Goal: Transaction & Acquisition: Purchase product/service

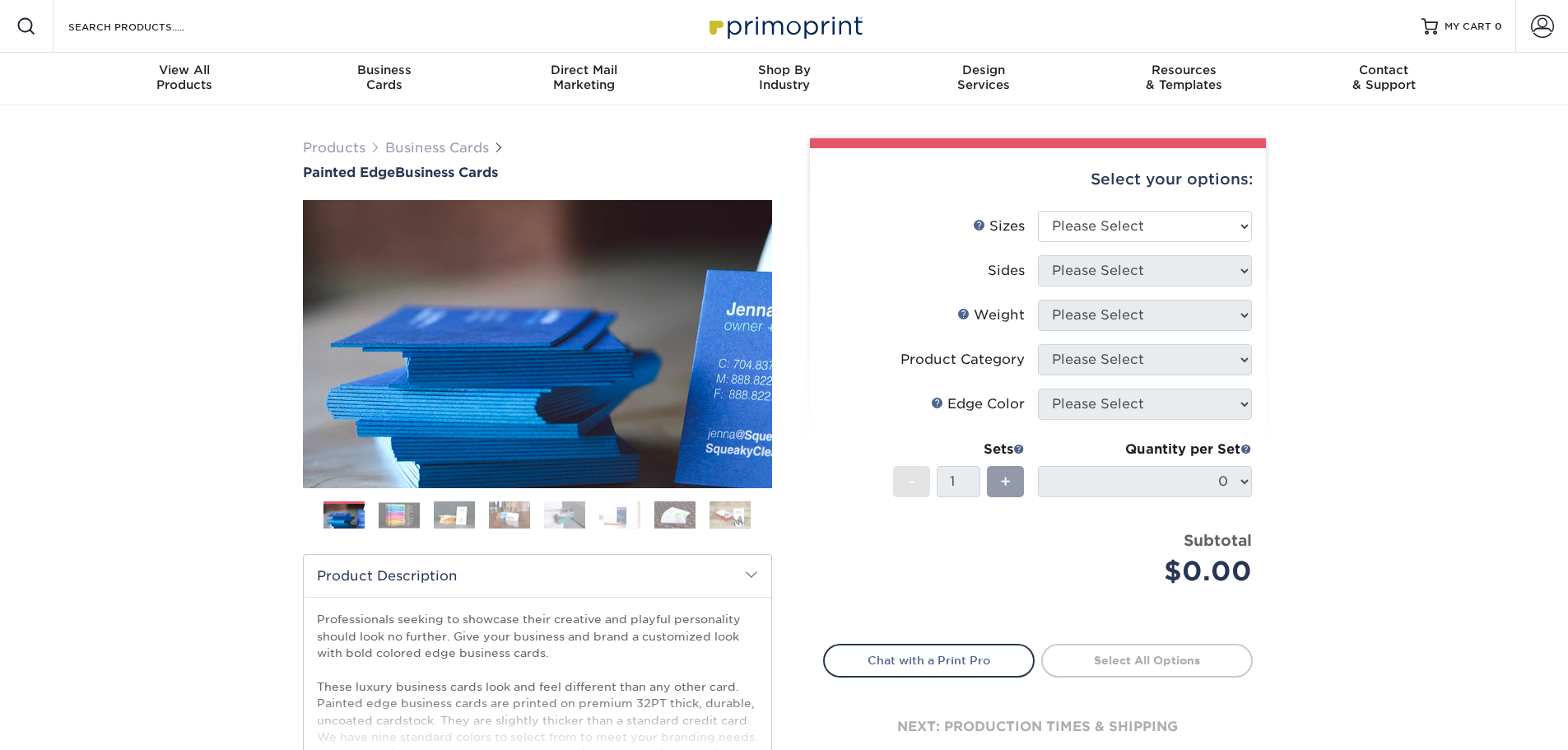
type input "llatto@bellconstructioncompany.com"
click at [1208, 232] on select "Please Select 2" x 3.5" - Standard 2.125" x 3.375" - European 2.5" x 2.5" - Squ…" at bounding box center [1145, 226] width 214 height 31
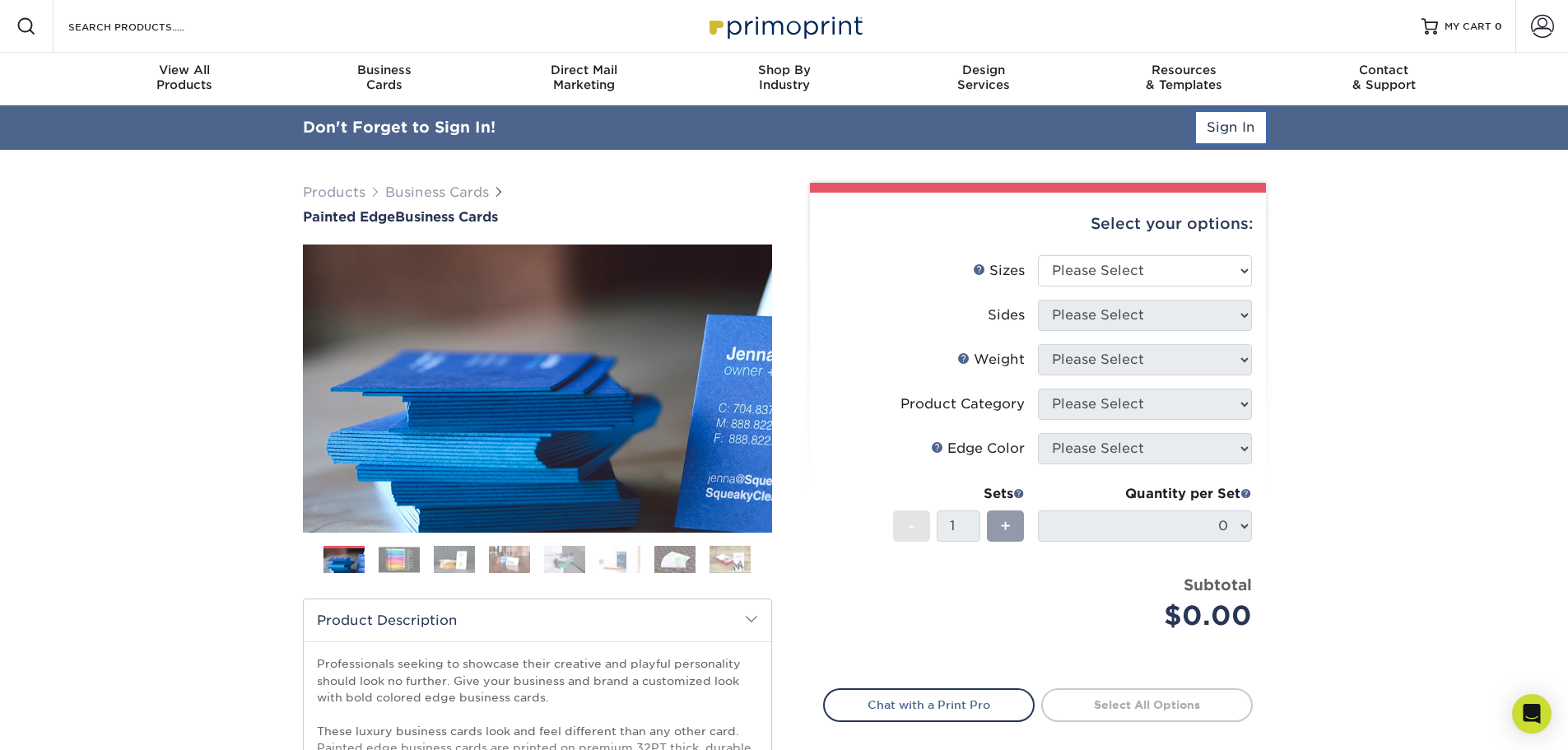
click at [1212, 116] on link "Sign In" at bounding box center [1232, 127] width 70 height 31
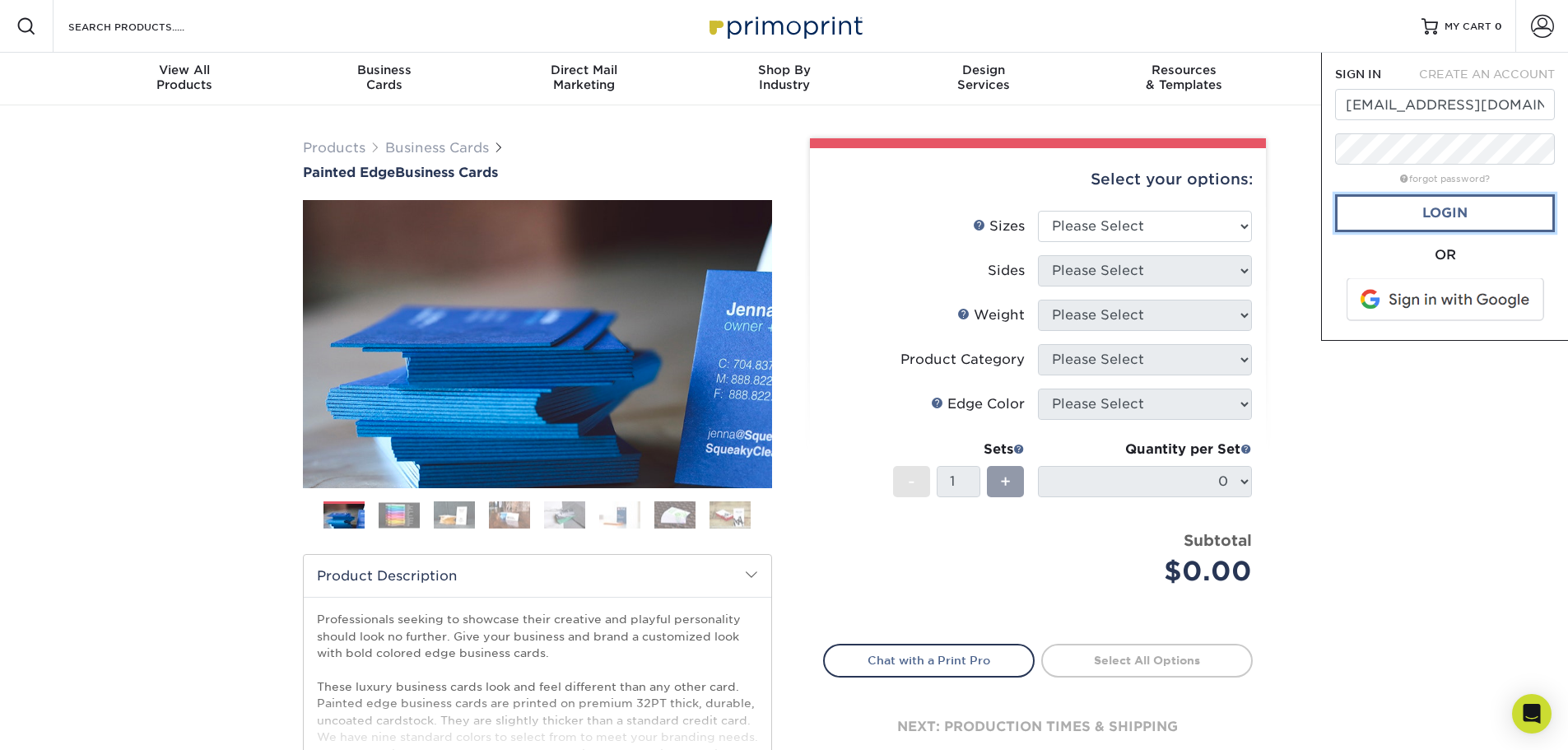
click at [1476, 211] on link "Login" at bounding box center [1445, 212] width 220 height 38
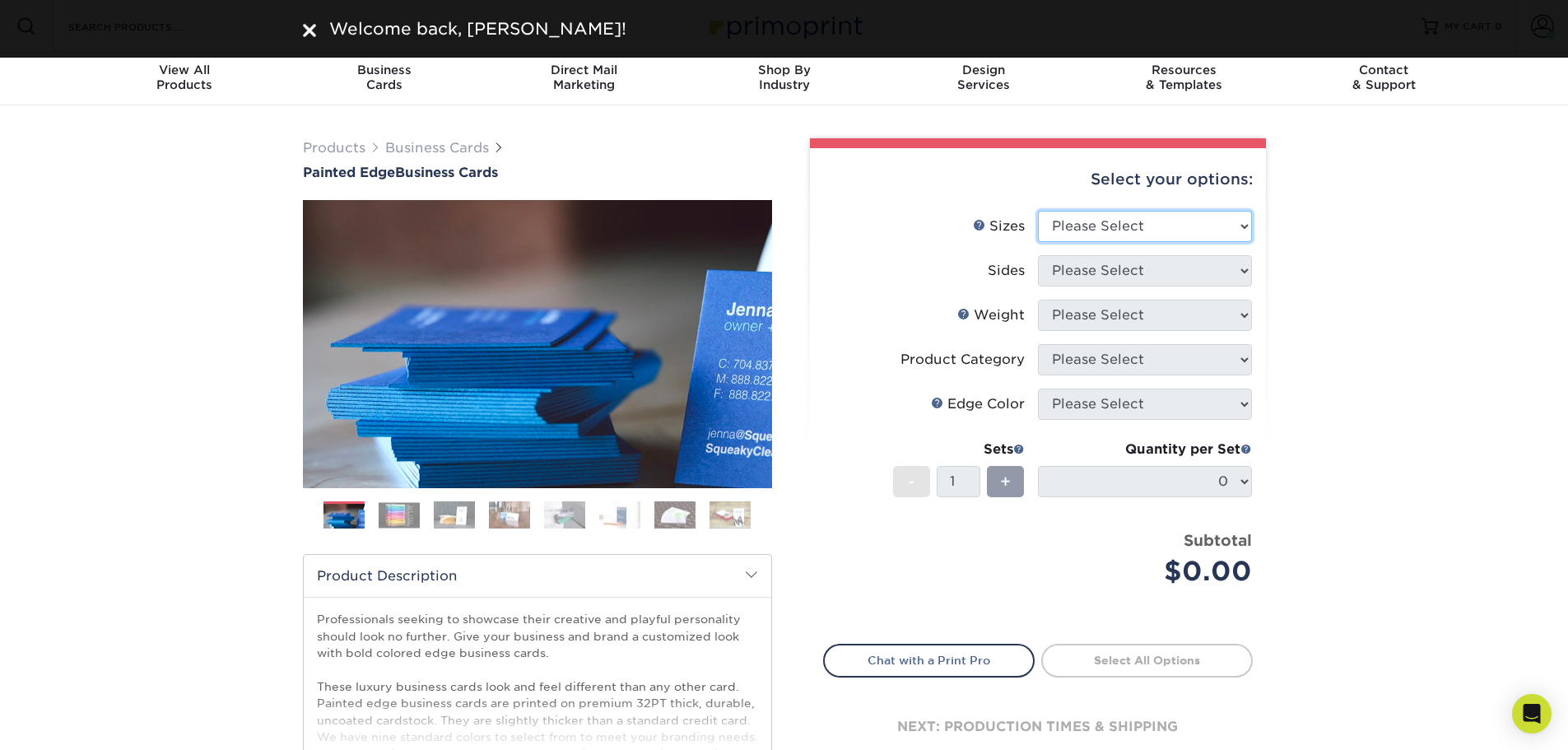
click at [1217, 237] on select "Please Select 2" x 3.5" - Standard 2.125" x 3.375" - European 2.5" x 2.5" - Squ…" at bounding box center [1145, 226] width 214 height 31
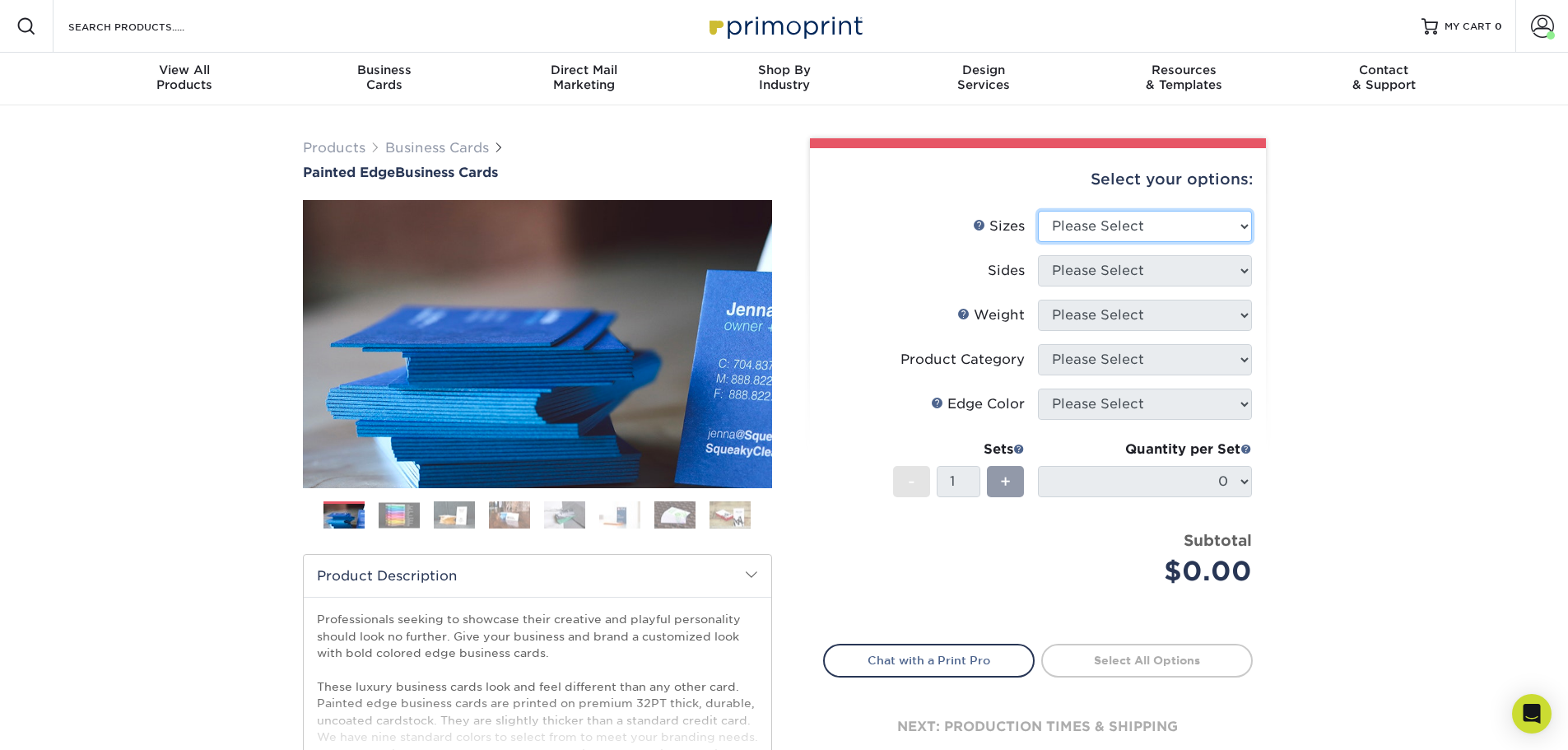
select select "2.00x3.50"
click at [1039, 211] on select "Please Select 2" x 3.5" - Standard 2.125" x 3.375" - European 2.5" x 2.5" - Squ…" at bounding box center [1145, 226] width 214 height 31
click at [1199, 274] on select "Please Select Print Both Sides Print Front Only" at bounding box center [1145, 271] width 214 height 31
select select "13abbda7-1d64-4f25-8bb2-c179b224825d"
click at [1039, 255] on select "Please Select Print Both Sides Print Front Only" at bounding box center [1145, 271] width 214 height 31
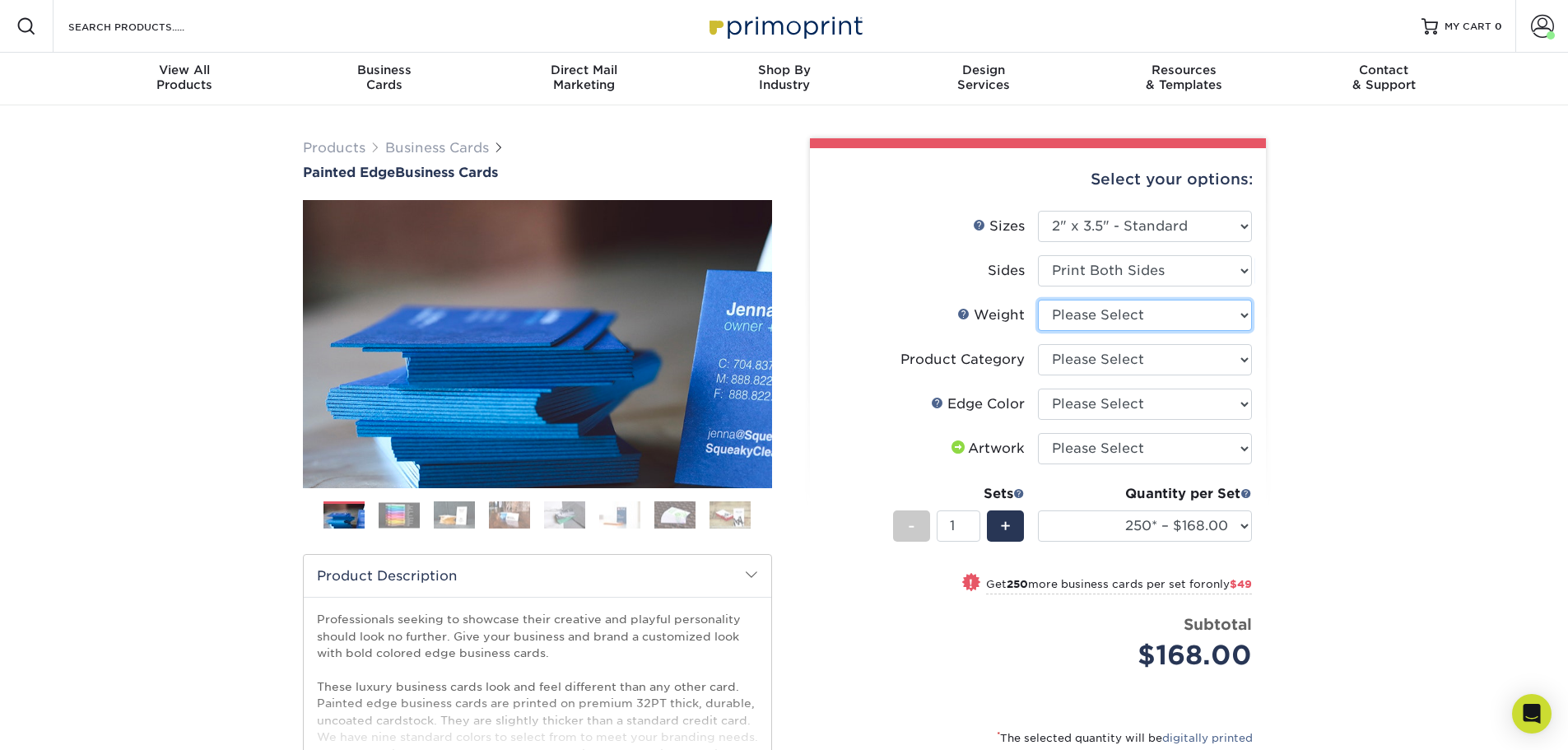
click at [1181, 310] on select "Please Select 32PTUC" at bounding box center [1145, 315] width 214 height 31
select select "32PTUC"
click at [1039, 300] on select "Please Select 32PTUC" at bounding box center [1145, 315] width 214 height 31
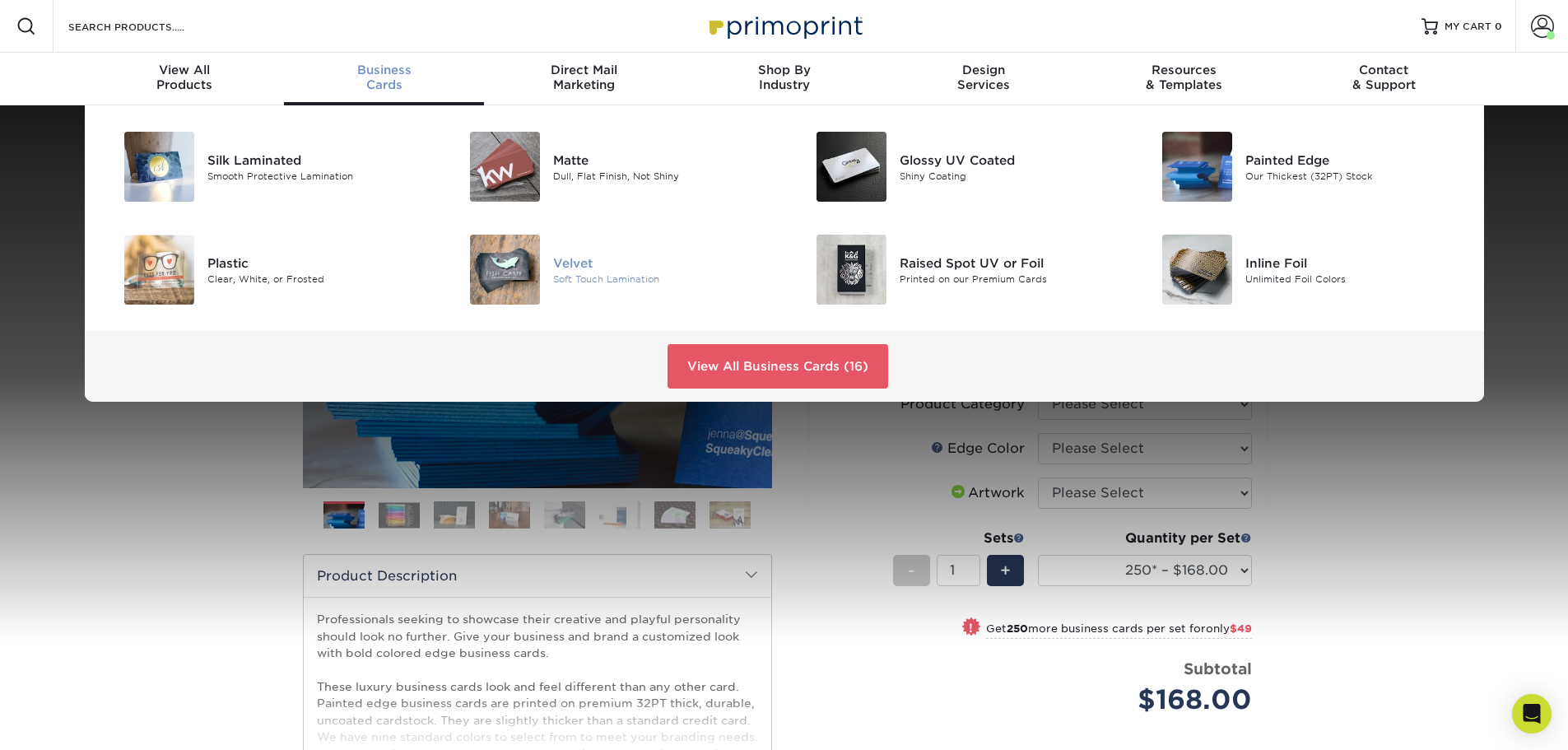
click at [551, 265] on div at bounding box center [496, 270] width 115 height 70
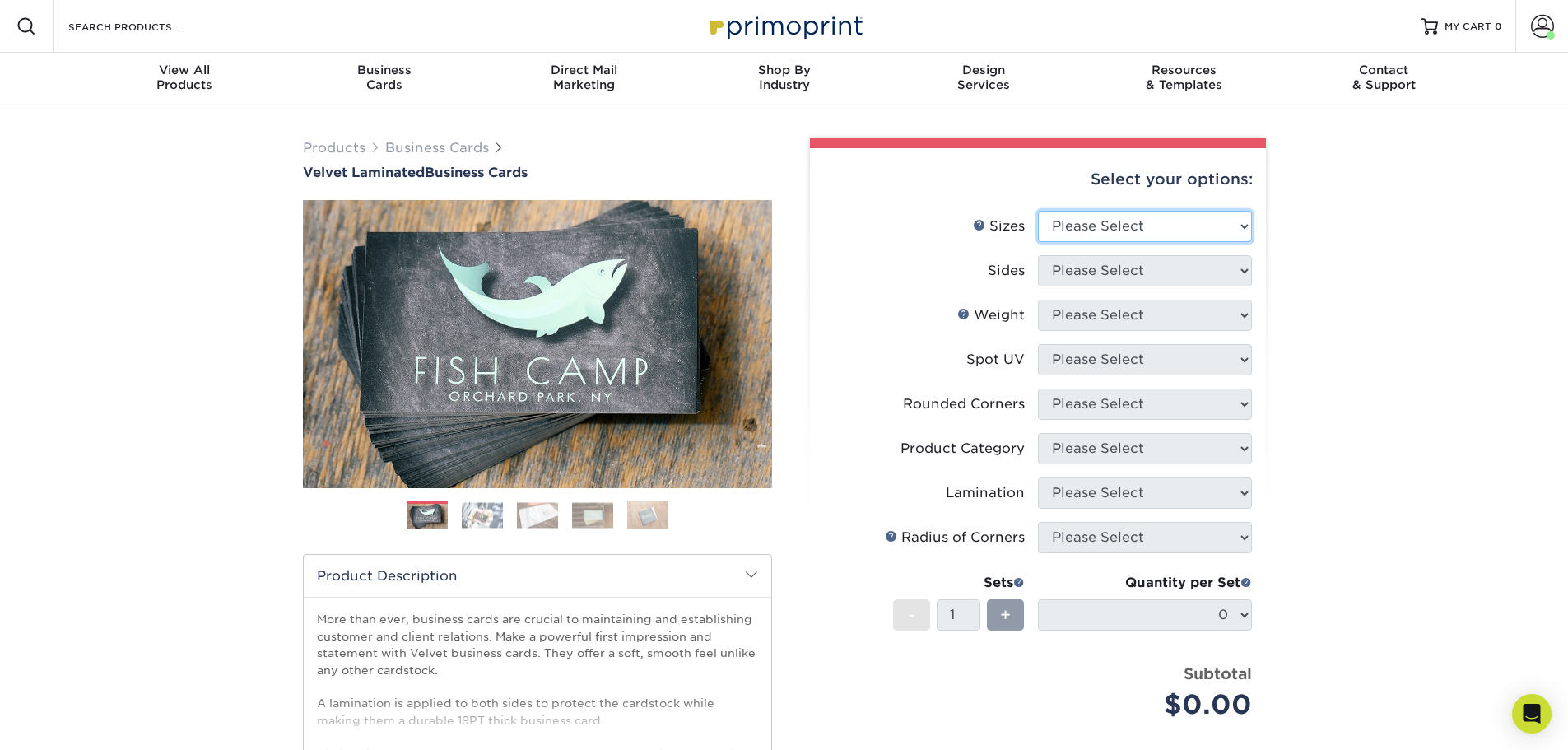
drag, startPoint x: 1167, startPoint y: 227, endPoint x: 1202, endPoint y: 235, distance: 35.9
click at [1168, 226] on select "Please Select 1.5" x 3.5" - Mini 1.75" x 3.5" - Mini 2" x 2" - Square 2" x 3" -…" at bounding box center [1145, 226] width 214 height 31
select select "2.00x3.50"
click at [1039, 211] on select "Please Select 1.5" x 3.5" - Mini 1.75" x 3.5" - Mini 2" x 2" - Square 2" x 3" -…" at bounding box center [1145, 226] width 214 height 31
click at [1198, 267] on select "Please Select Print Both Sides Print Front Only" at bounding box center [1145, 271] width 214 height 31
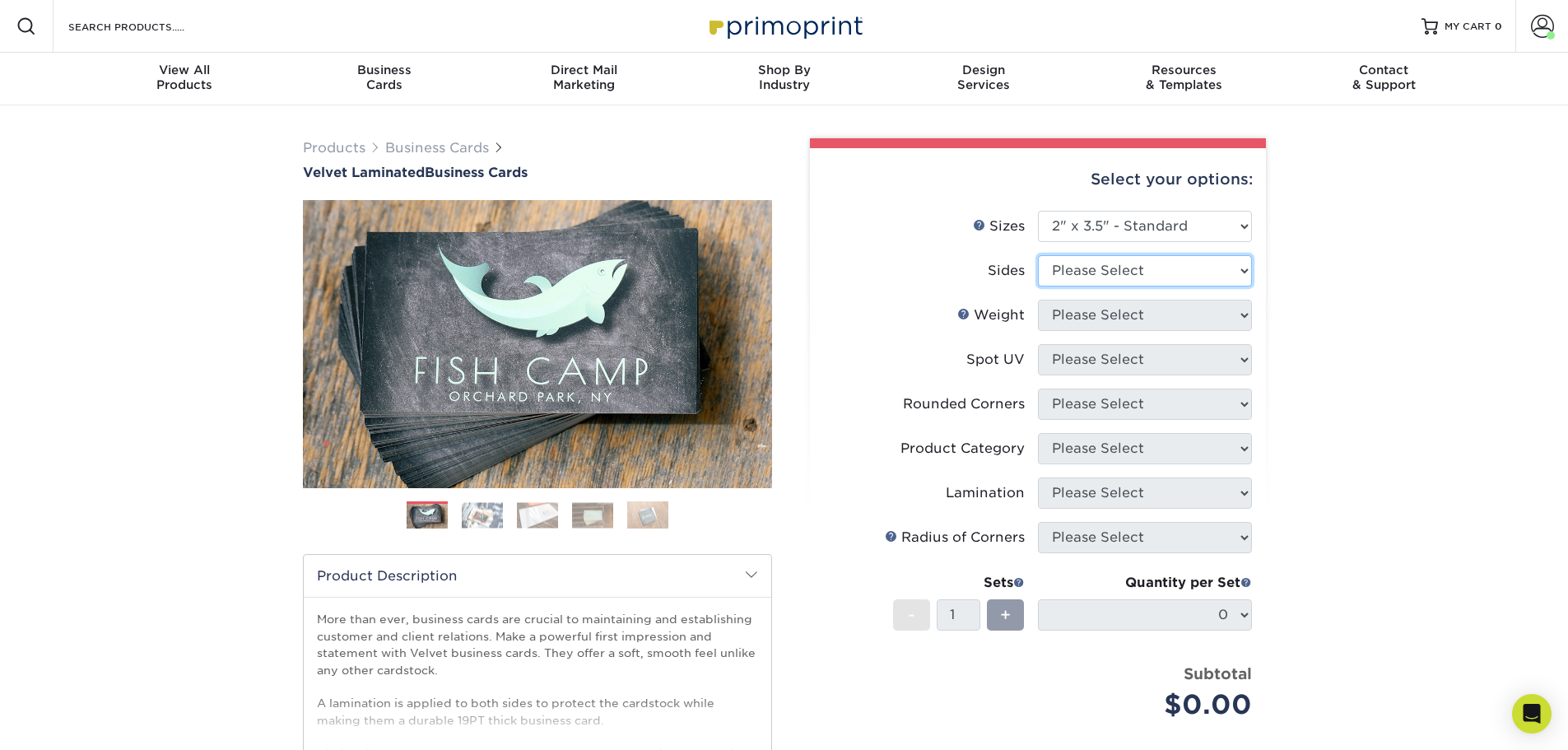
select select "13abbda7-1d64-4f25-8bb2-c179b224825d"
click at [1039, 255] on select "Please Select Print Both Sides Print Front Only" at bounding box center [1145, 271] width 214 height 31
click at [1227, 310] on select "Please Select 16PT" at bounding box center [1145, 315] width 214 height 31
select select "16PT"
click at [1039, 300] on select "Please Select 16PT" at bounding box center [1145, 315] width 214 height 31
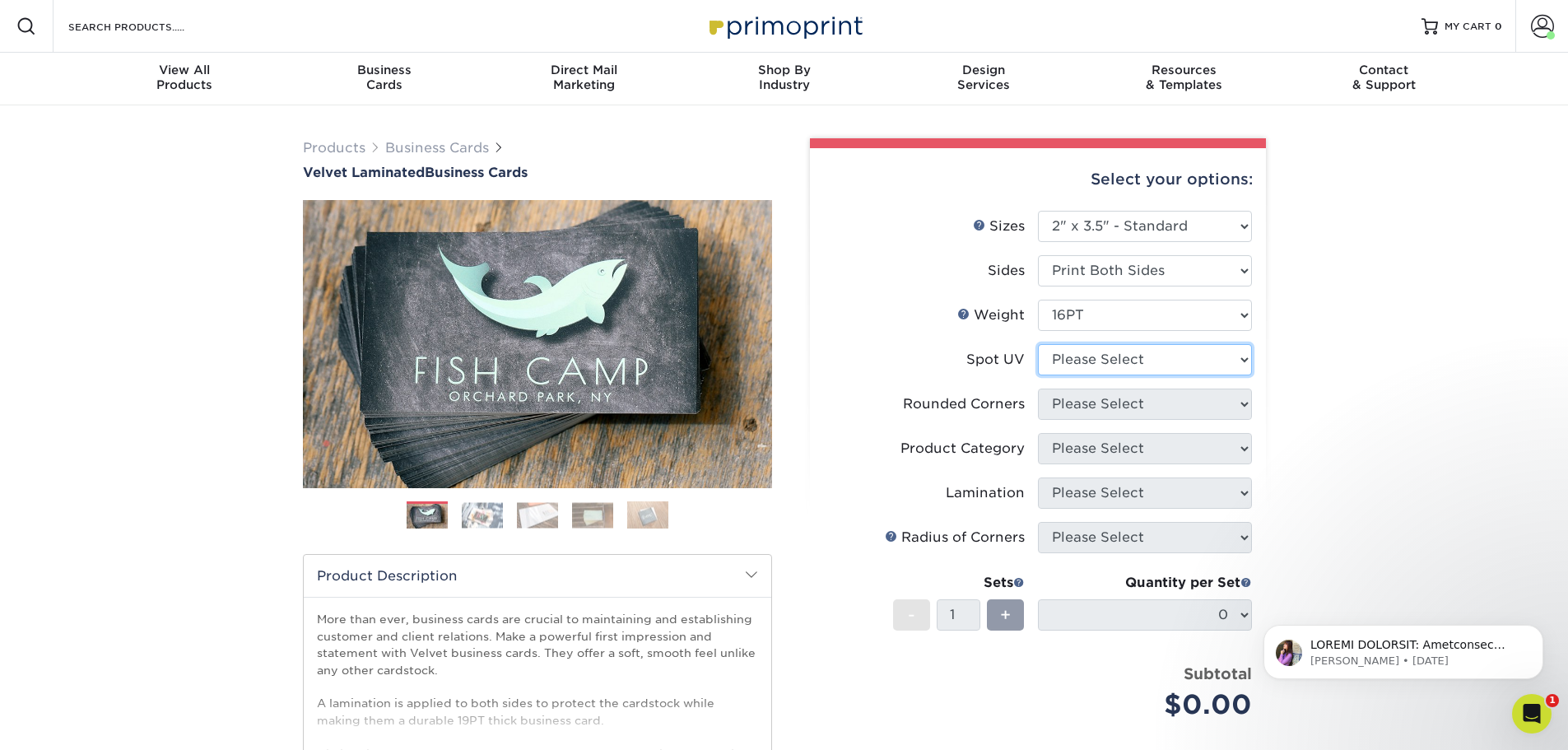
click at [1181, 364] on select "Please Select No Spot UV Front and Back (Both Sides) Front Only Back Only" at bounding box center [1145, 360] width 214 height 31
select select "3"
click at [1039, 344] on select "Please Select No Spot UV Front and Back (Both Sides) Front Only Back Only" at bounding box center [1145, 360] width 214 height 31
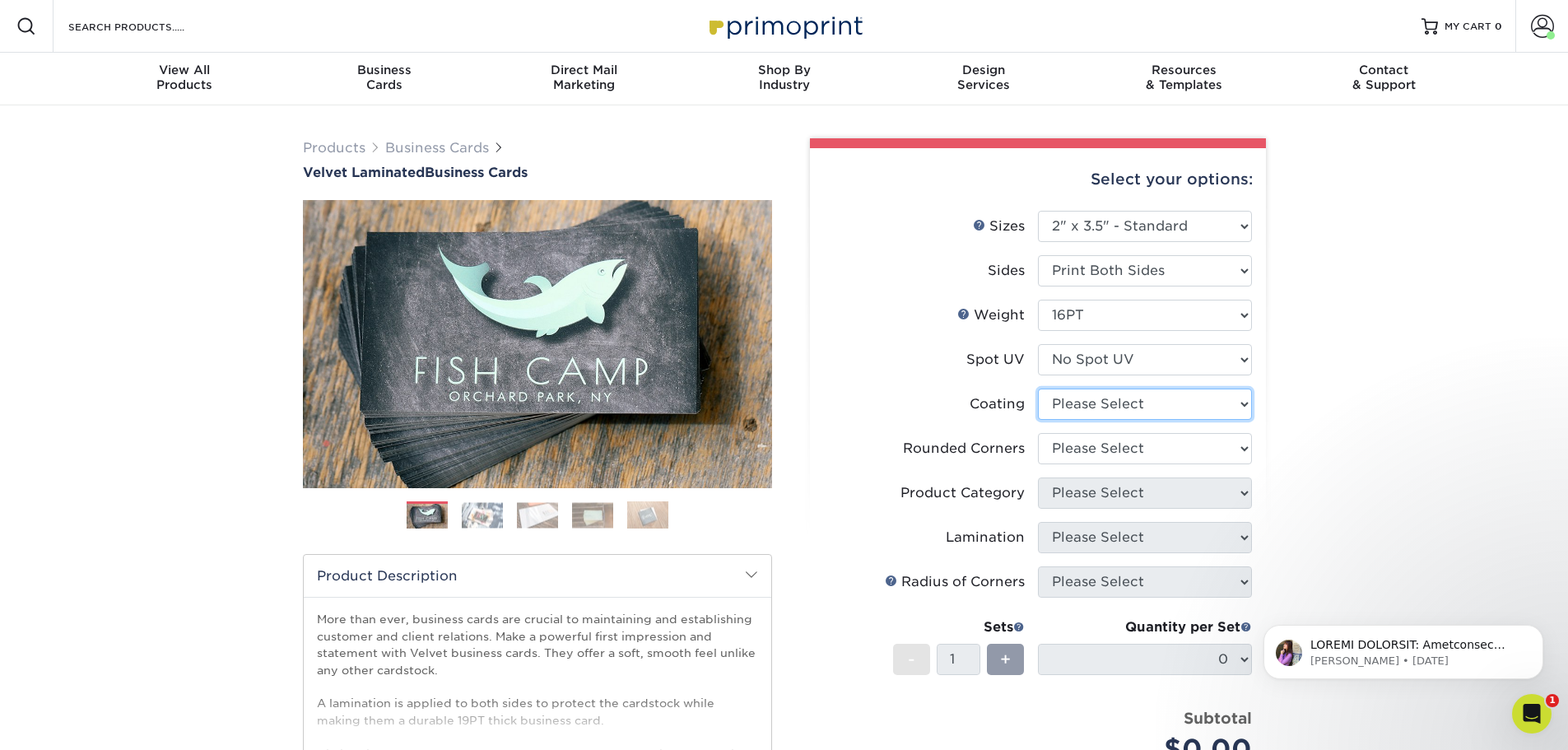
click at [1150, 403] on select at bounding box center [1145, 405] width 214 height 31
select select "3e7618de-abca-4bda-9f97-8b9129e913d8"
click at [1039, 389] on select at bounding box center [1145, 405] width 214 height 31
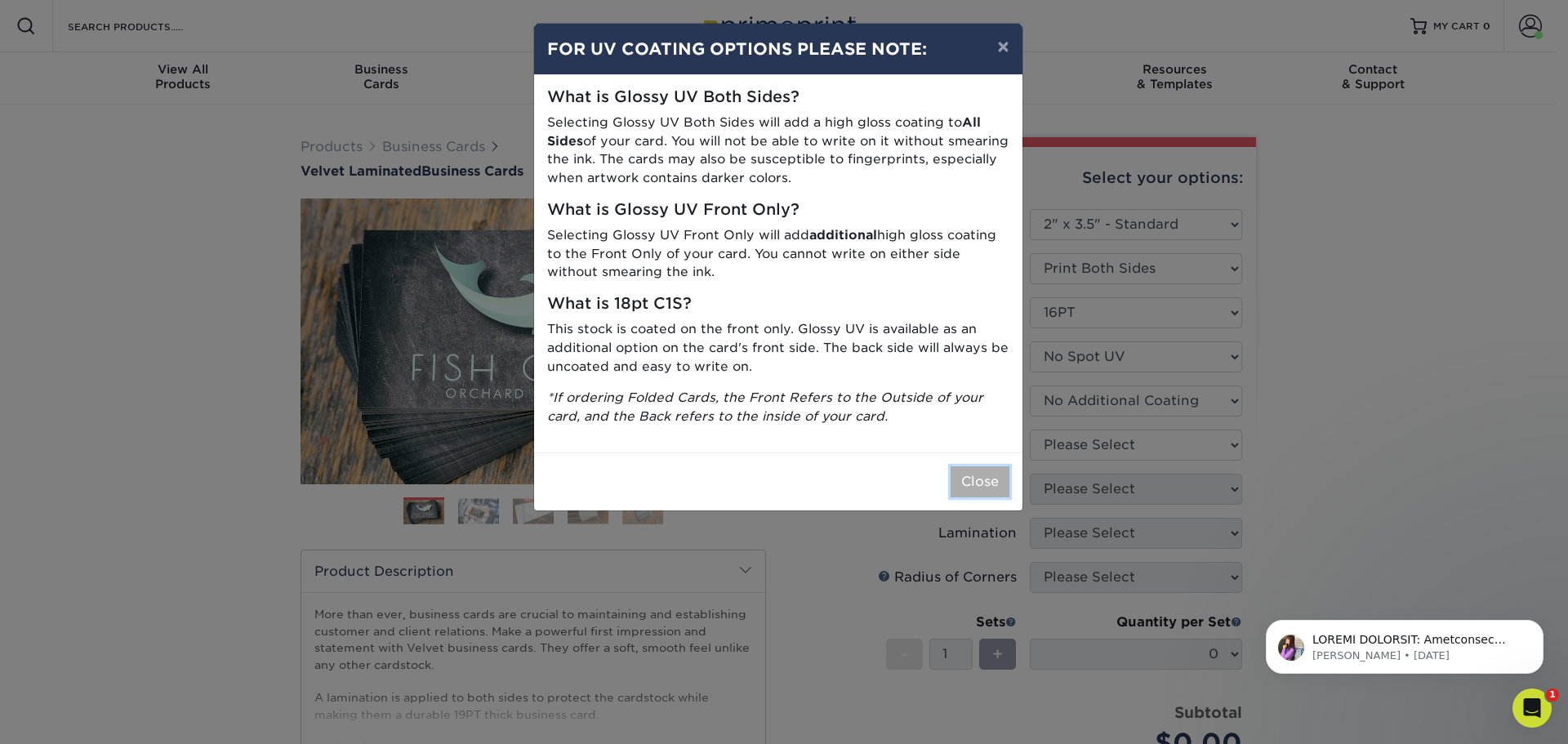
click at [992, 483] on button "Close" at bounding box center [979, 482] width 59 height 31
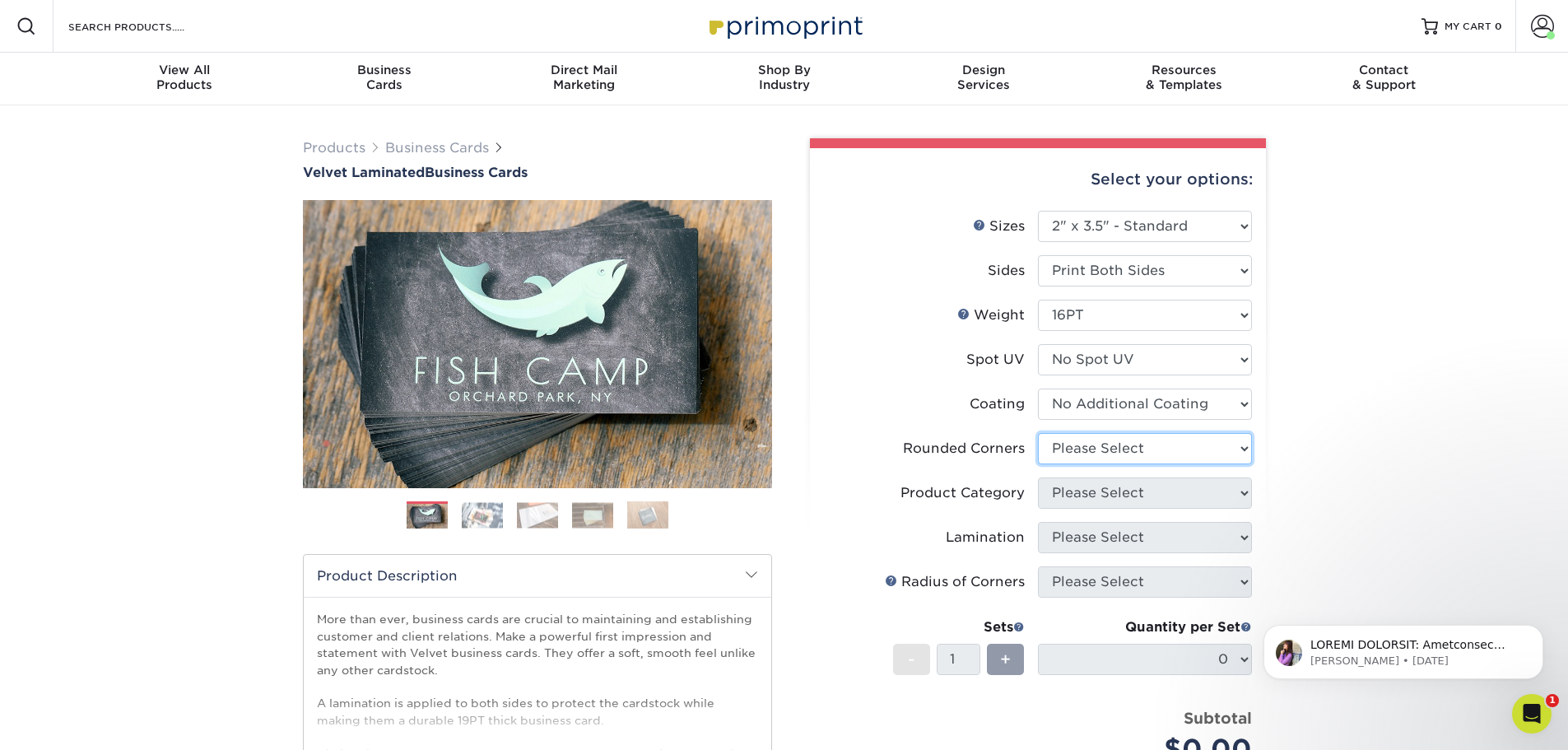
click at [1094, 450] on select "Please Select Yes - Round 2 Corners Yes - Round 4 Corners No" at bounding box center [1145, 449] width 214 height 31
select select "0"
click at [1039, 434] on select "Please Select Yes - Round 2 Corners Yes - Round 4 Corners No" at bounding box center [1145, 449] width 214 height 31
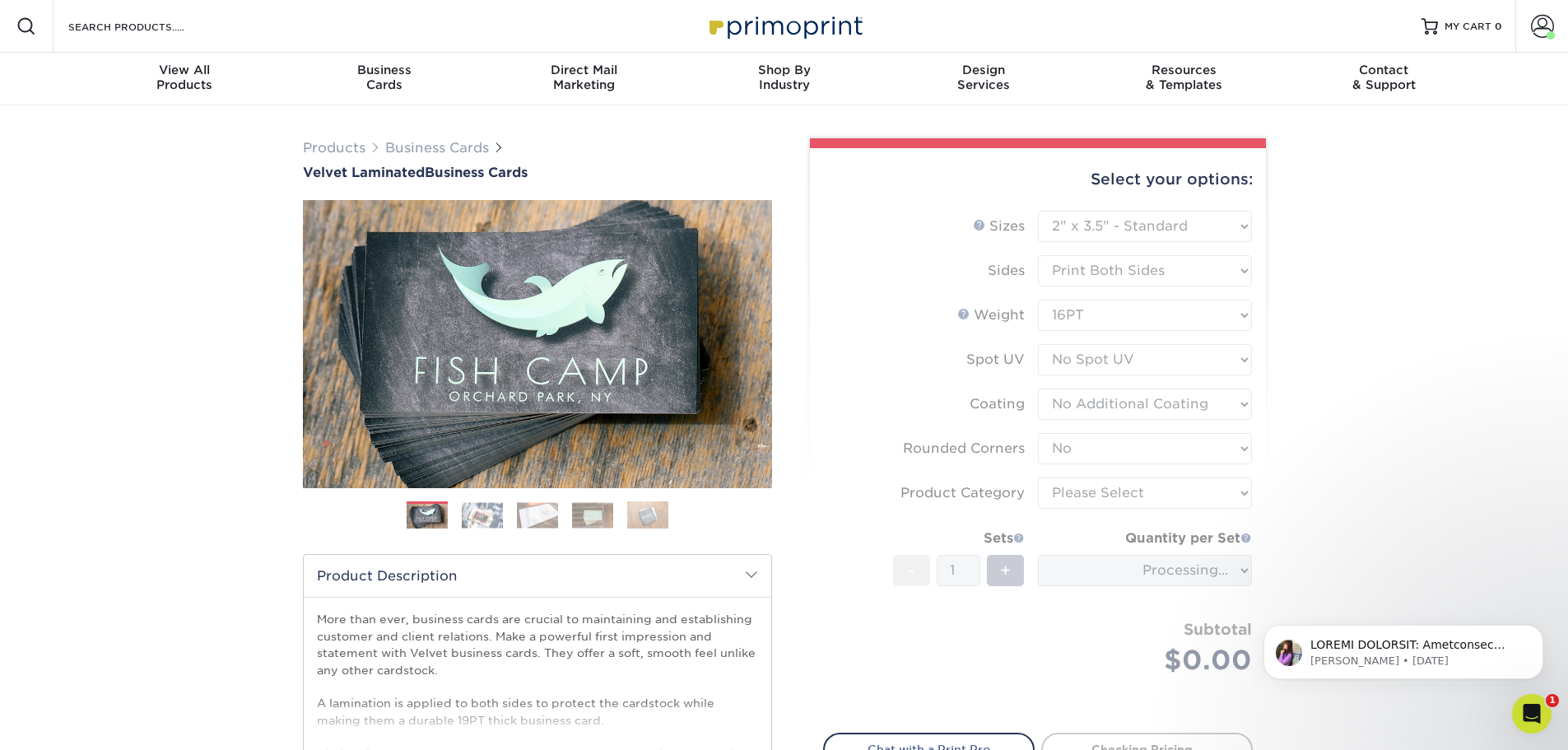
click at [1367, 418] on div "Products Business Cards Velvet Laminated Business Cards Previous Next" at bounding box center [784, 545] width 1568 height 880
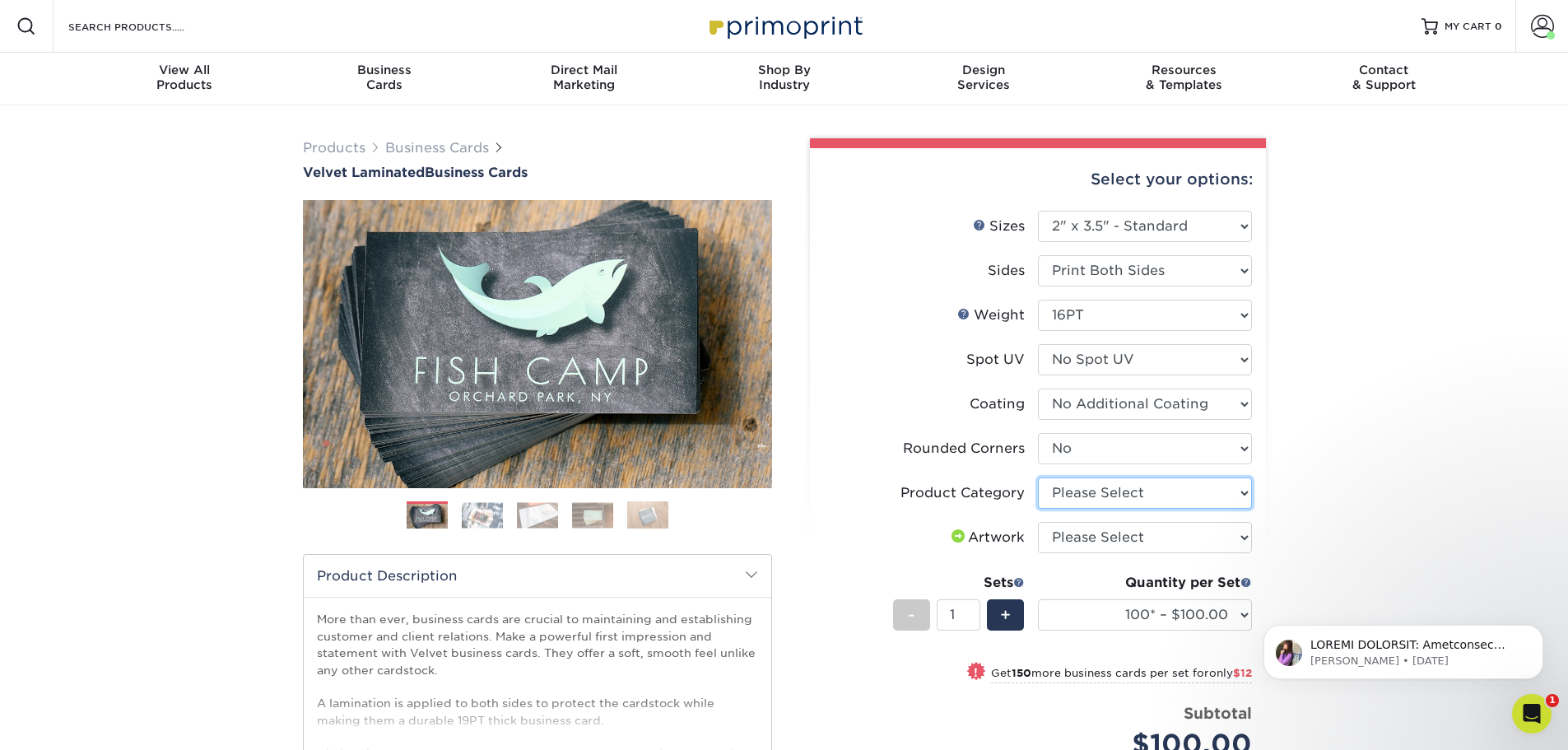
click at [1214, 494] on select "Please Select Business Cards" at bounding box center [1145, 493] width 214 height 31
select select "3b5148f1-0588-4f88-a218-97bcfdce65c1"
click at [1039, 477] on select "Please Select Business Cards" at bounding box center [1145, 493] width 214 height 31
click at [1172, 544] on select "Please Select I will upload files I need a design - $100" at bounding box center [1145, 538] width 214 height 31
select select "upload"
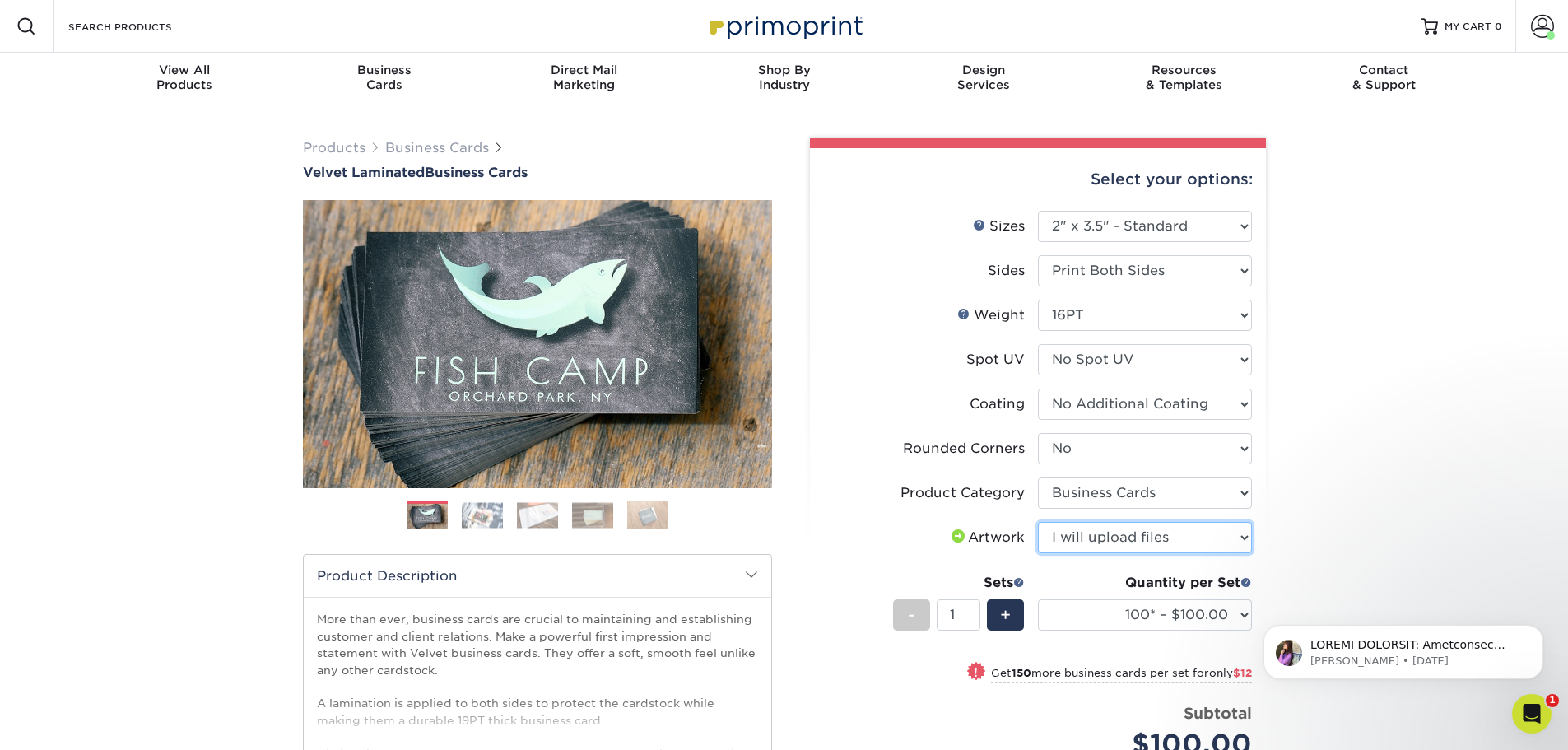
click at [1039, 522] on select "Please Select I will upload files I need a design - $100" at bounding box center [1145, 538] width 214 height 31
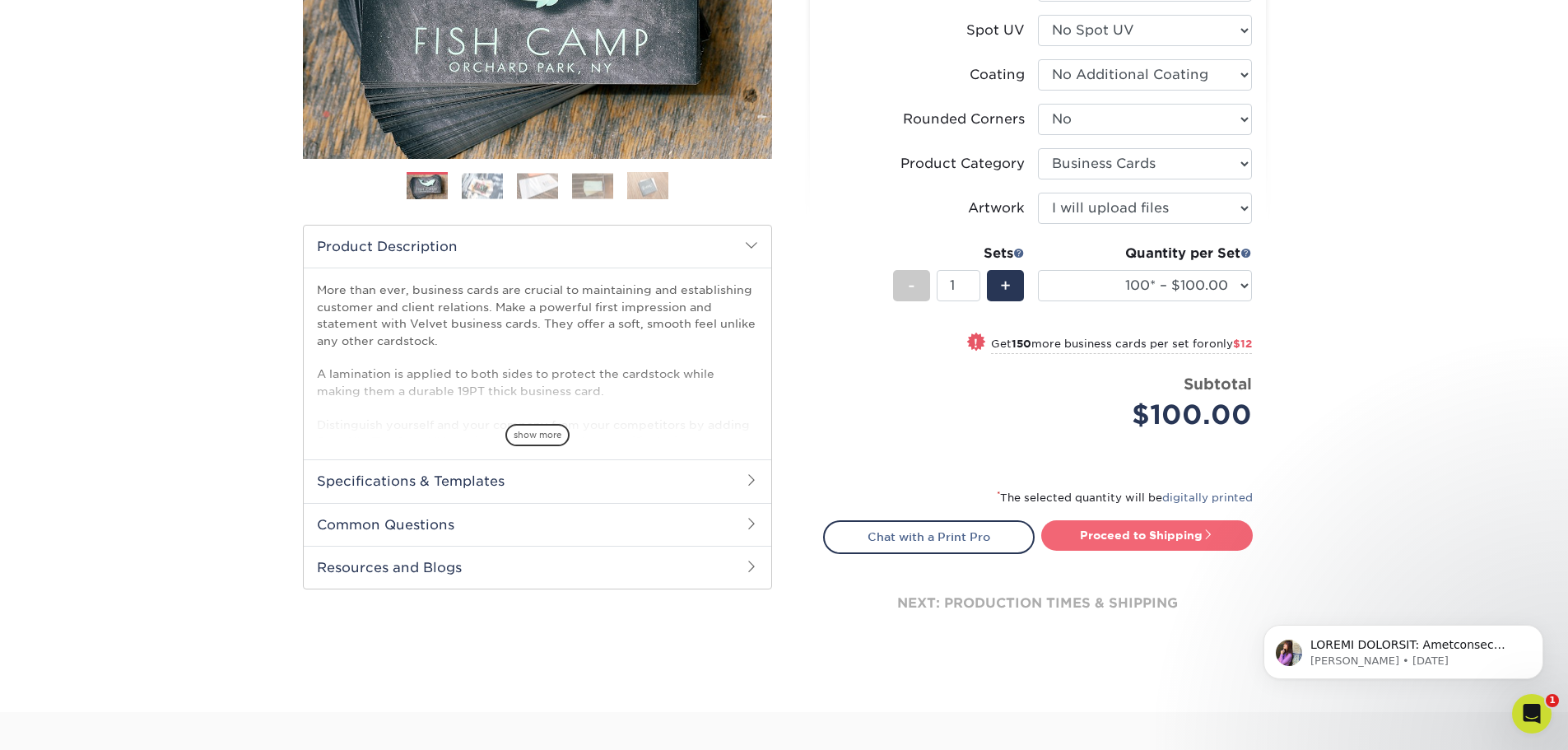
click at [1183, 532] on link "Proceed to Shipping" at bounding box center [1147, 536] width 211 height 30
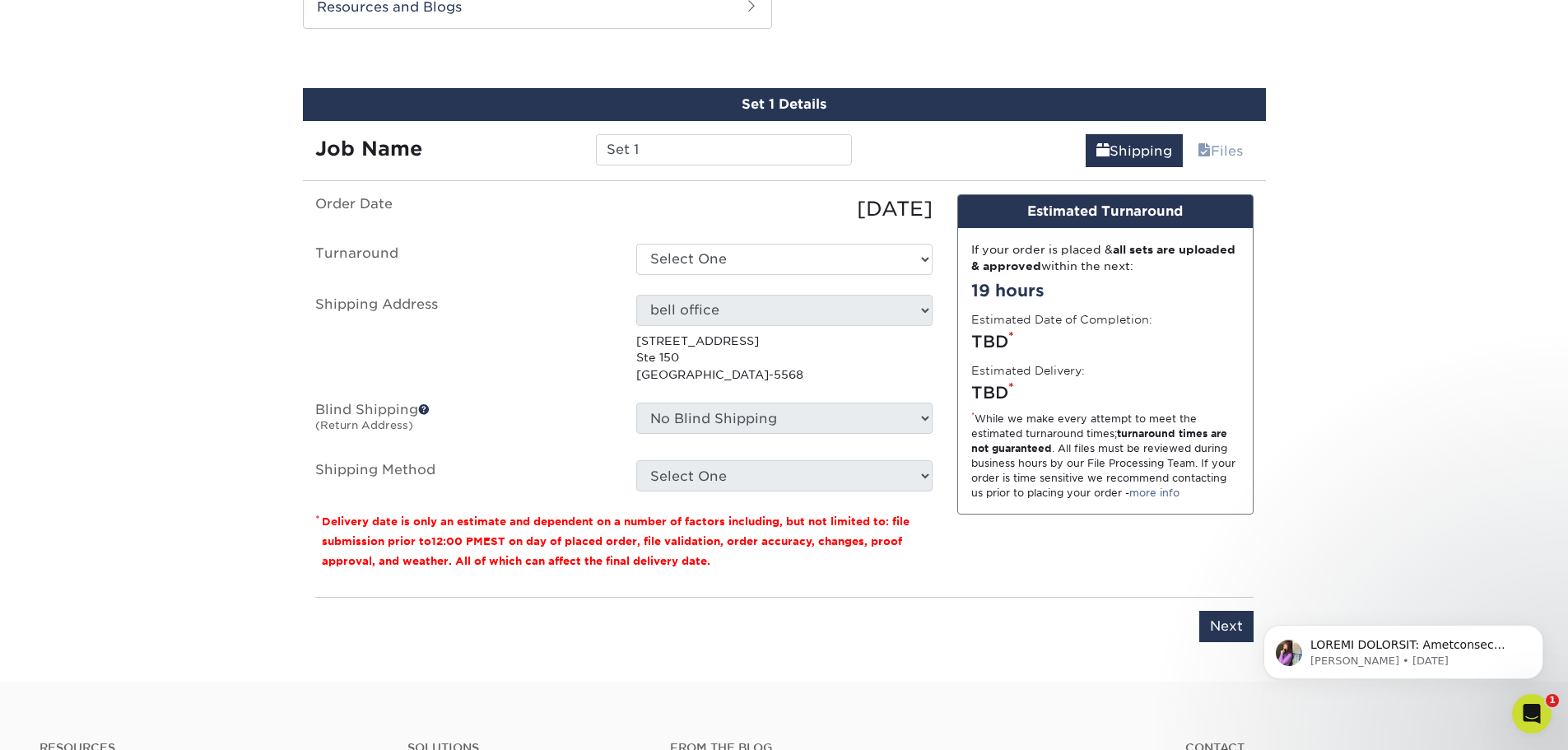
scroll to position [896, 0]
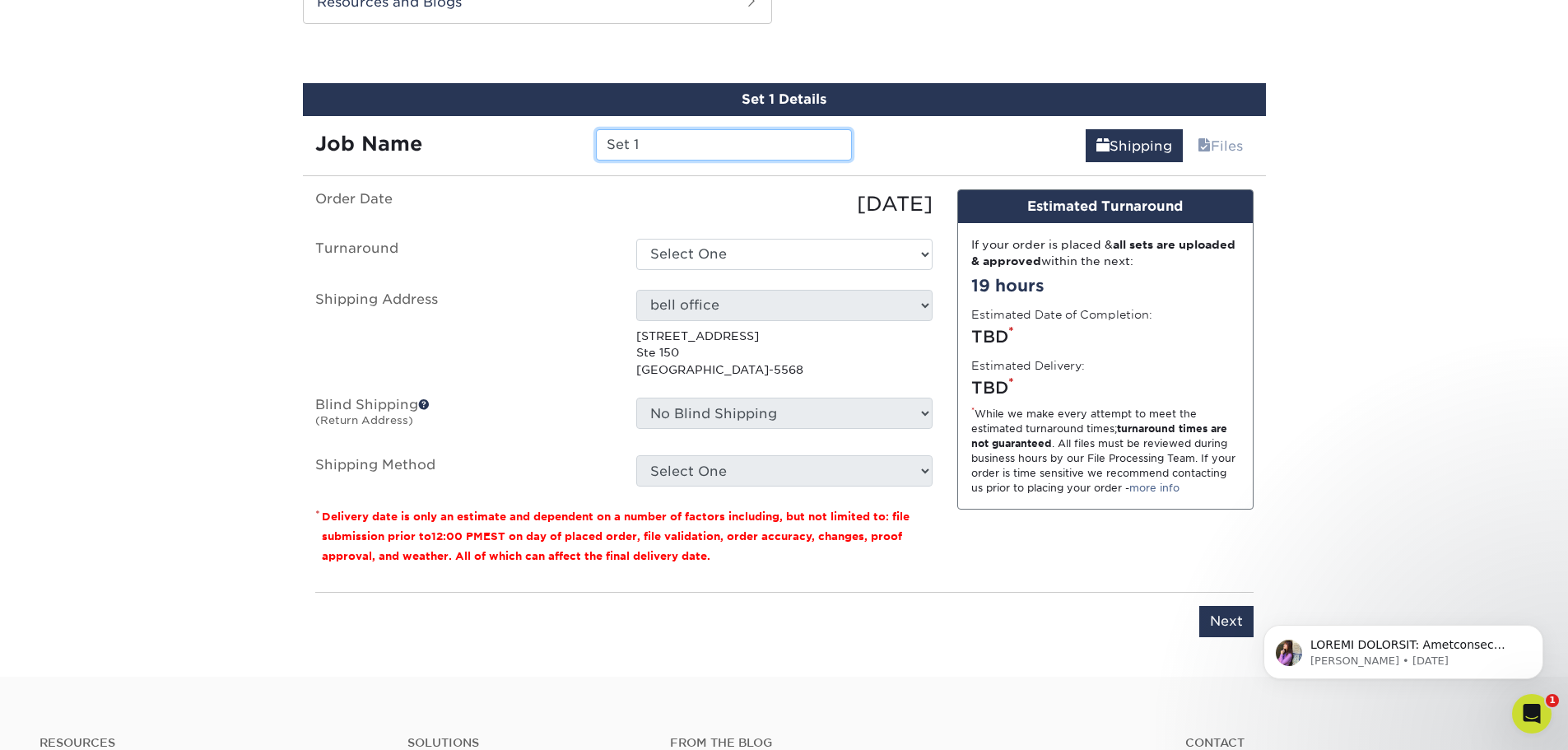
drag, startPoint x: 735, startPoint y: 138, endPoint x: 530, endPoint y: 144, distance: 205.1
click at [530, 144] on div "Job Name Set 1" at bounding box center [584, 145] width 562 height 31
type input "Angel Bills"
click at [914, 258] on select "Select One 2-4 Business Days 2 Day Next Business Day" at bounding box center [784, 254] width 297 height 31
select select "2ada4704-3e6d-433a-a581-722d89888c56"
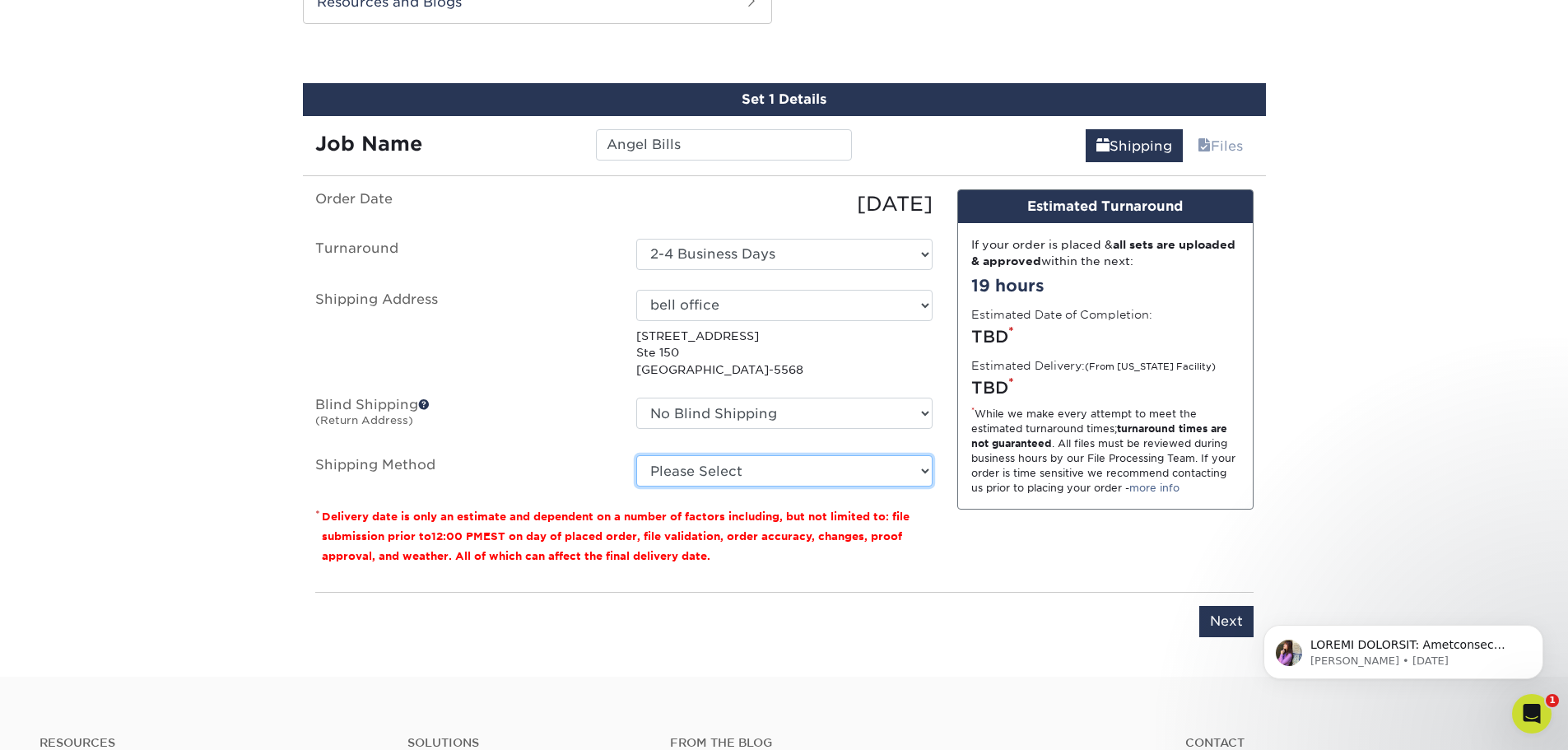
click at [912, 457] on select "Please Select Ground Shipping (+$7.84) 3 Day Shipping Service (+$15.34) 2 Day A…" at bounding box center [784, 472] width 297 height 31
select select "03"
click at [636, 456] on select "Please Select Ground Shipping (+$7.84) 3 Day Shipping Service (+$15.34) 2 Day A…" at bounding box center [784, 472] width 297 height 31
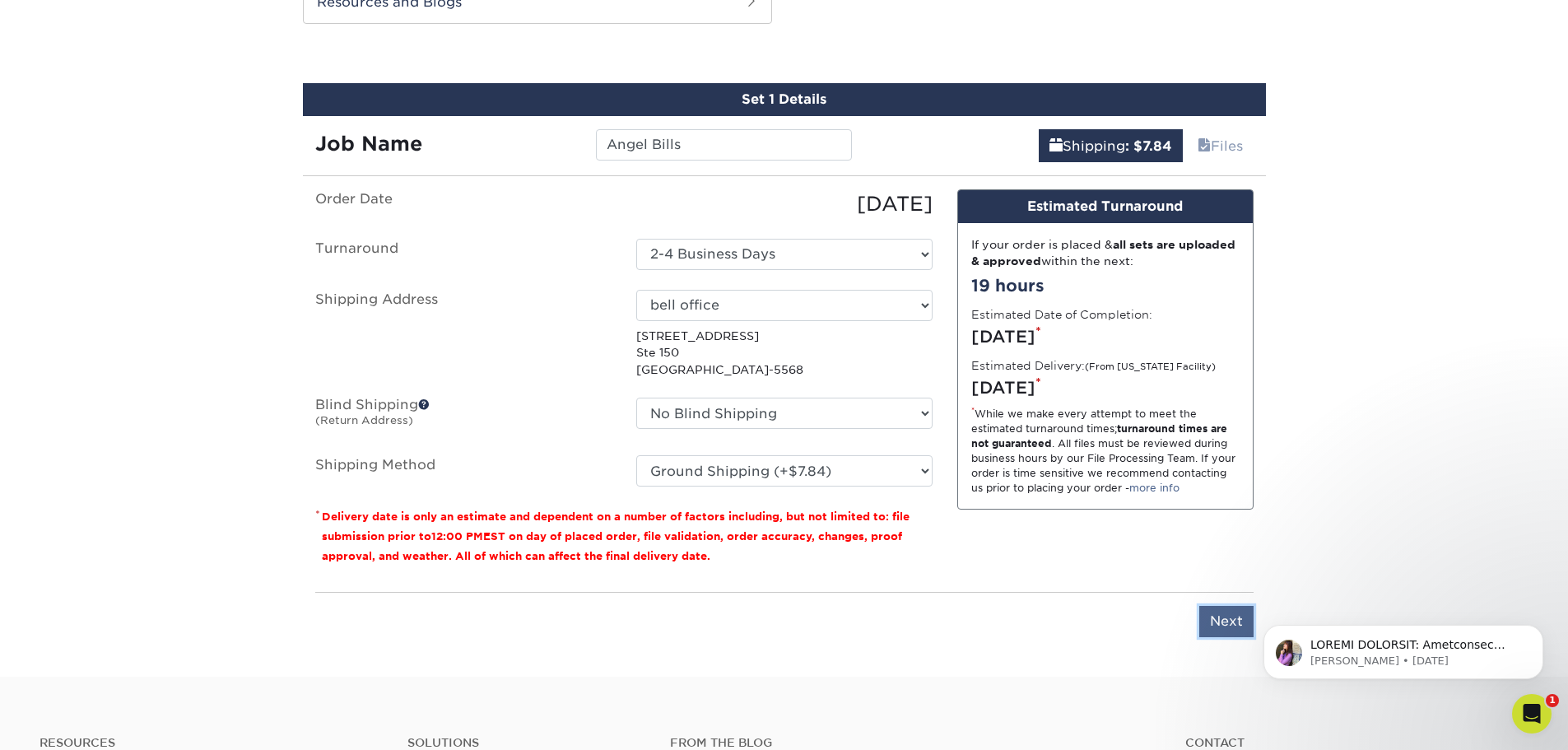
click at [1214, 617] on input "Next" at bounding box center [1227, 622] width 54 height 31
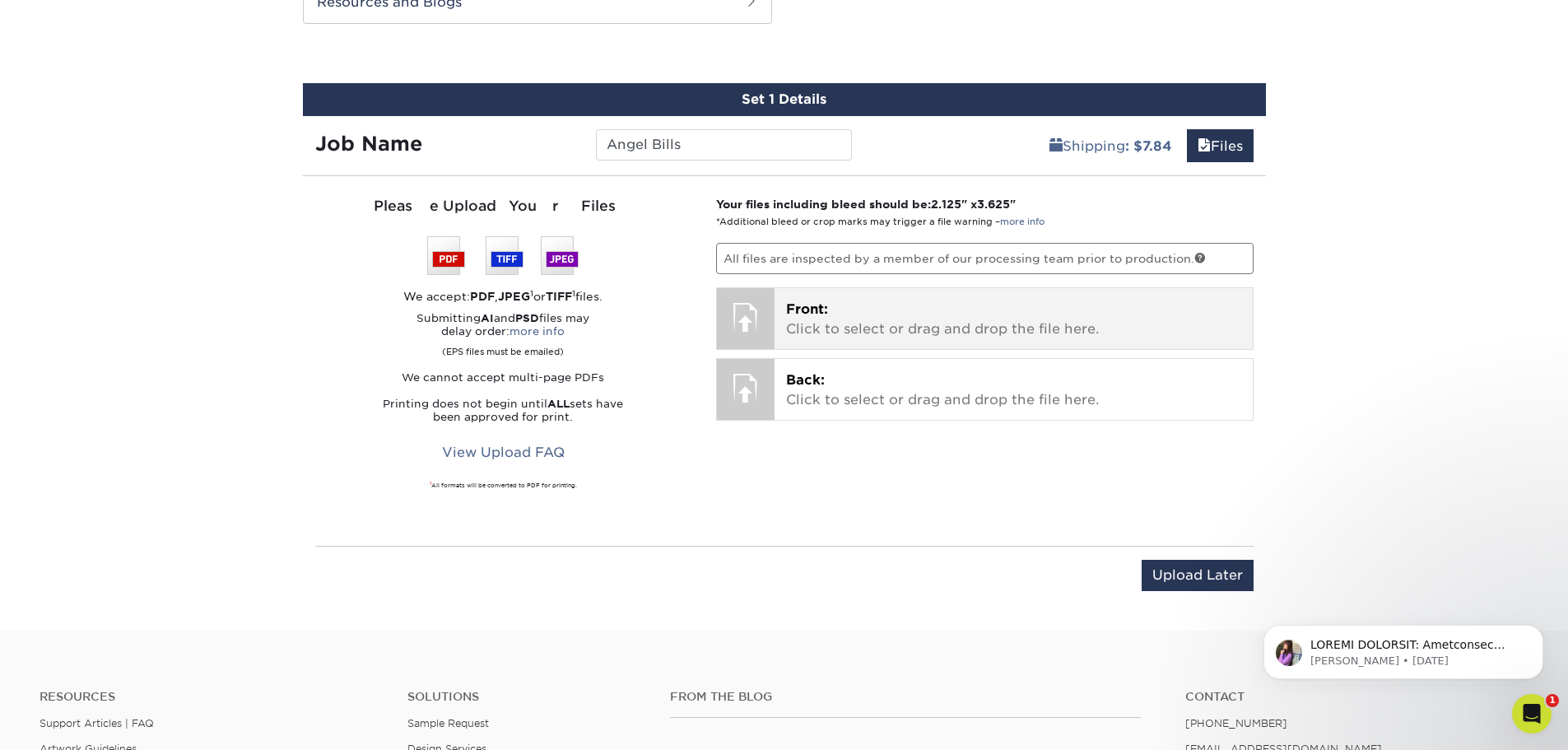
click at [1011, 336] on p "Front: Click to select or drag and drop the file here." at bounding box center [1014, 319] width 456 height 40
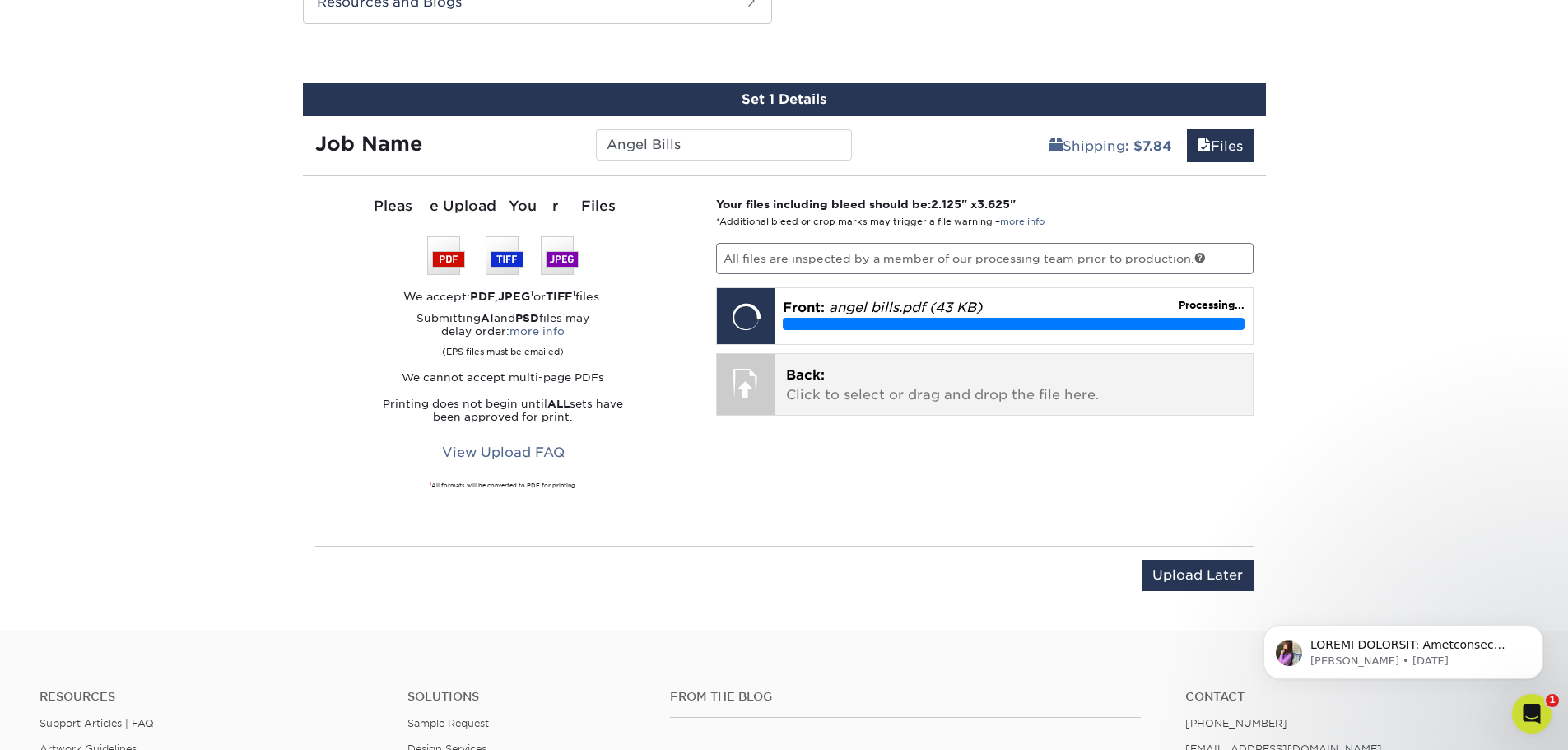
click at [1157, 393] on p "Back: Click to select or drag and drop the file here." at bounding box center [1014, 385] width 456 height 40
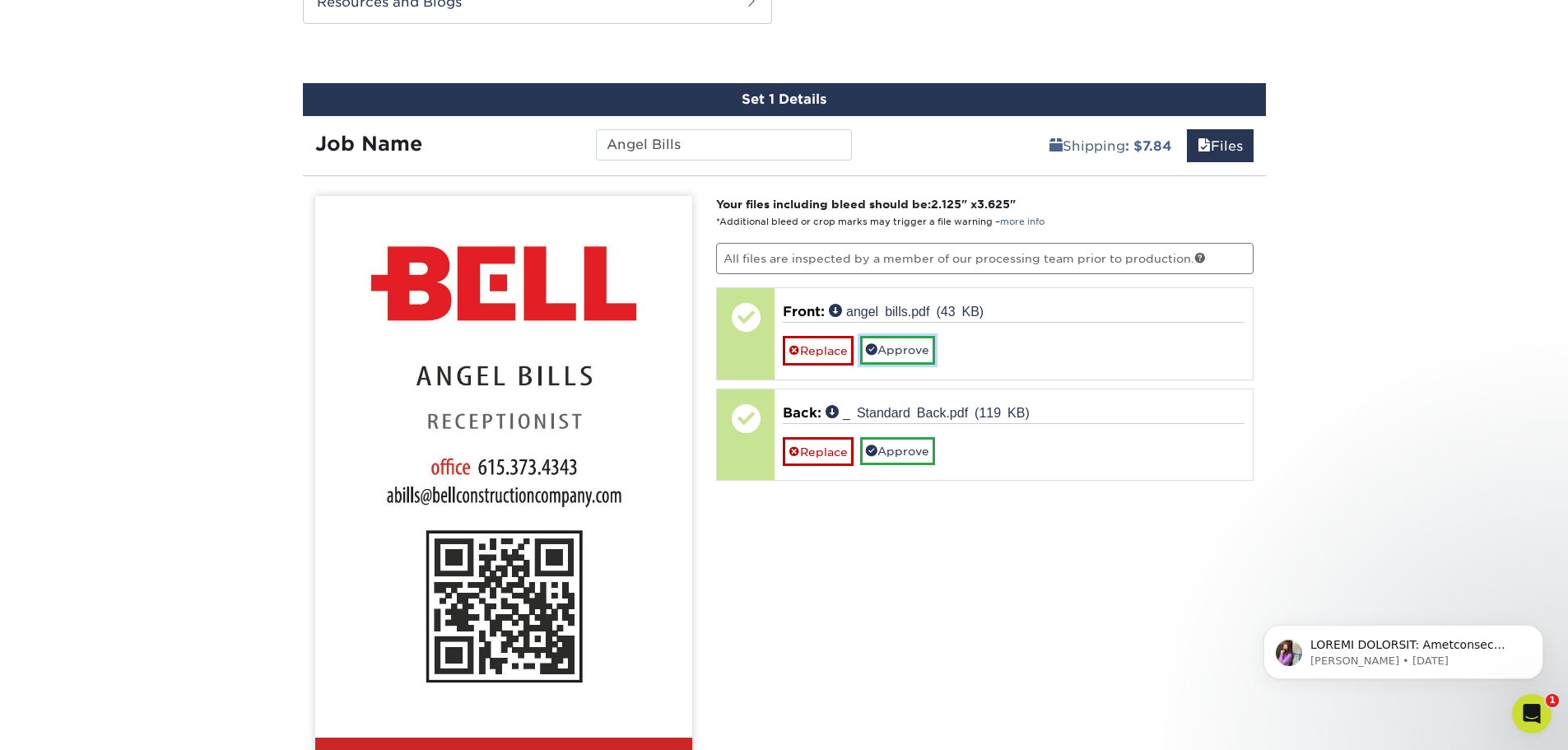
click at [908, 354] on link "Approve" at bounding box center [897, 349] width 75 height 28
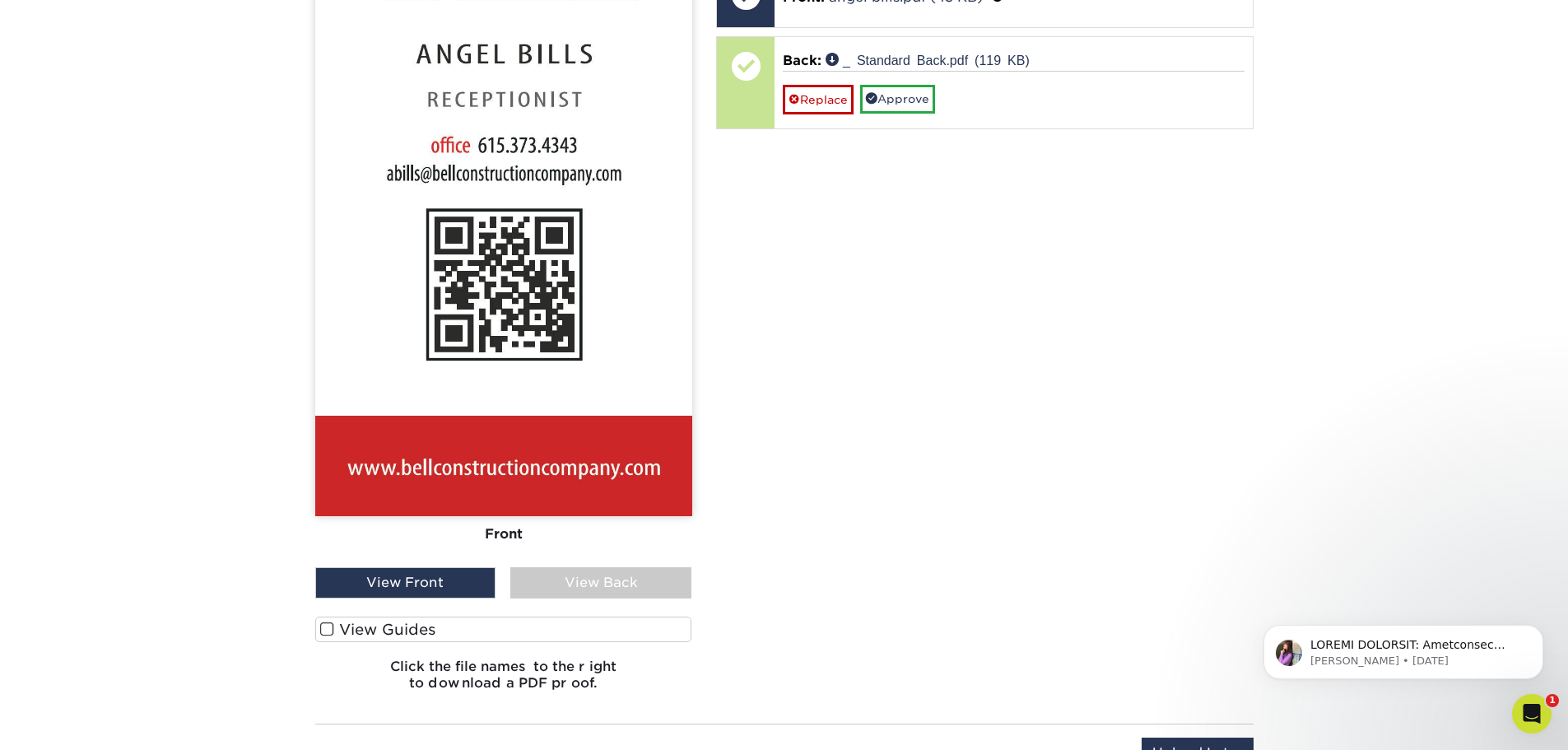
scroll to position [1225, 0]
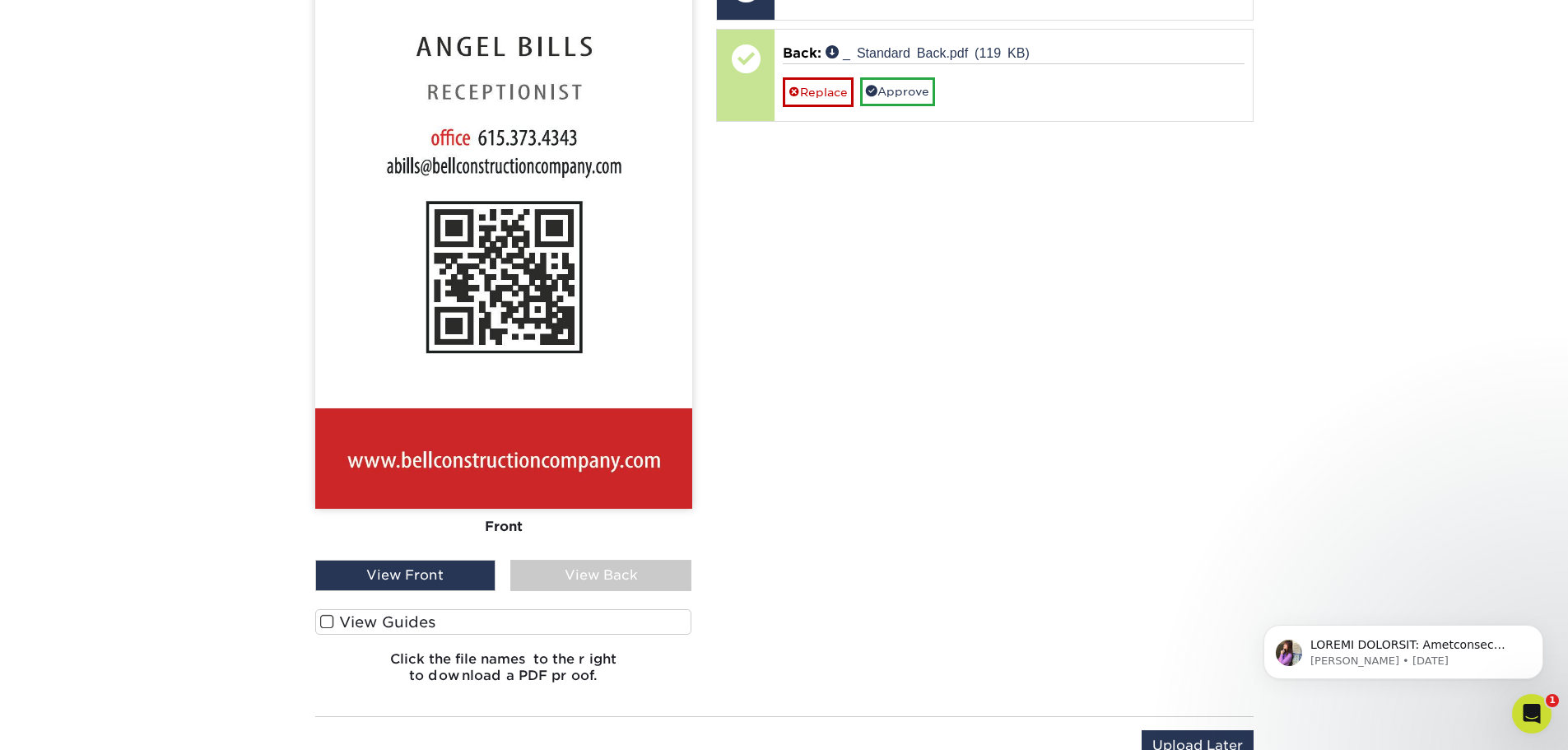
click at [621, 581] on div "View Back" at bounding box center [600, 575] width 181 height 31
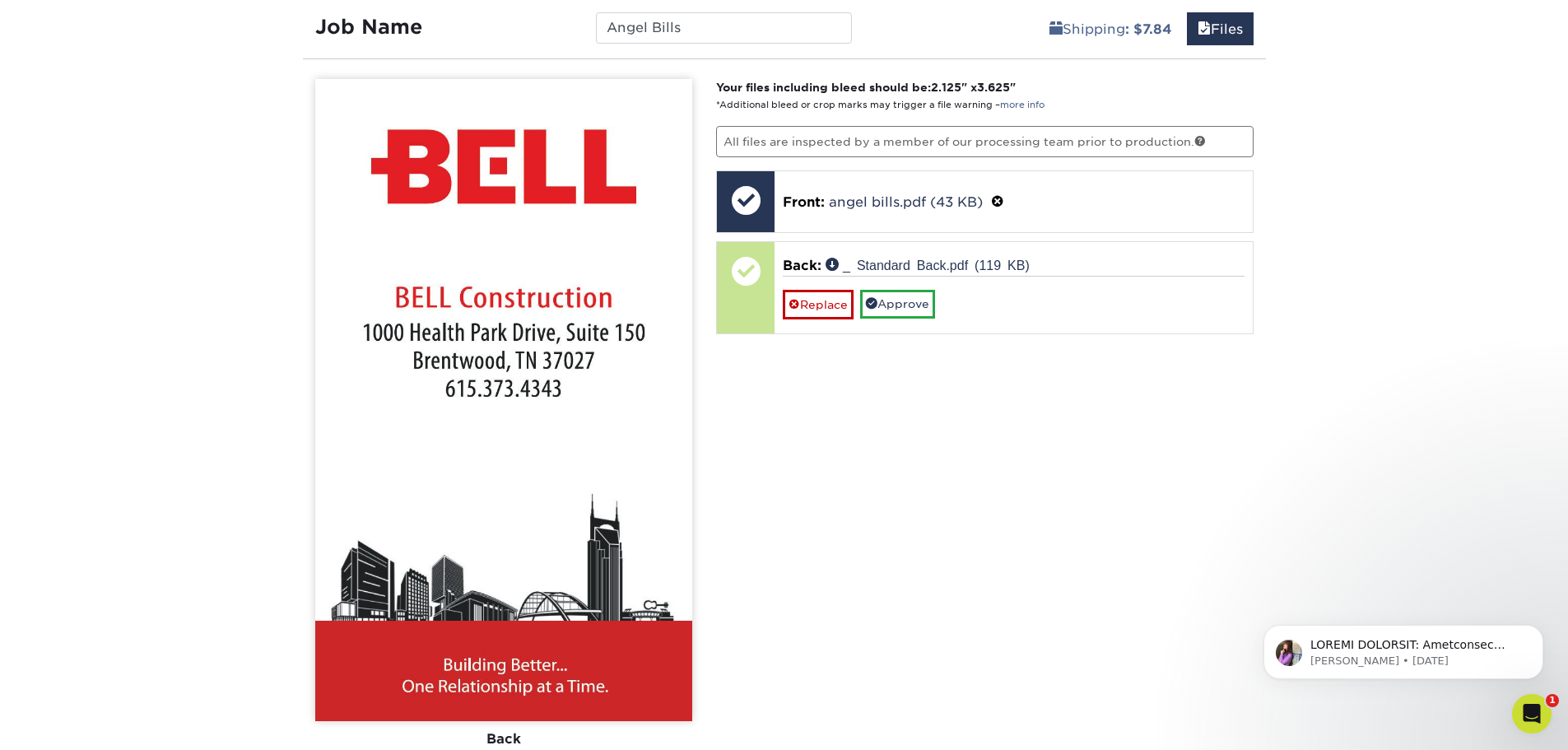
scroll to position [978, 0]
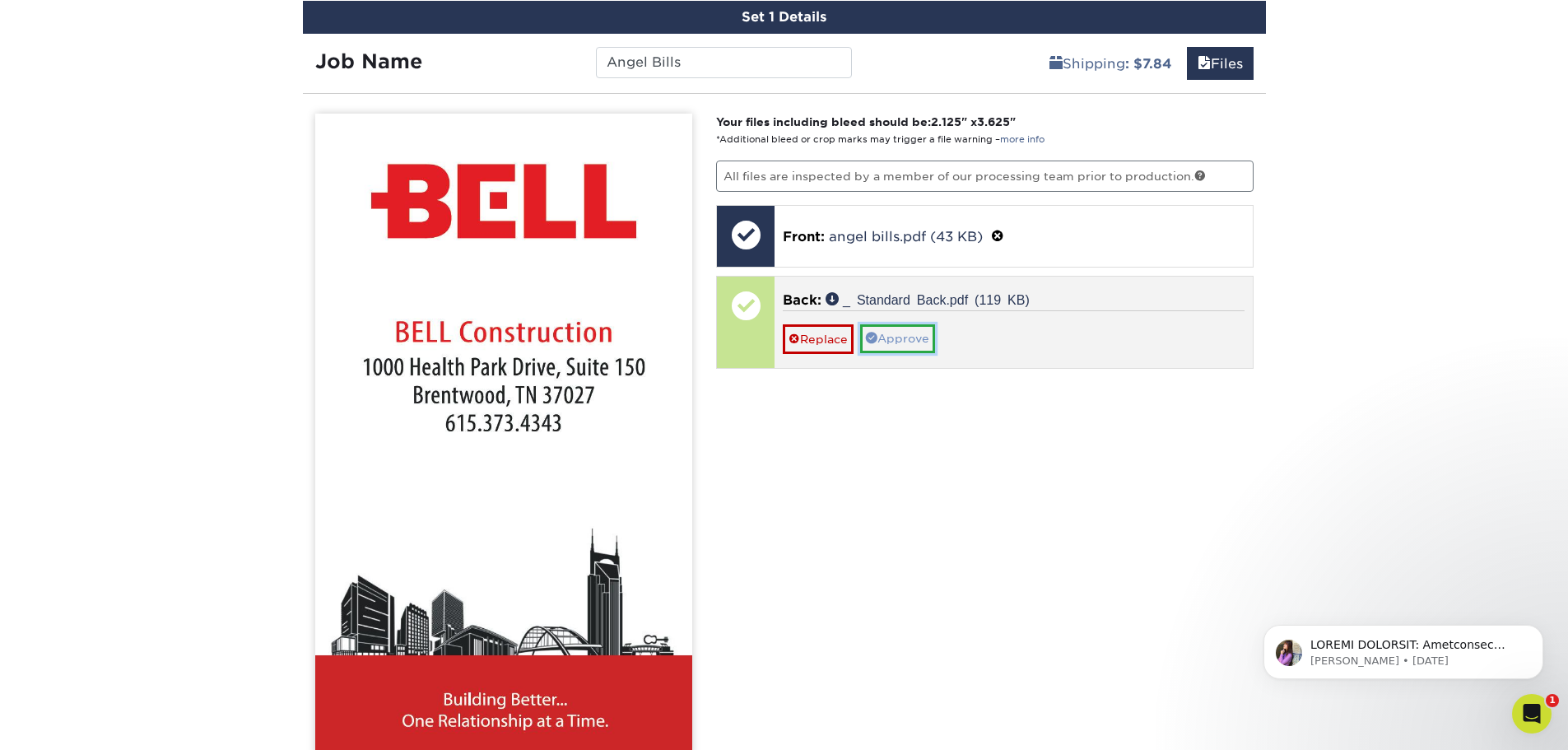
click at [901, 334] on link "Approve" at bounding box center [897, 339] width 75 height 28
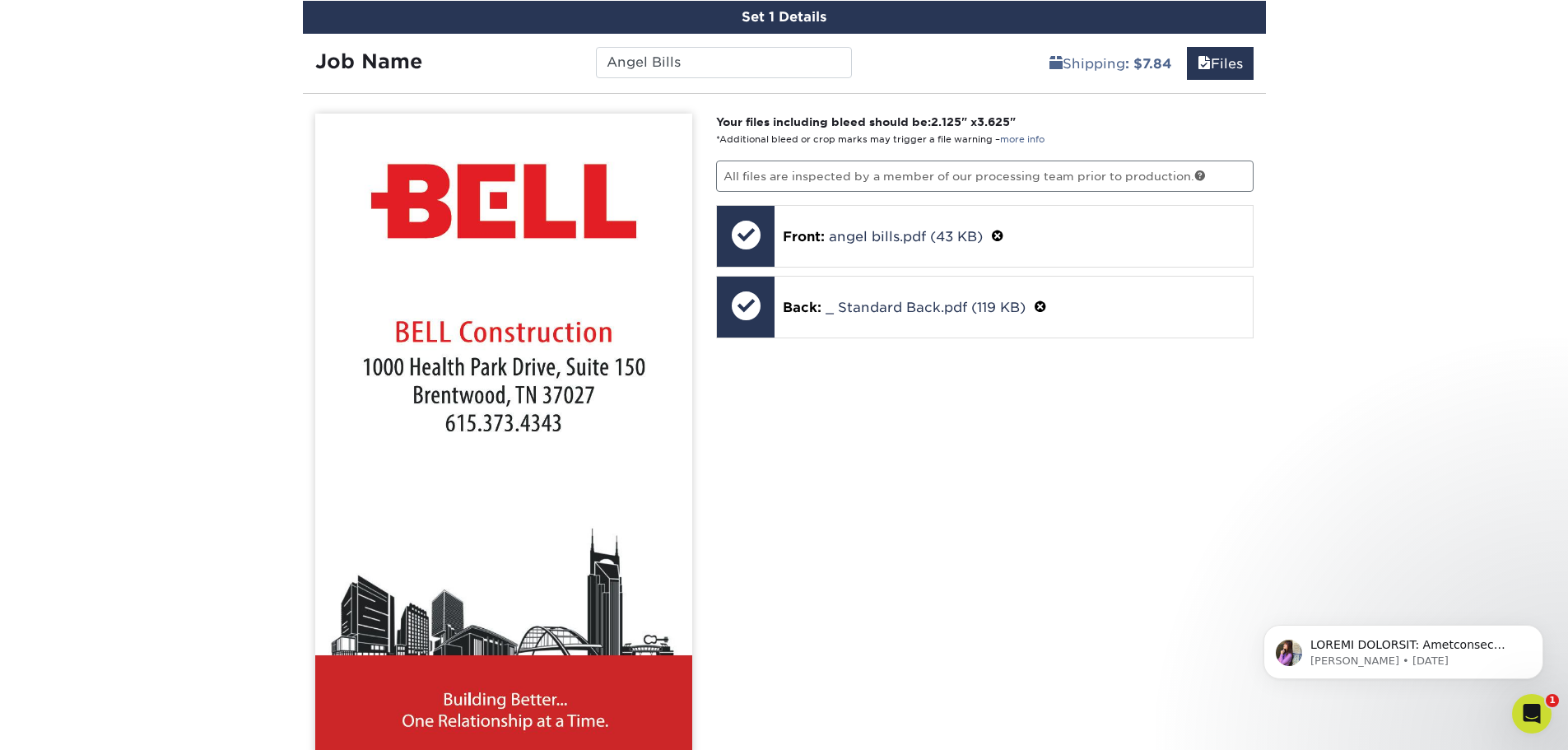
click at [1094, 458] on div "Your files including bleed should be: 2.125 " x 3.625 " *Additional bleed or cr…" at bounding box center [985, 529] width 562 height 831
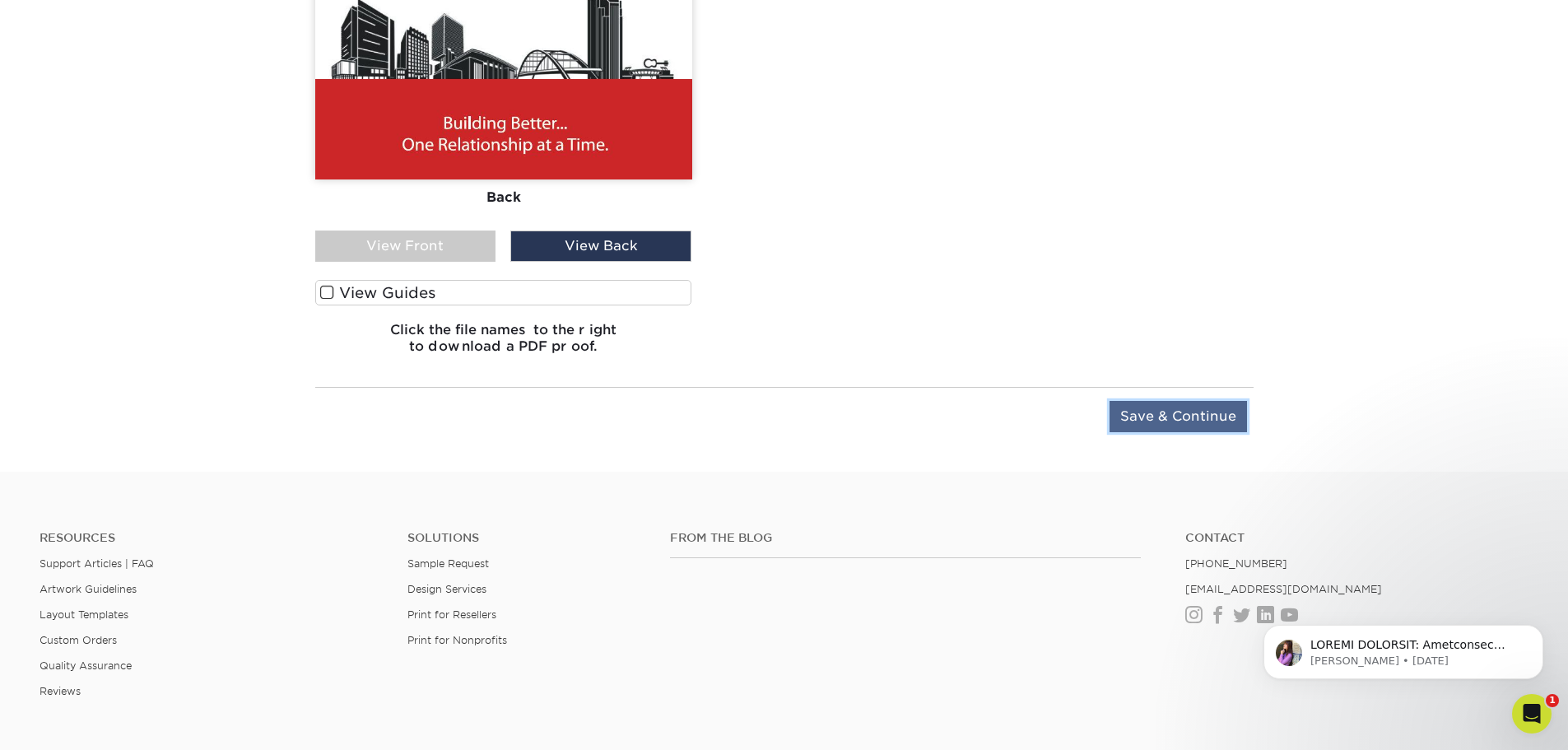
click at [1213, 427] on input "Save & Continue" at bounding box center [1179, 416] width 138 height 31
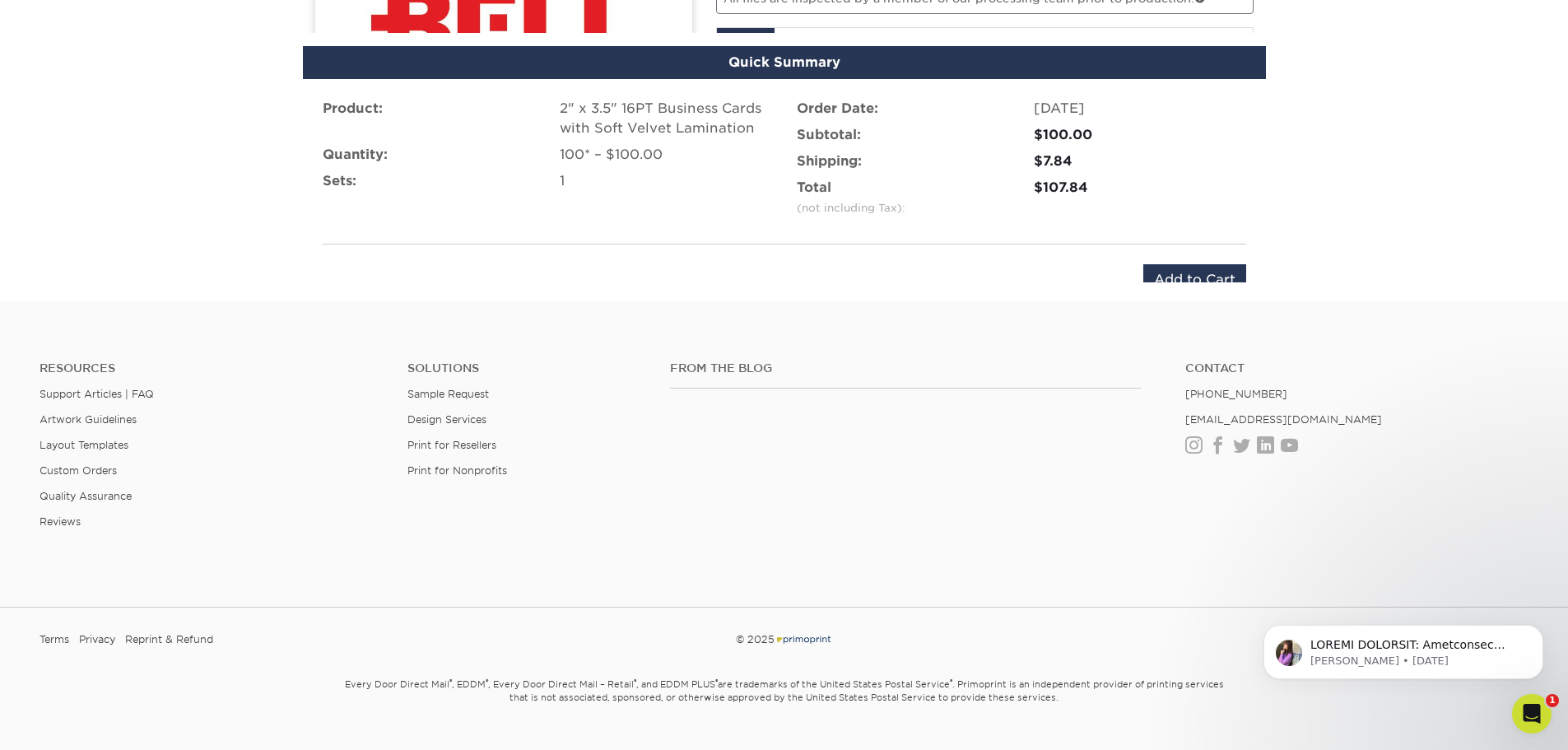
scroll to position [1105, 0]
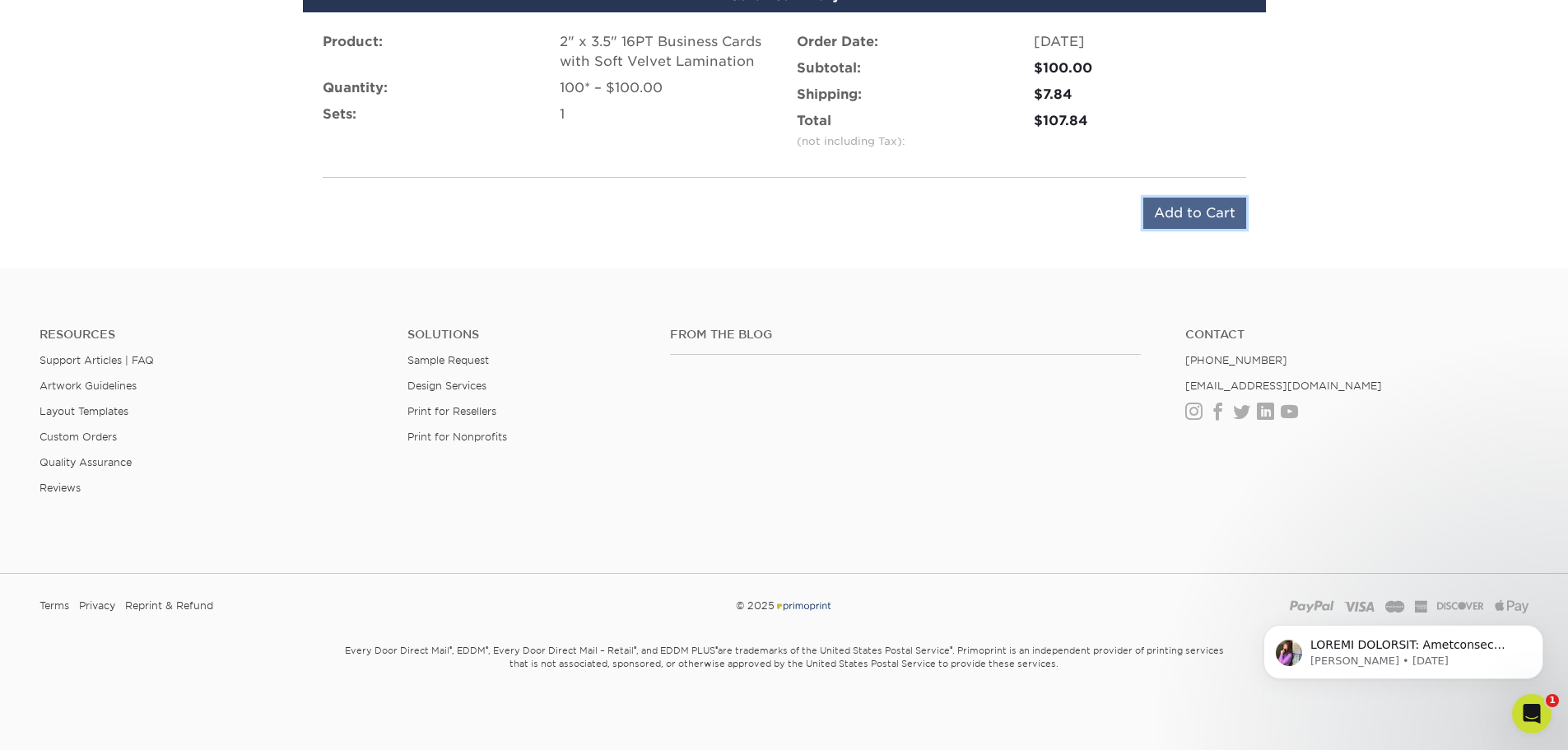
click at [1222, 222] on input "Add to Cart" at bounding box center [1195, 213] width 103 height 31
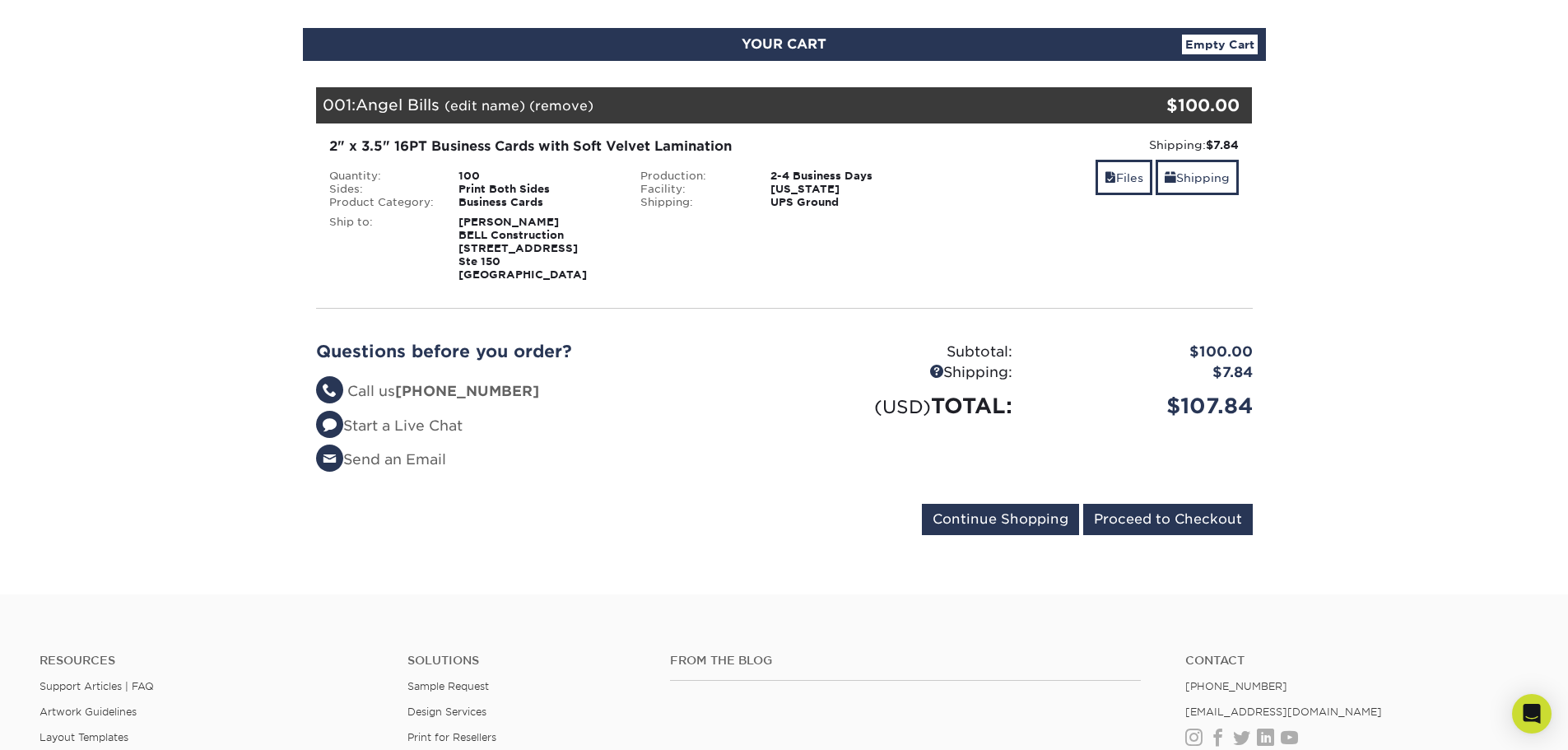
scroll to position [165, 0]
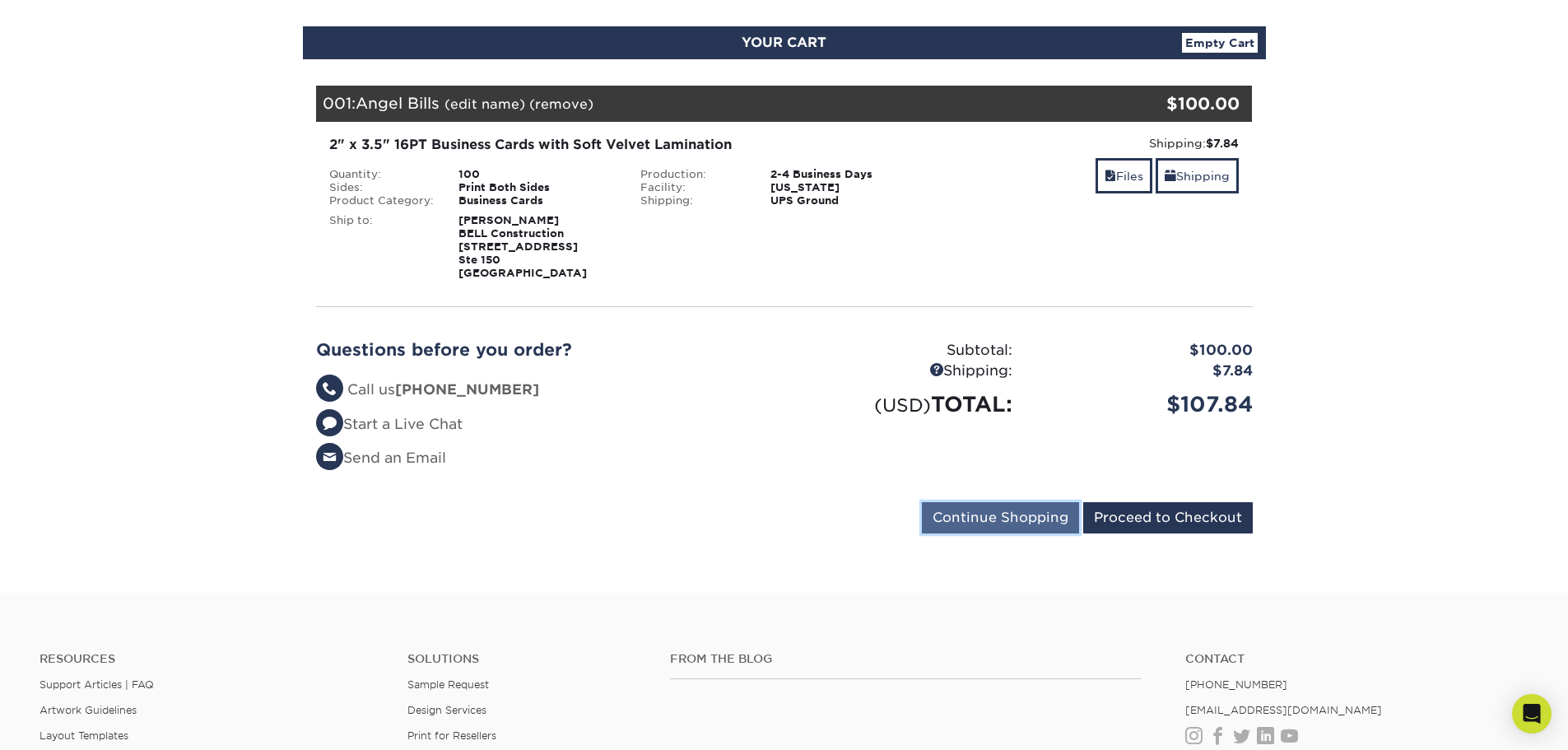
click at [1000, 514] on input "Continue Shopping" at bounding box center [1001, 518] width 157 height 31
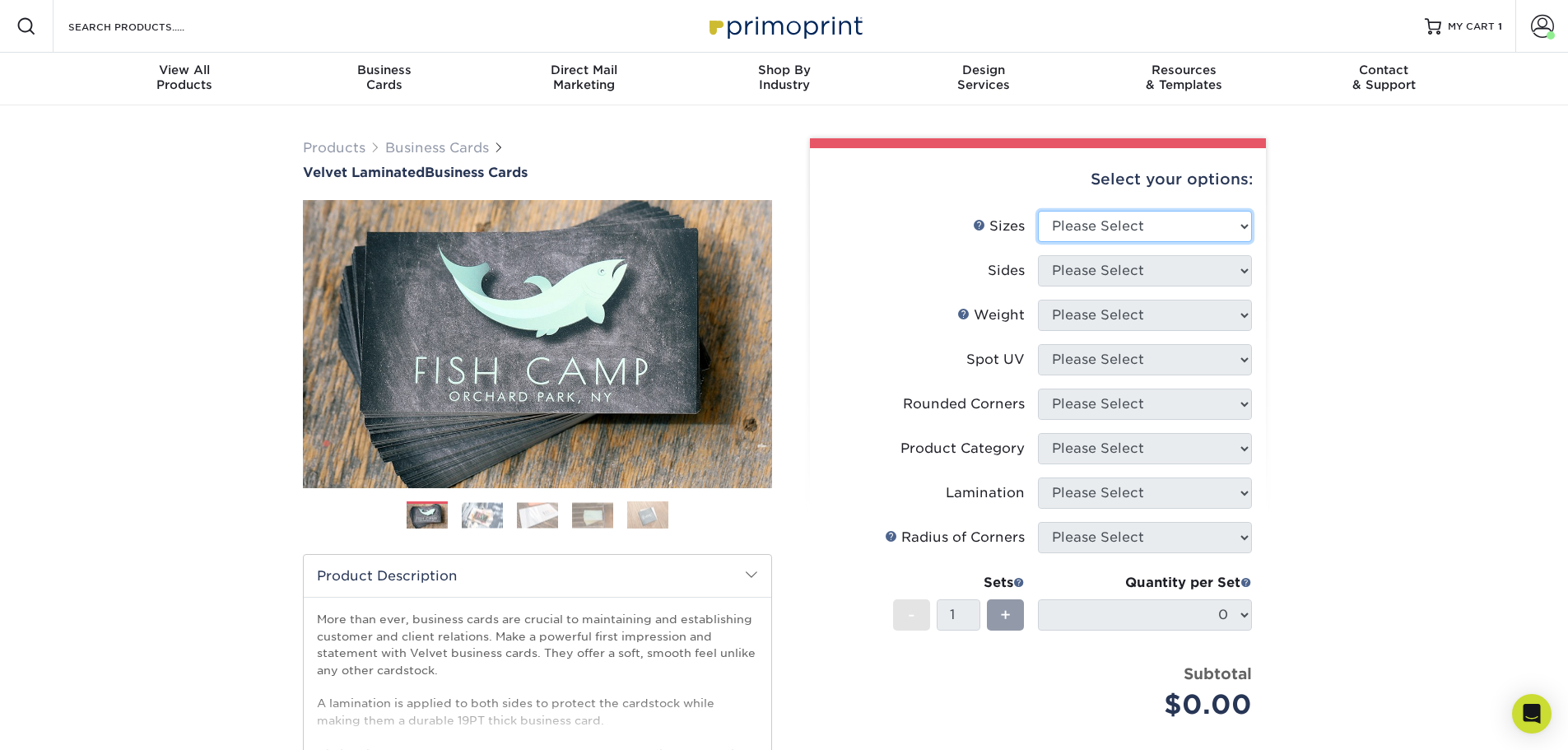
drag, startPoint x: 1103, startPoint y: 220, endPoint x: 1109, endPoint y: 228, distance: 10.0
click at [1103, 221] on select "Please Select 1.5" x 3.5" - Mini 1.75" x 3.5" - Mini 2" x 2" - Square 2" x 3" -…" at bounding box center [1145, 226] width 214 height 31
select select "2.00x3.50"
click at [1039, 211] on select "Please Select 1.5" x 3.5" - Mini 1.75" x 3.5" - Mini 2" x 2" - Square 2" x 3" -…" at bounding box center [1145, 226] width 214 height 31
click at [1142, 273] on select "Please Select Print Both Sides Print Front Only" at bounding box center [1145, 271] width 214 height 31
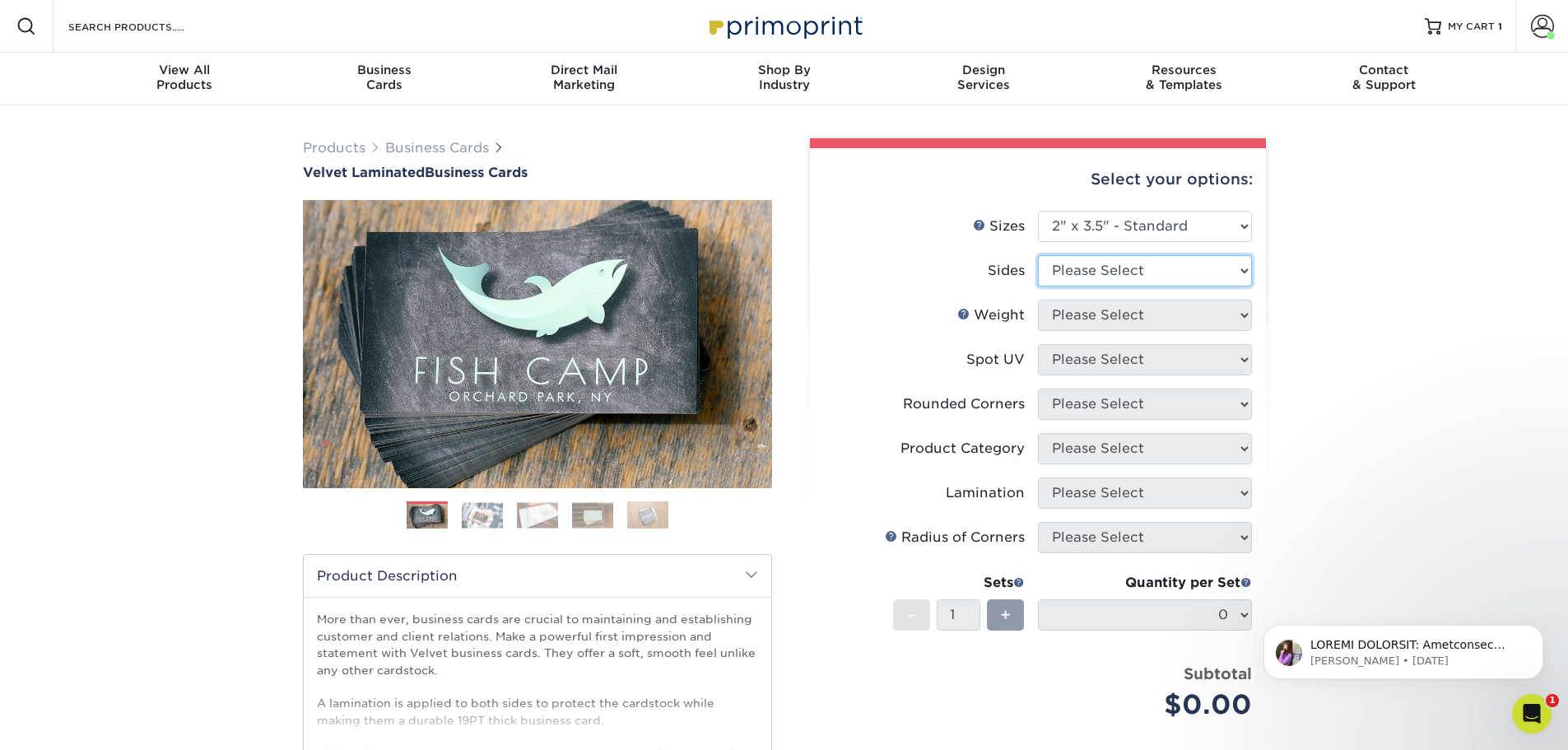
select select "13abbda7-1d64-4f25-8bb2-c179b224825d"
click at [1039, 255] on select "Please Select Print Both Sides Print Front Only" at bounding box center [1145, 271] width 214 height 31
click at [1139, 313] on select "Please Select 16PT" at bounding box center [1145, 315] width 214 height 31
select select "16PT"
click at [1039, 300] on select "Please Select 16PT" at bounding box center [1145, 315] width 214 height 31
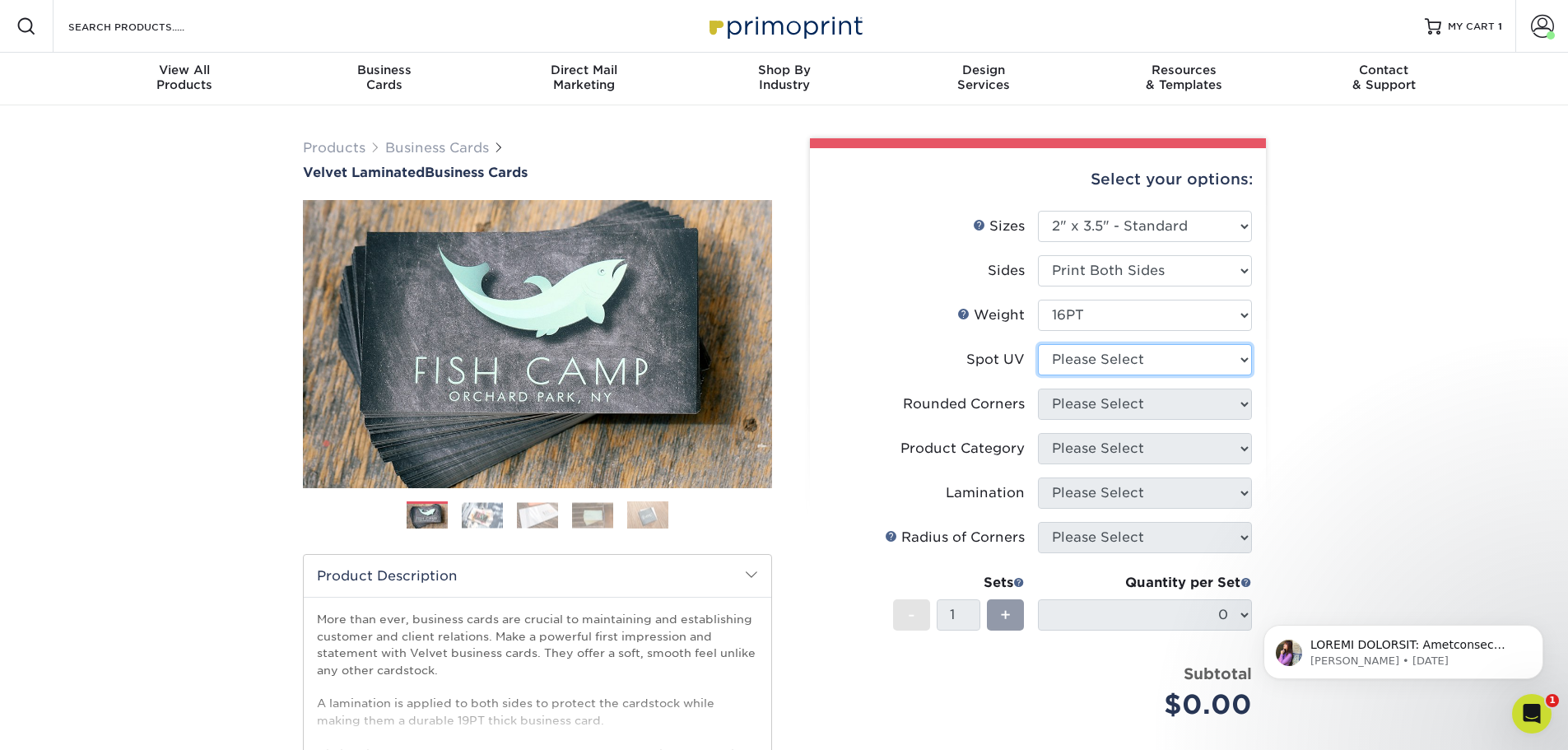
click at [1130, 364] on select "Please Select No Spot UV Front and Back (Both Sides) Front Only Back Only" at bounding box center [1145, 360] width 214 height 31
select select "3"
click at [1039, 344] on select "Please Select No Spot UV Front and Back (Both Sides) Front Only Back Only" at bounding box center [1145, 360] width 214 height 31
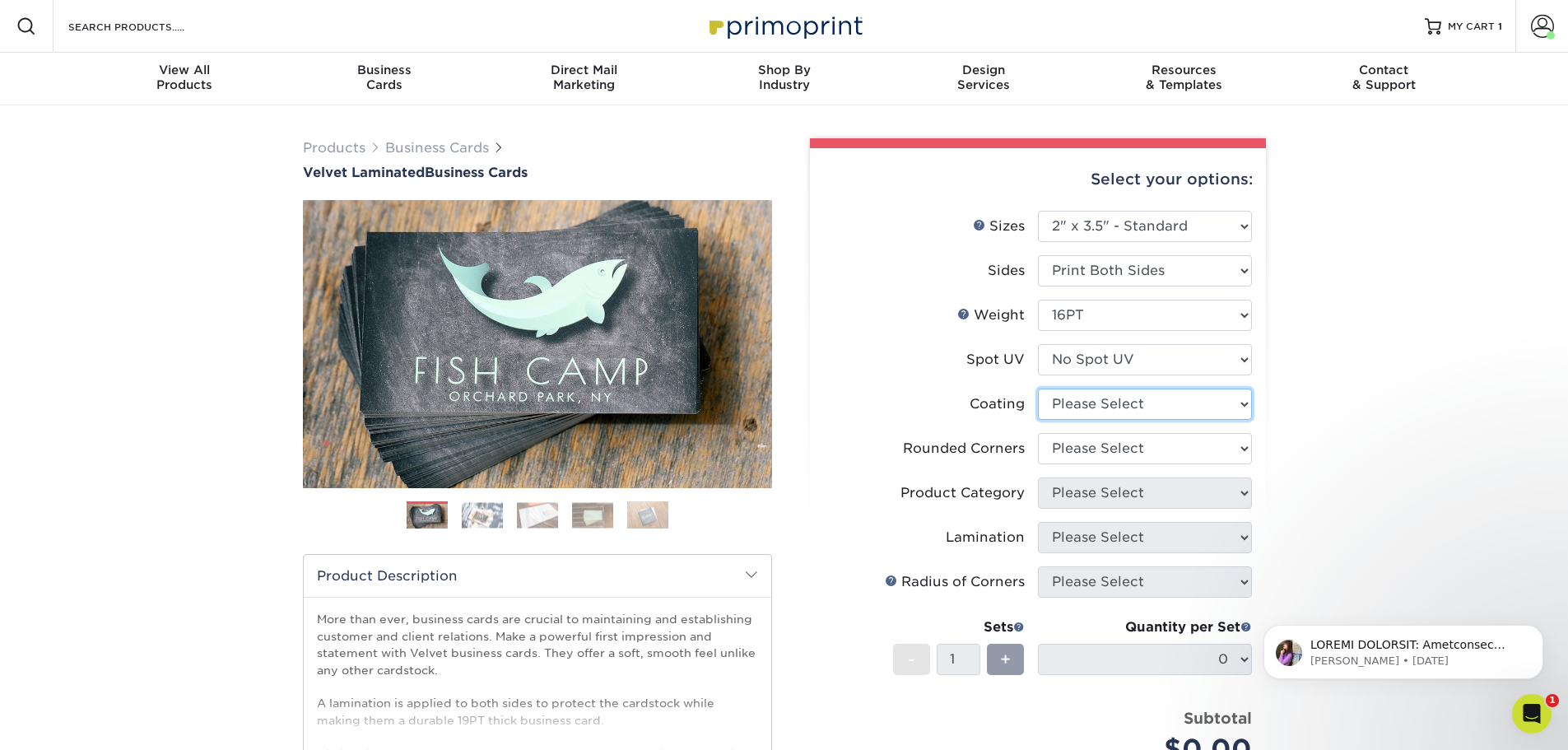
click at [1127, 391] on select at bounding box center [1145, 405] width 214 height 31
select select "3e7618de-abca-4bda-9f97-8b9129e913d8"
click at [1039, 389] on select at bounding box center [1145, 405] width 214 height 31
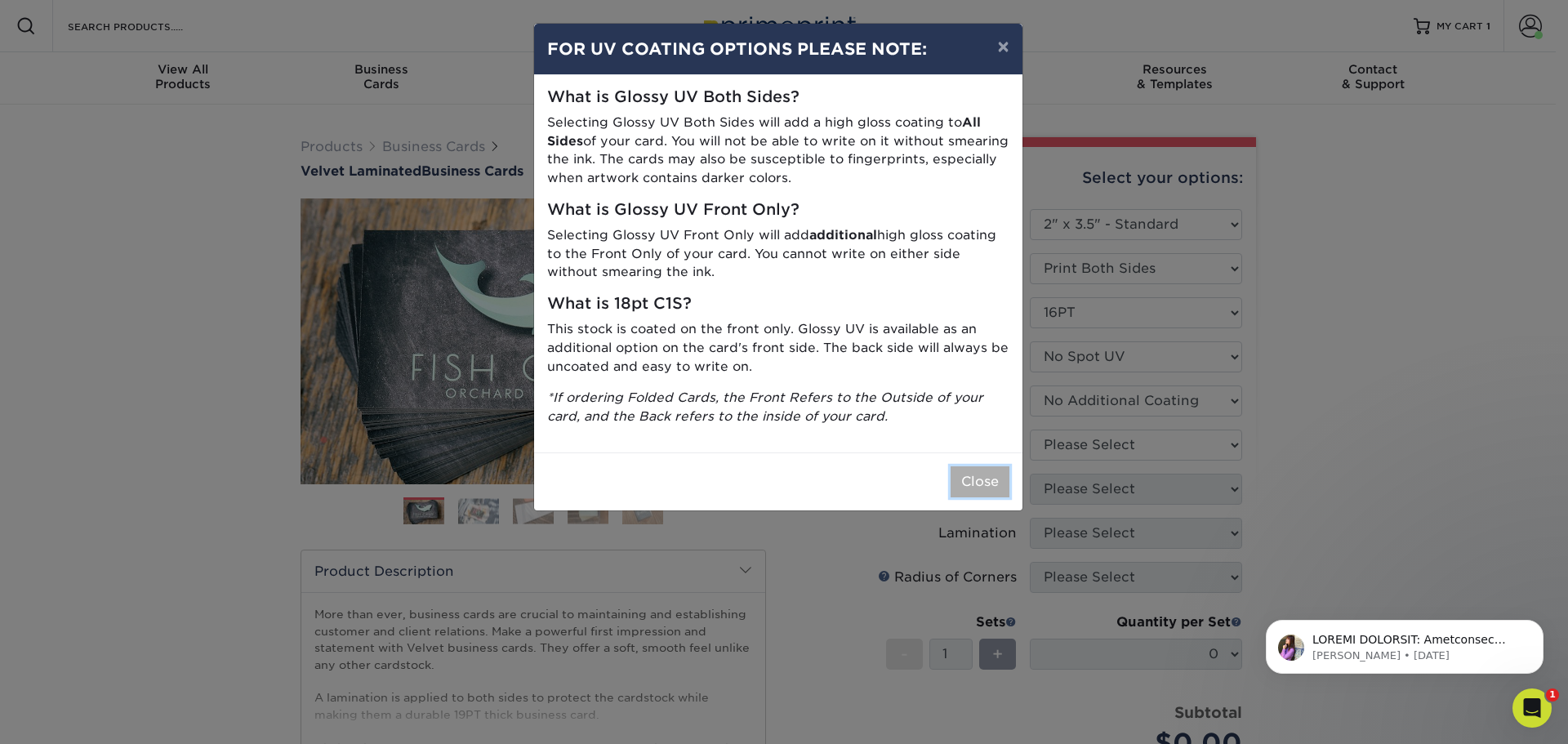
click at [974, 481] on button "Close" at bounding box center [979, 482] width 59 height 31
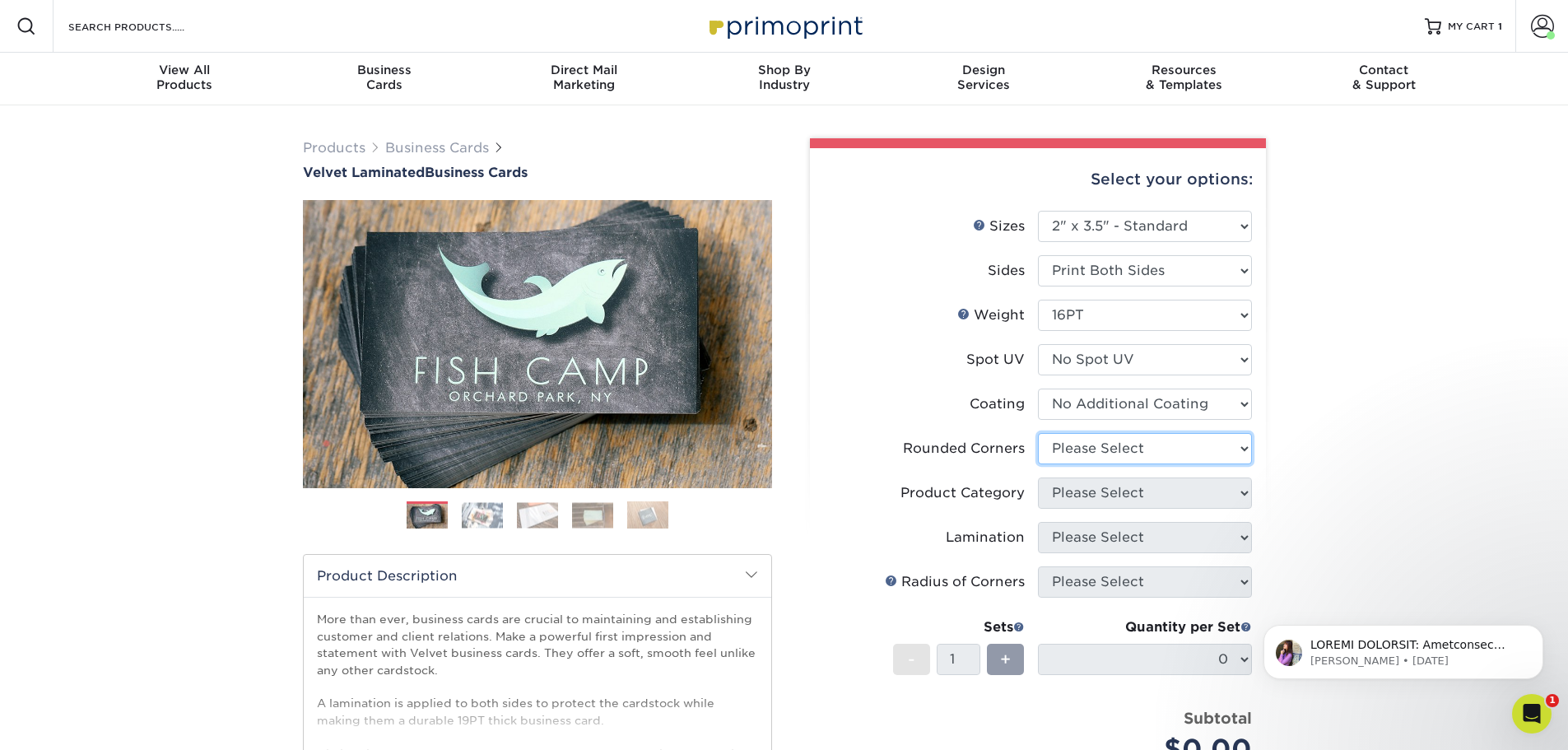
click at [1122, 441] on select "Please Select Yes - Round 2 Corners Yes - Round 4 Corners No" at bounding box center [1145, 449] width 214 height 31
select select "0"
click at [1039, 434] on select "Please Select Yes - Round 2 Corners Yes - Round 4 Corners No" at bounding box center [1145, 449] width 214 height 31
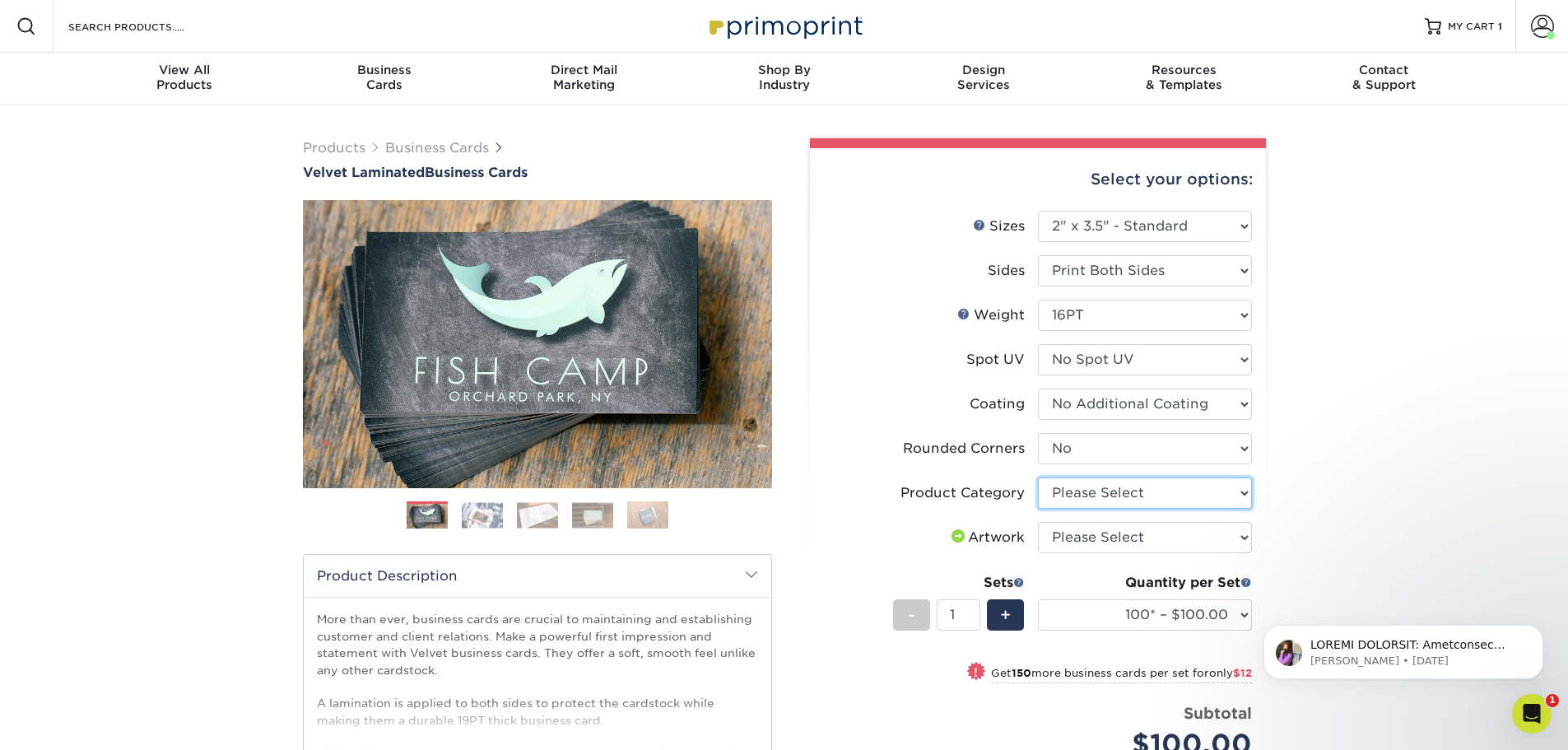
click at [1122, 503] on select "Please Select Business Cards" at bounding box center [1145, 493] width 214 height 31
select select "3b5148f1-0588-4f88-a218-97bcfdce65c1"
click at [1039, 477] on select "Please Select Business Cards" at bounding box center [1145, 493] width 214 height 31
click at [1121, 535] on select "Please Select I will upload files I need a design - $100" at bounding box center [1145, 538] width 214 height 31
select select "upload"
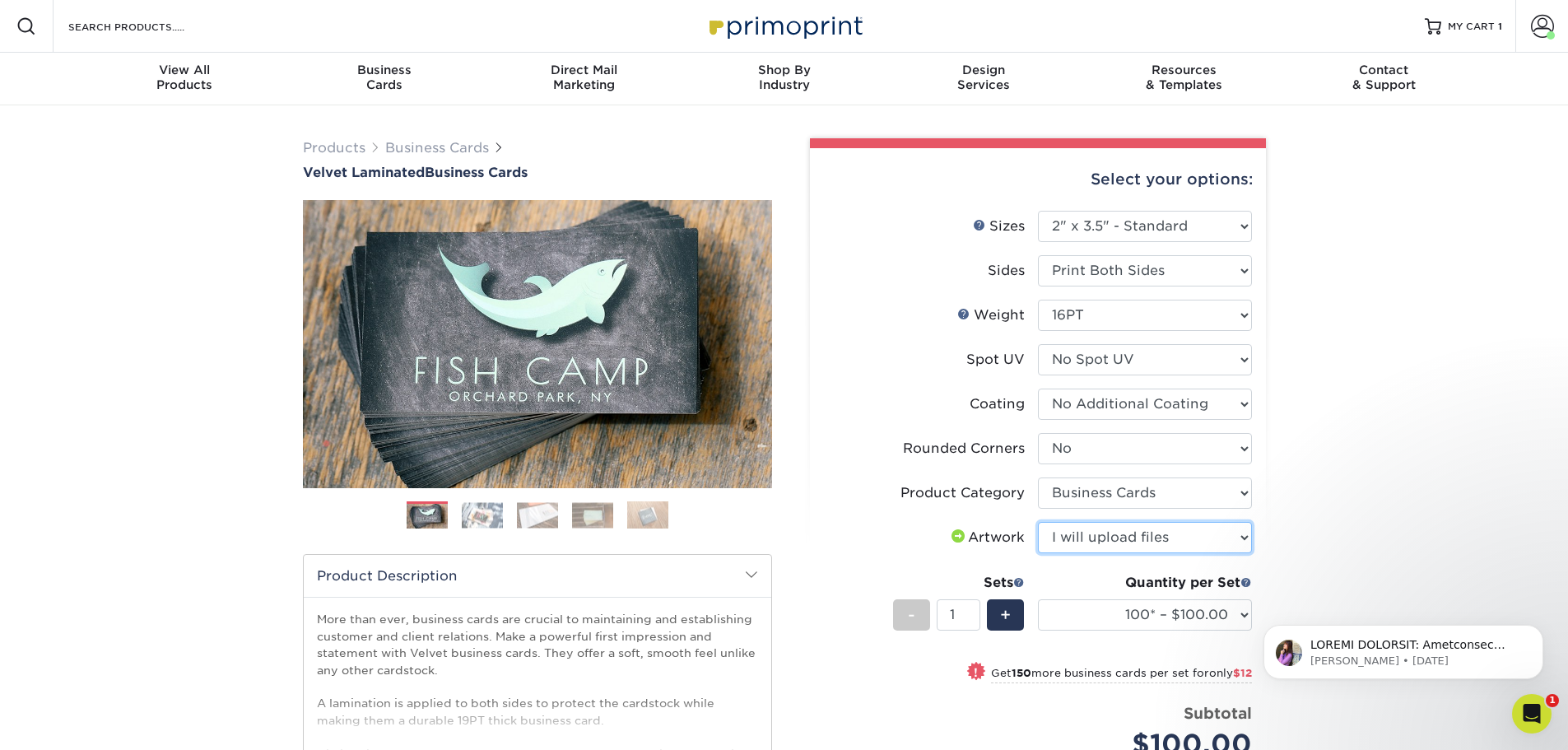
click at [1039, 522] on select "Please Select I will upload files I need a design - $100" at bounding box center [1145, 538] width 214 height 31
click at [1331, 532] on div "Products Business Cards Velvet Laminated Business Cards Previous Next" at bounding box center [784, 573] width 1568 height 936
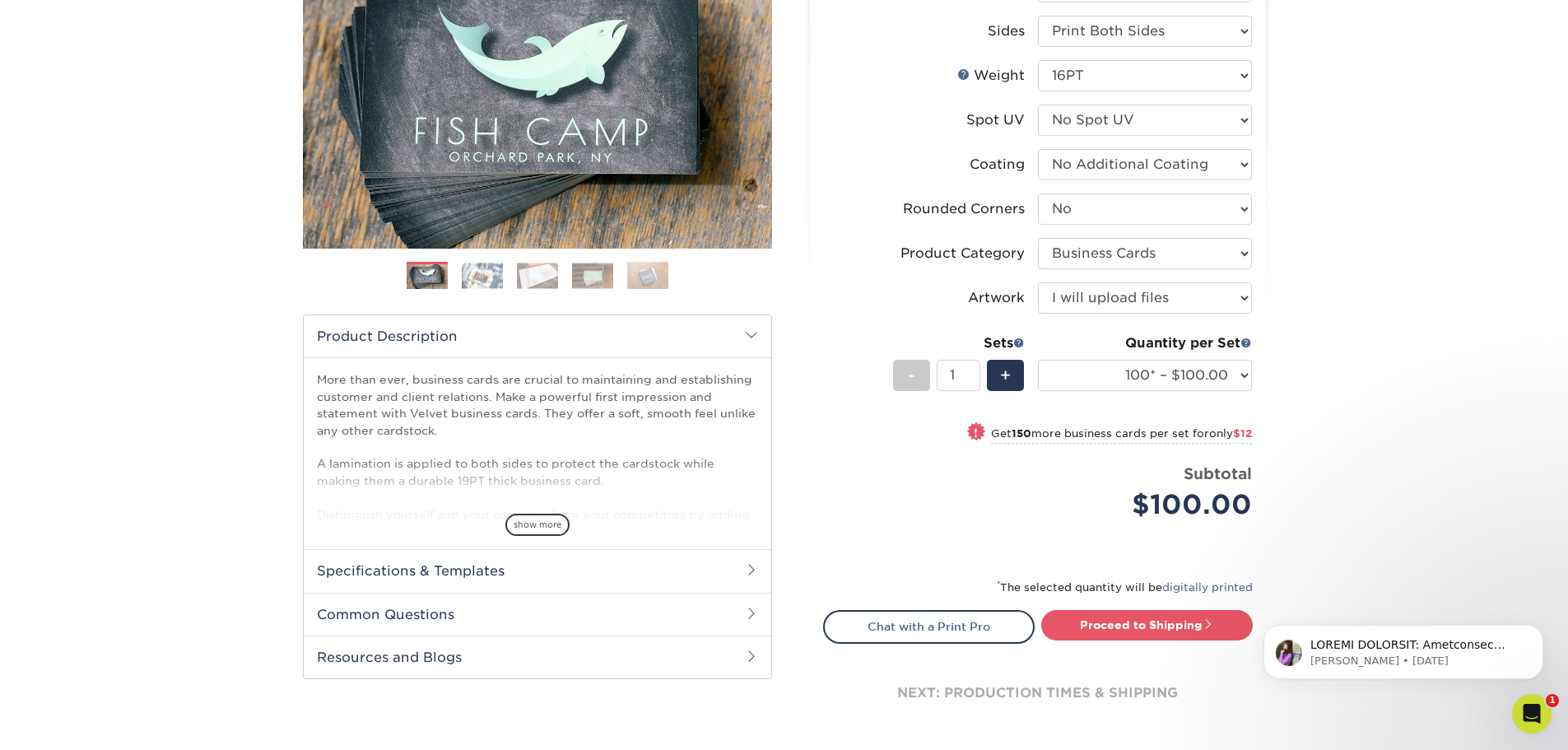
scroll to position [247, 0]
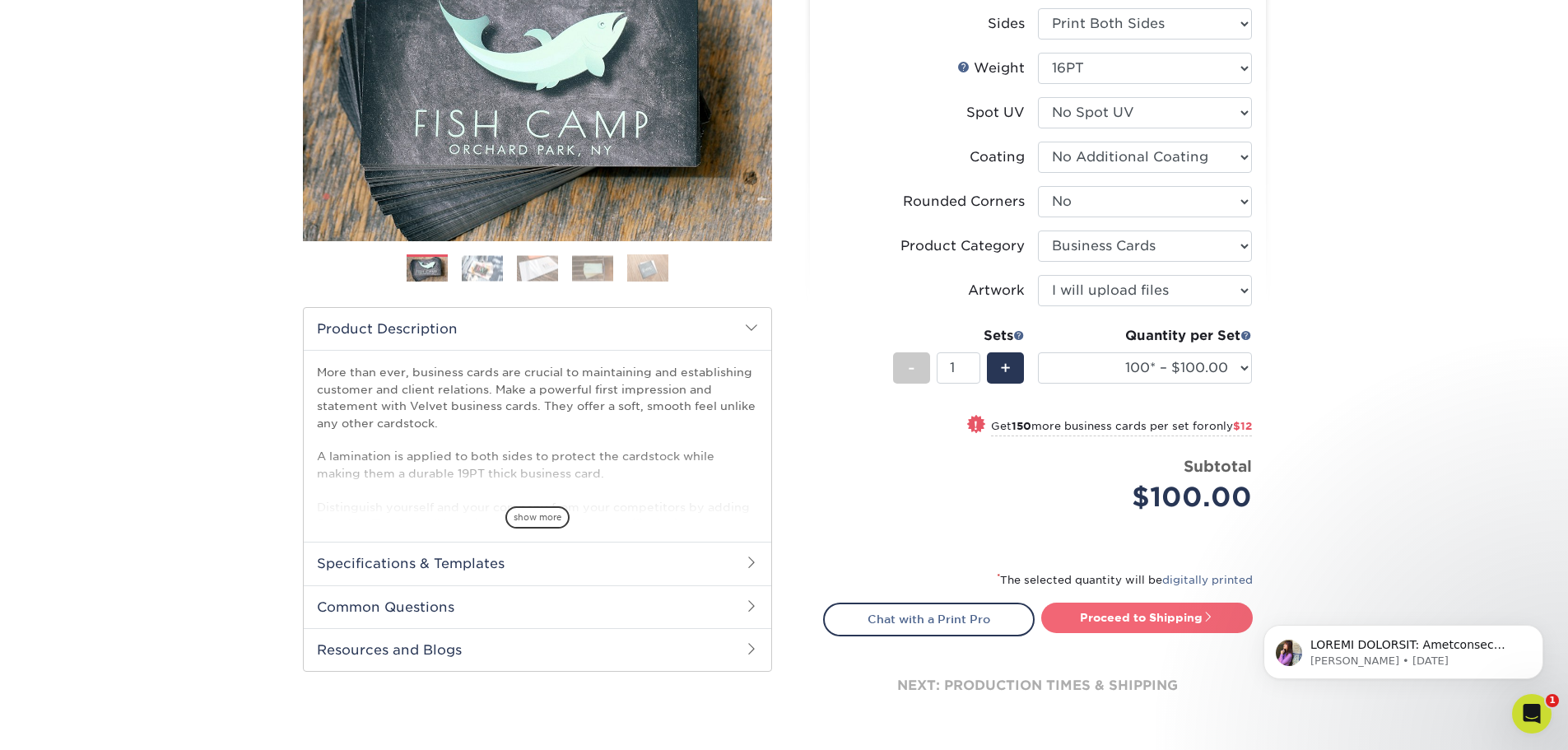
click at [1165, 609] on link "Proceed to Shipping" at bounding box center [1147, 618] width 211 height 30
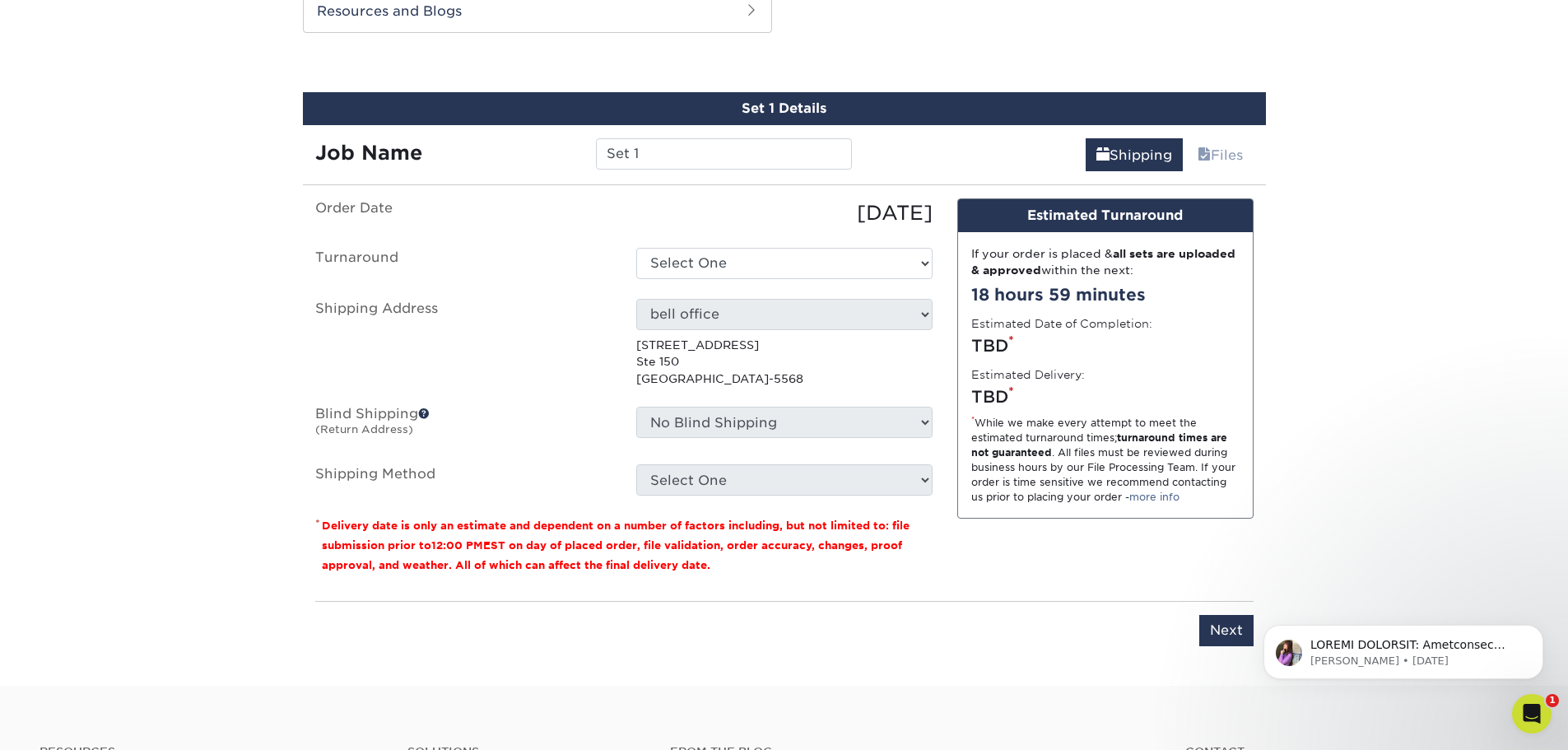
scroll to position [896, 0]
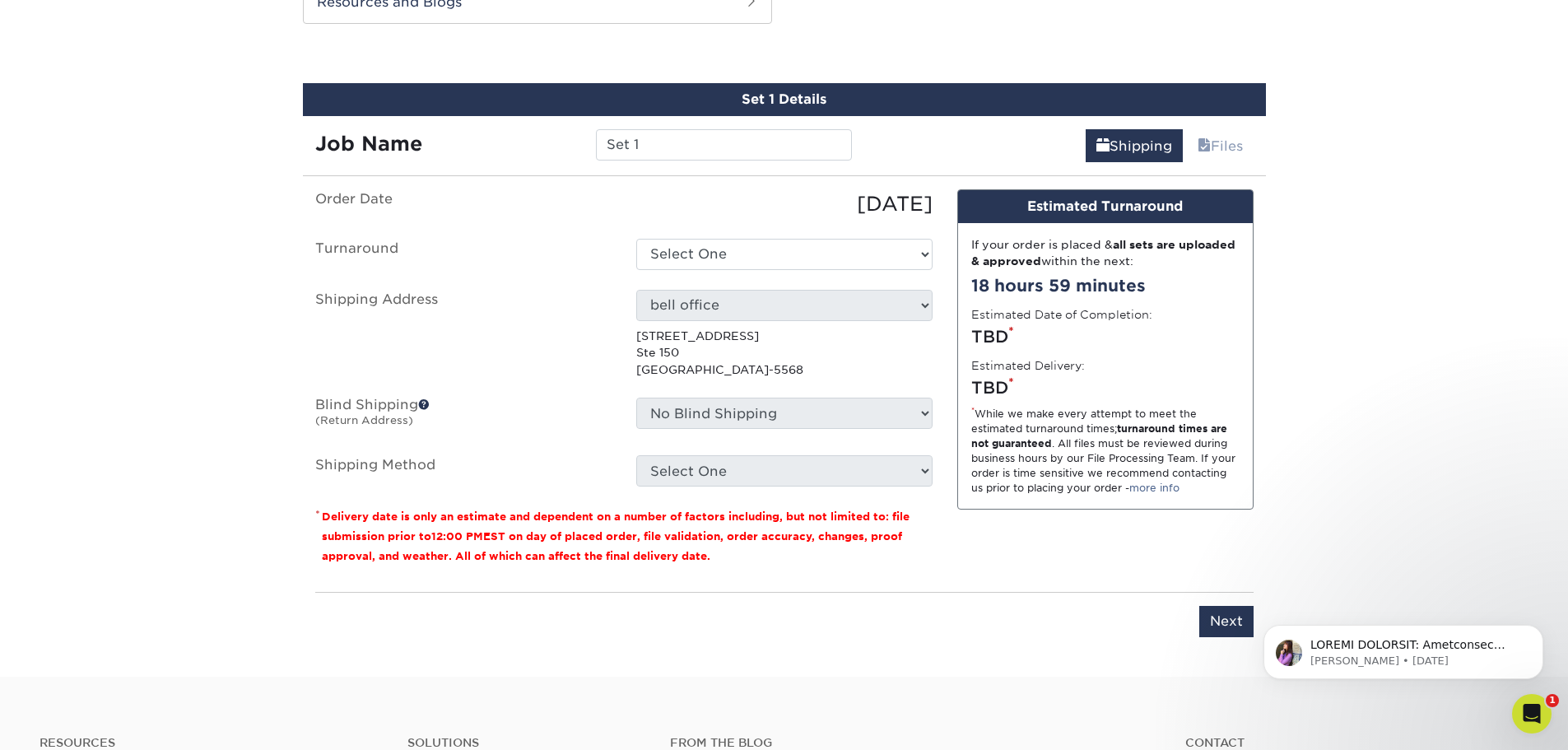
drag, startPoint x: 695, startPoint y: 118, endPoint x: 633, endPoint y: 137, distance: 64.8
click at [636, 137] on div "Job Name Set 1" at bounding box center [584, 140] width 562 height 47
drag, startPoint x: 668, startPoint y: 143, endPoint x: 543, endPoint y: 147, distance: 125.1
click at [543, 147] on div "Job Name Set 1" at bounding box center [584, 145] width 562 height 31
type input "[PERSON_NAME]"
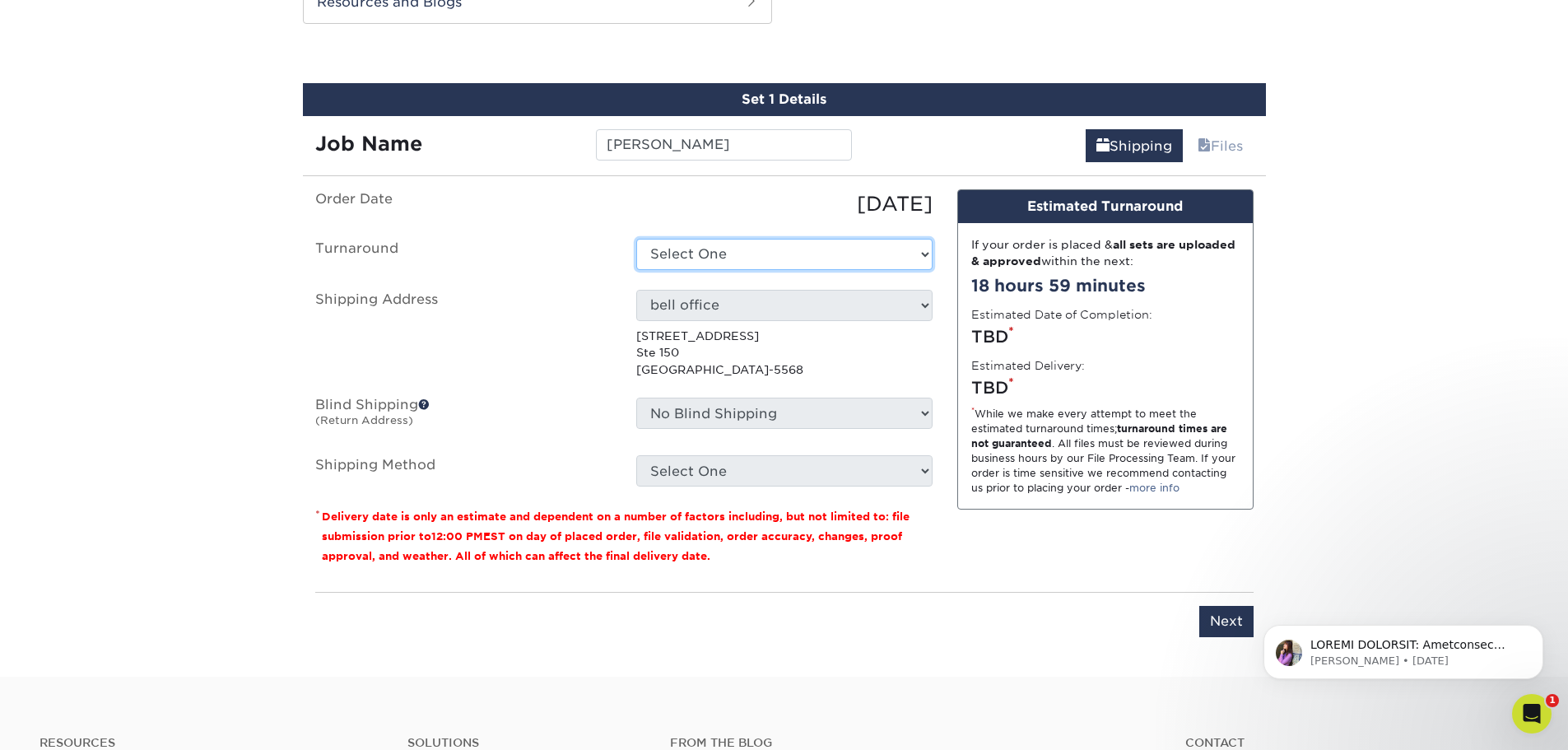
click at [891, 248] on select "Select One 2-4 Business Days 2 Day Next Business Day" at bounding box center [784, 254] width 297 height 31
select select "2ada4704-3e6d-433a-a581-722d89888c56"
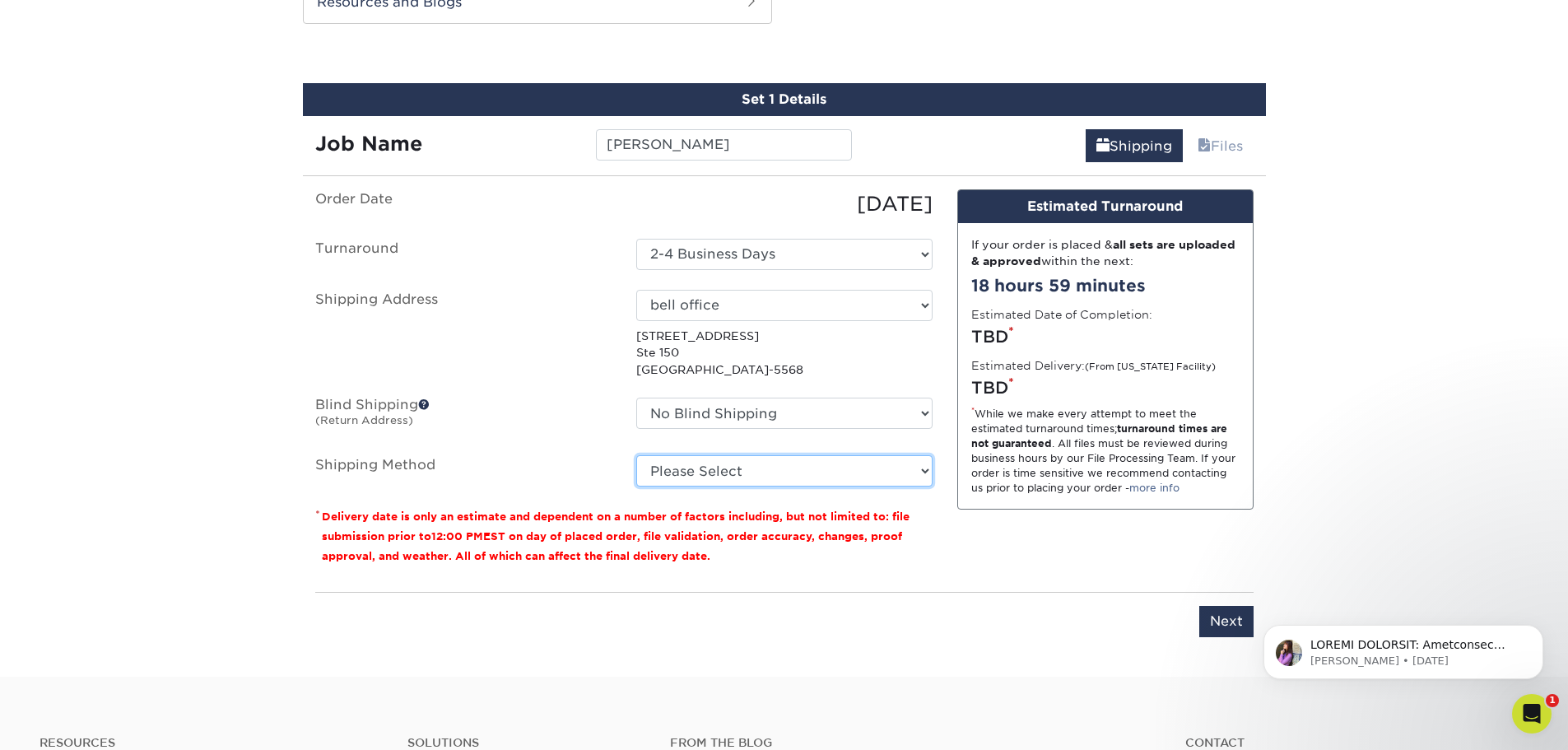
click at [838, 468] on select "Please Select Ground Shipping (+$7.84) 3 Day Shipping Service (+$15.34) 2 Day A…" at bounding box center [784, 472] width 297 height 31
select select "03"
click at [636, 456] on select "Please Select Ground Shipping (+$7.84) 3 Day Shipping Service (+$15.34) 2 Day A…" at bounding box center [784, 472] width 297 height 31
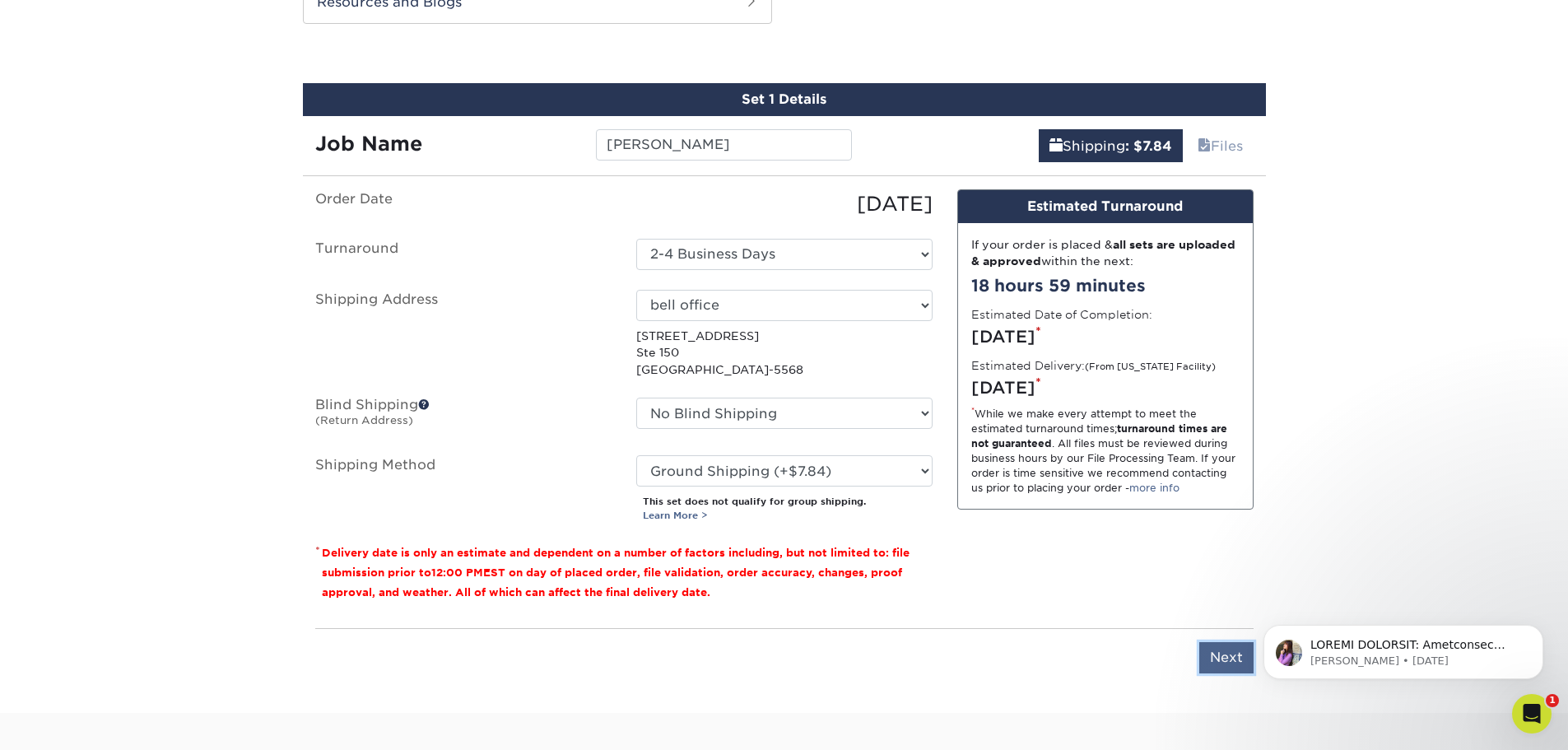
drag, startPoint x: 1220, startPoint y: 657, endPoint x: 1220, endPoint y: 646, distance: 11.0
click at [1219, 657] on input "Next" at bounding box center [1227, 658] width 54 height 31
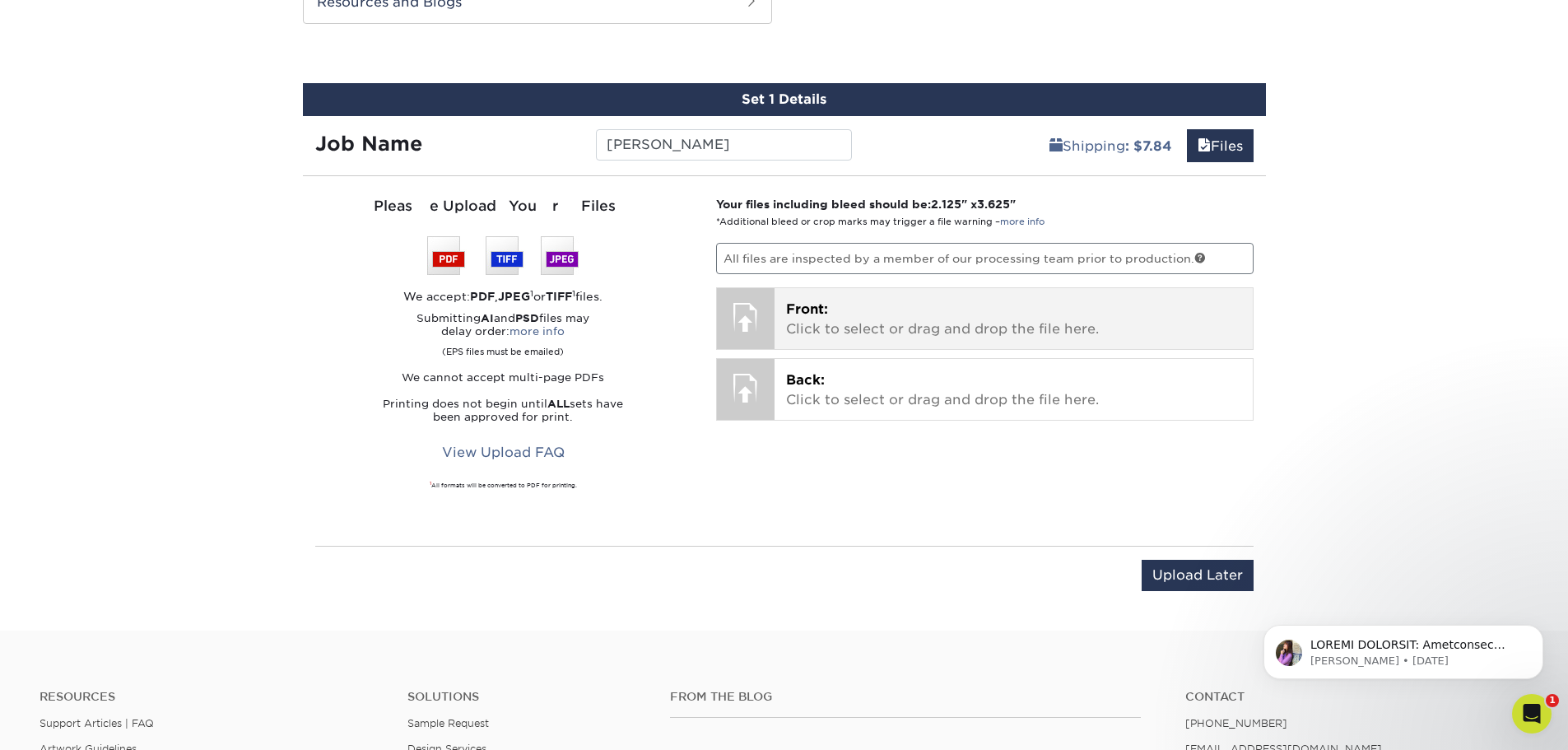
click at [975, 304] on p "Front: Click to select or drag and drop the file here." at bounding box center [1014, 319] width 456 height 40
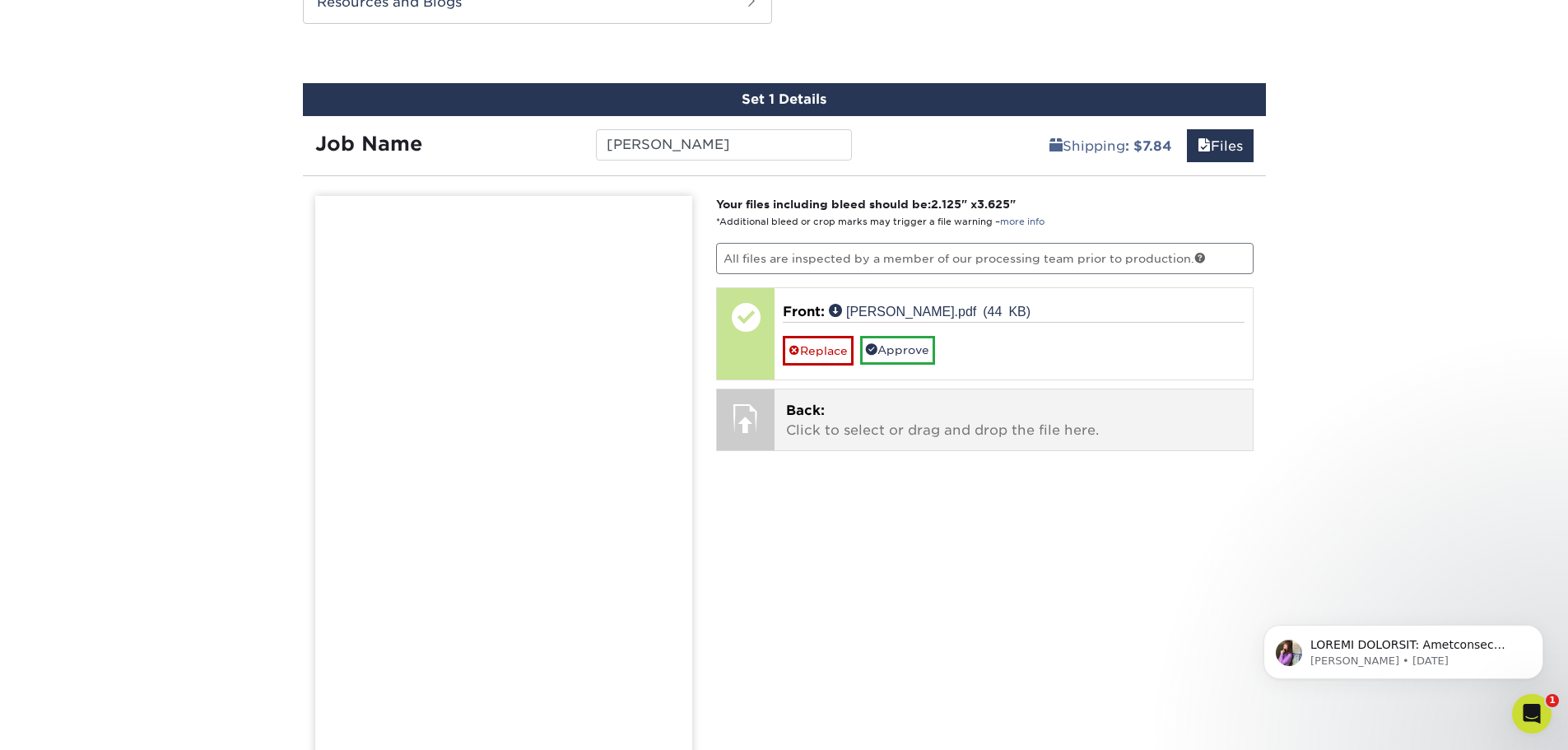
click at [921, 441] on div "Back: Click to select or drag and drop the file here. Choose file" at bounding box center [1013, 420] width 478 height 61
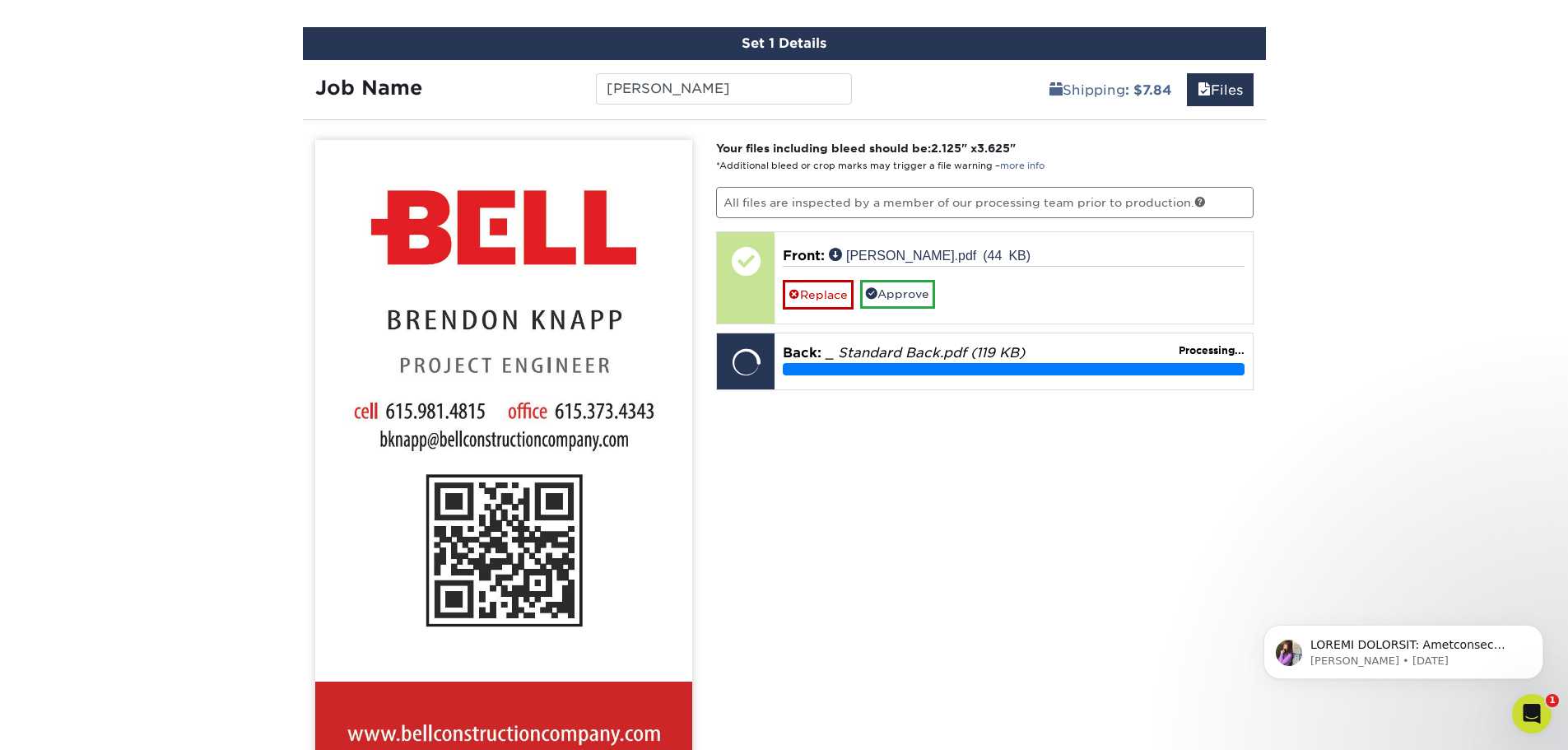
scroll to position [978, 0]
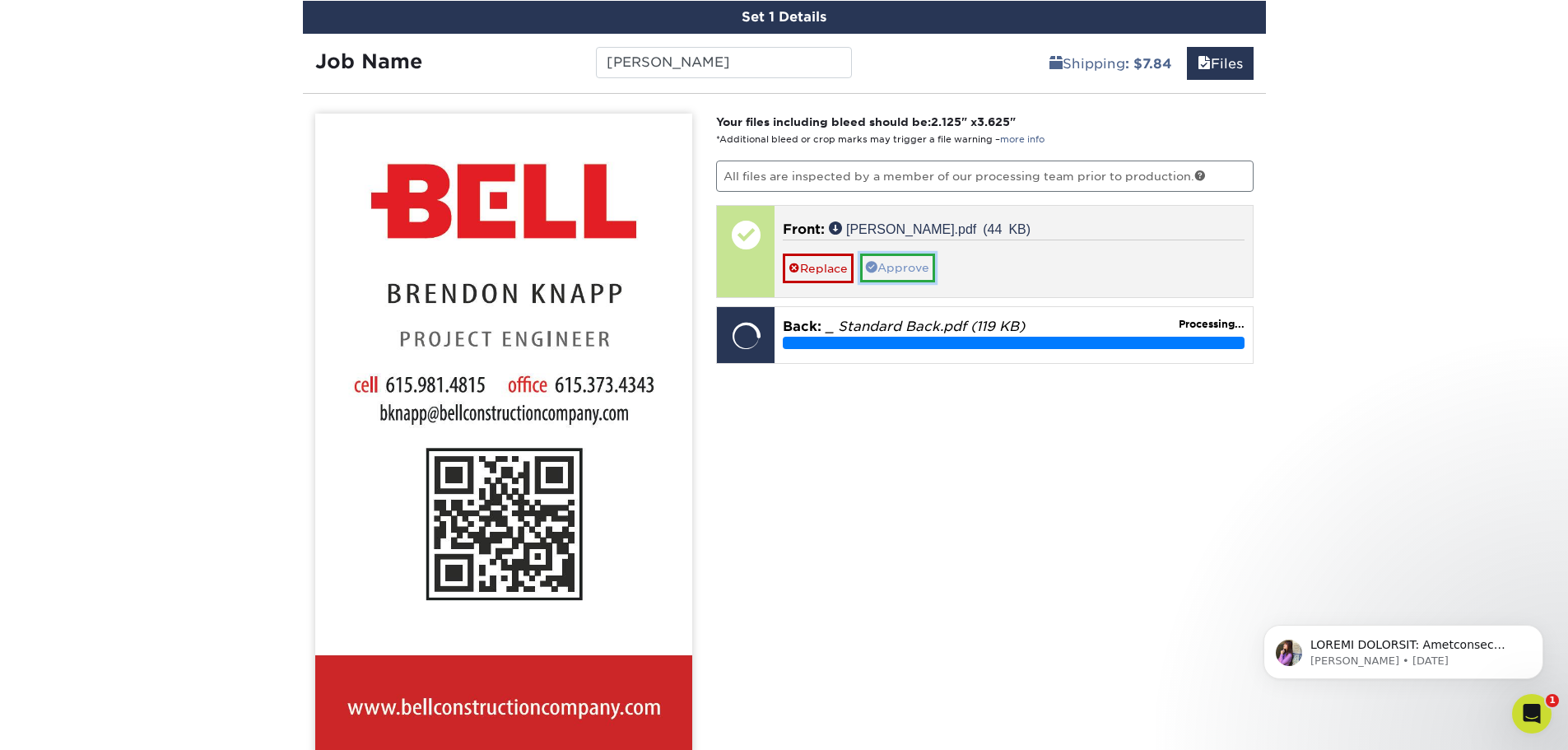
click at [903, 270] on link "Approve" at bounding box center [897, 268] width 75 height 28
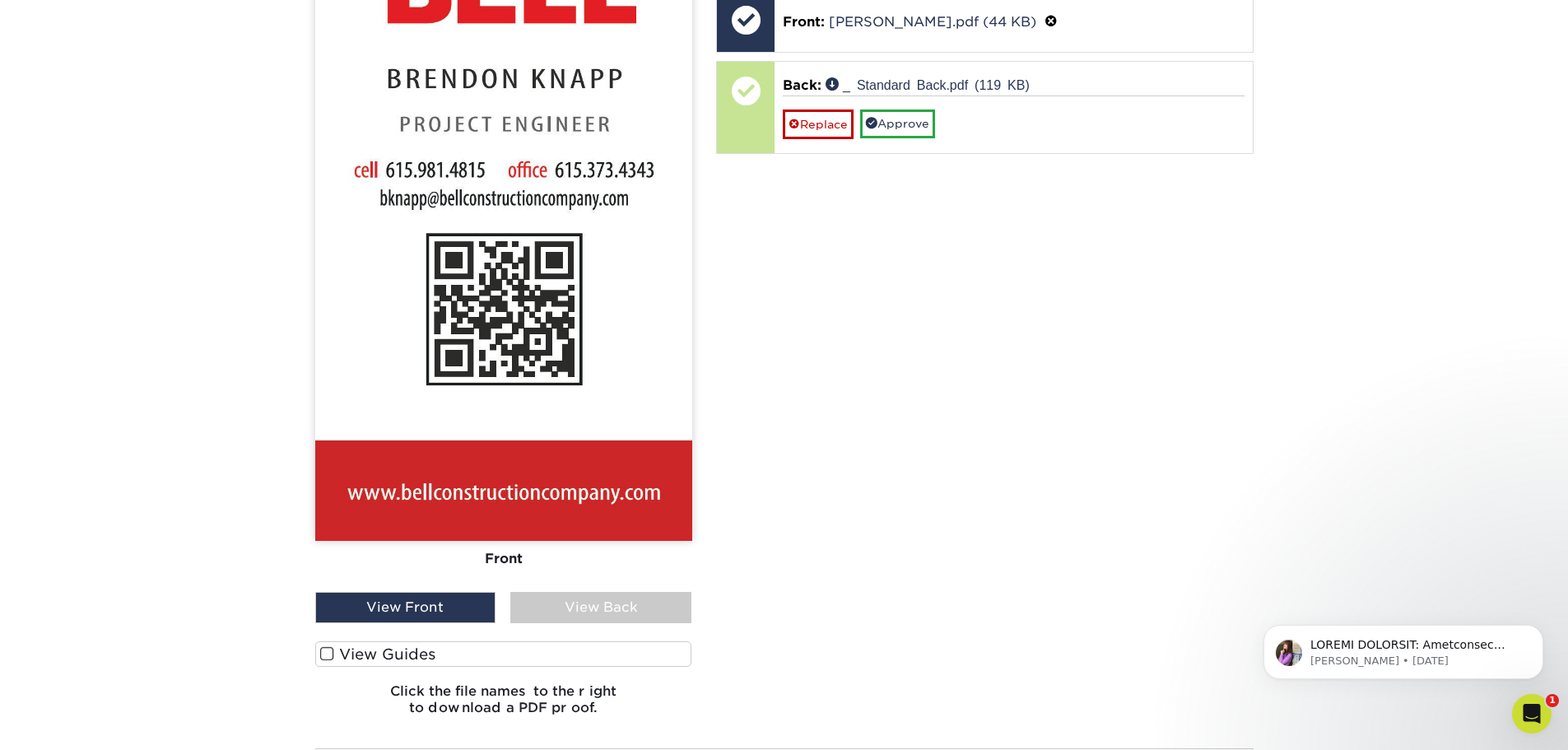
scroll to position [1225, 0]
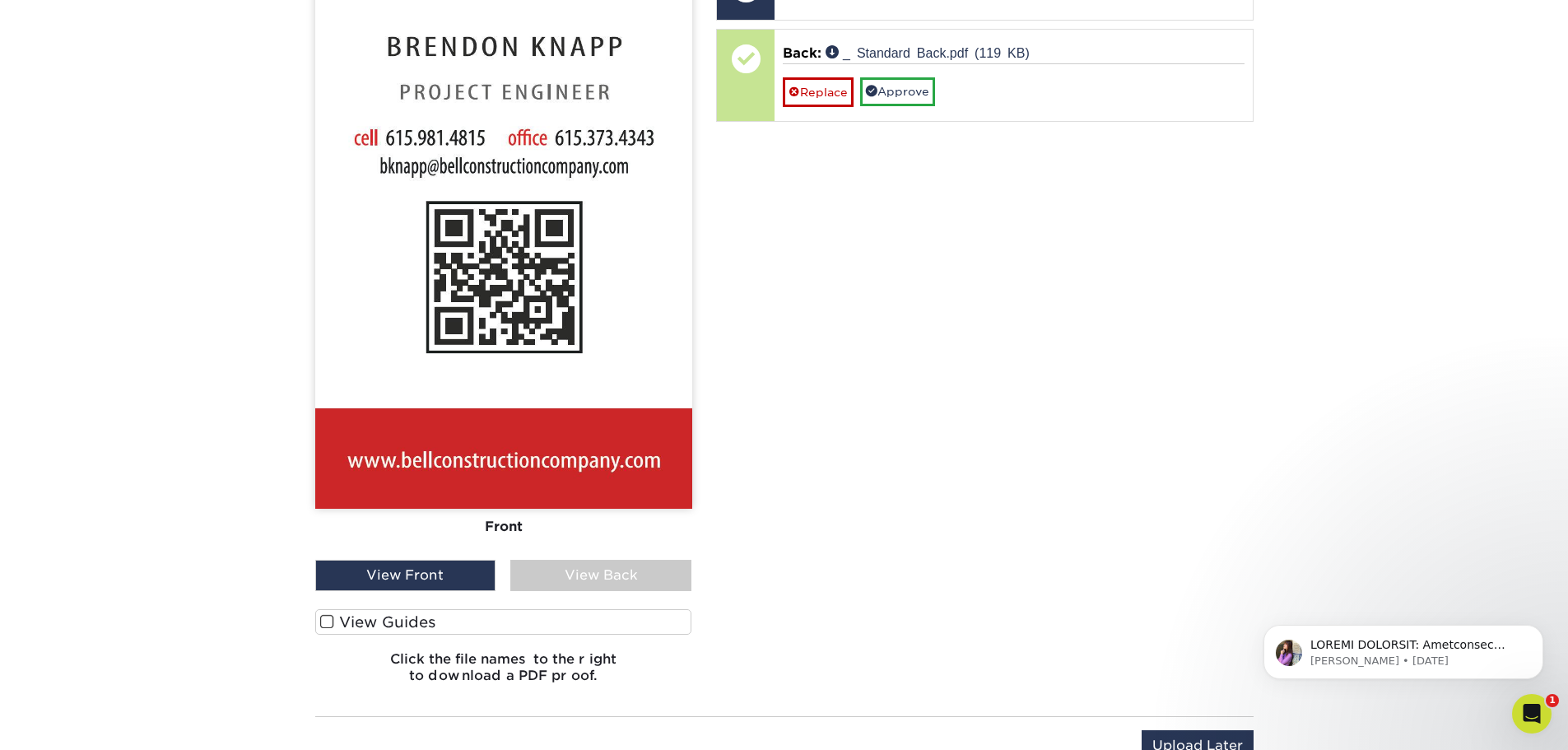
click at [623, 575] on div "View Back" at bounding box center [600, 575] width 181 height 31
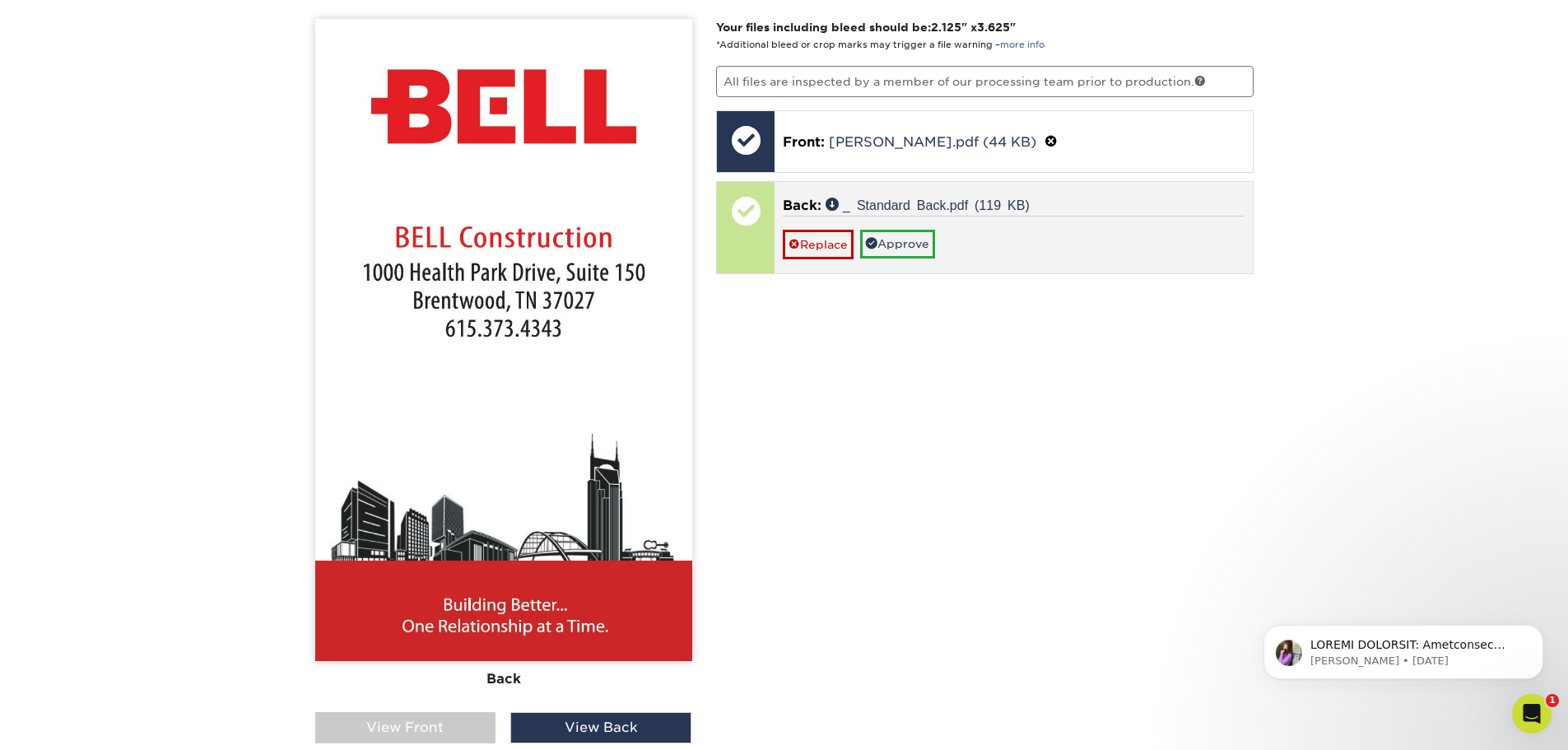
scroll to position [1060, 0]
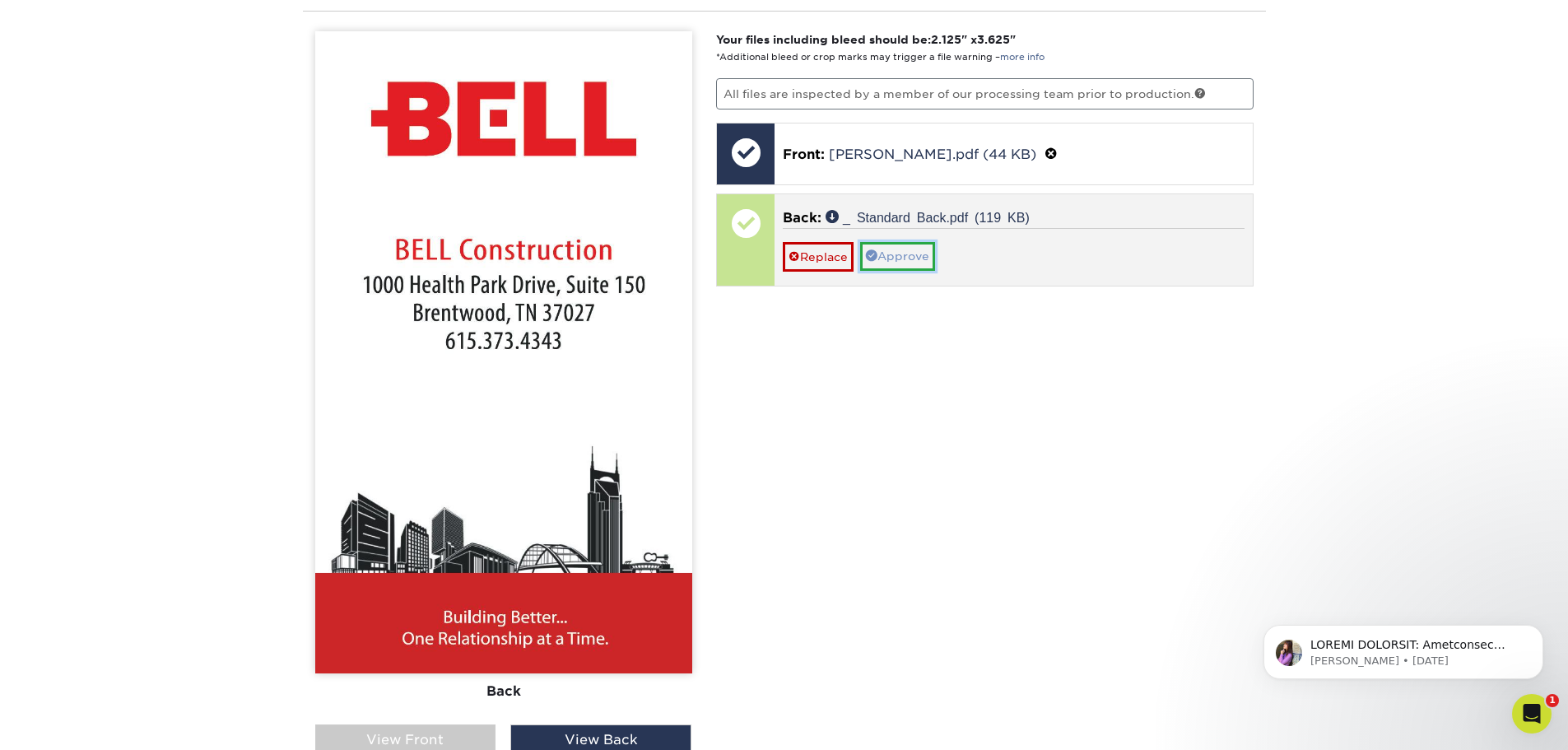
click at [912, 254] on link "Approve" at bounding box center [897, 256] width 75 height 28
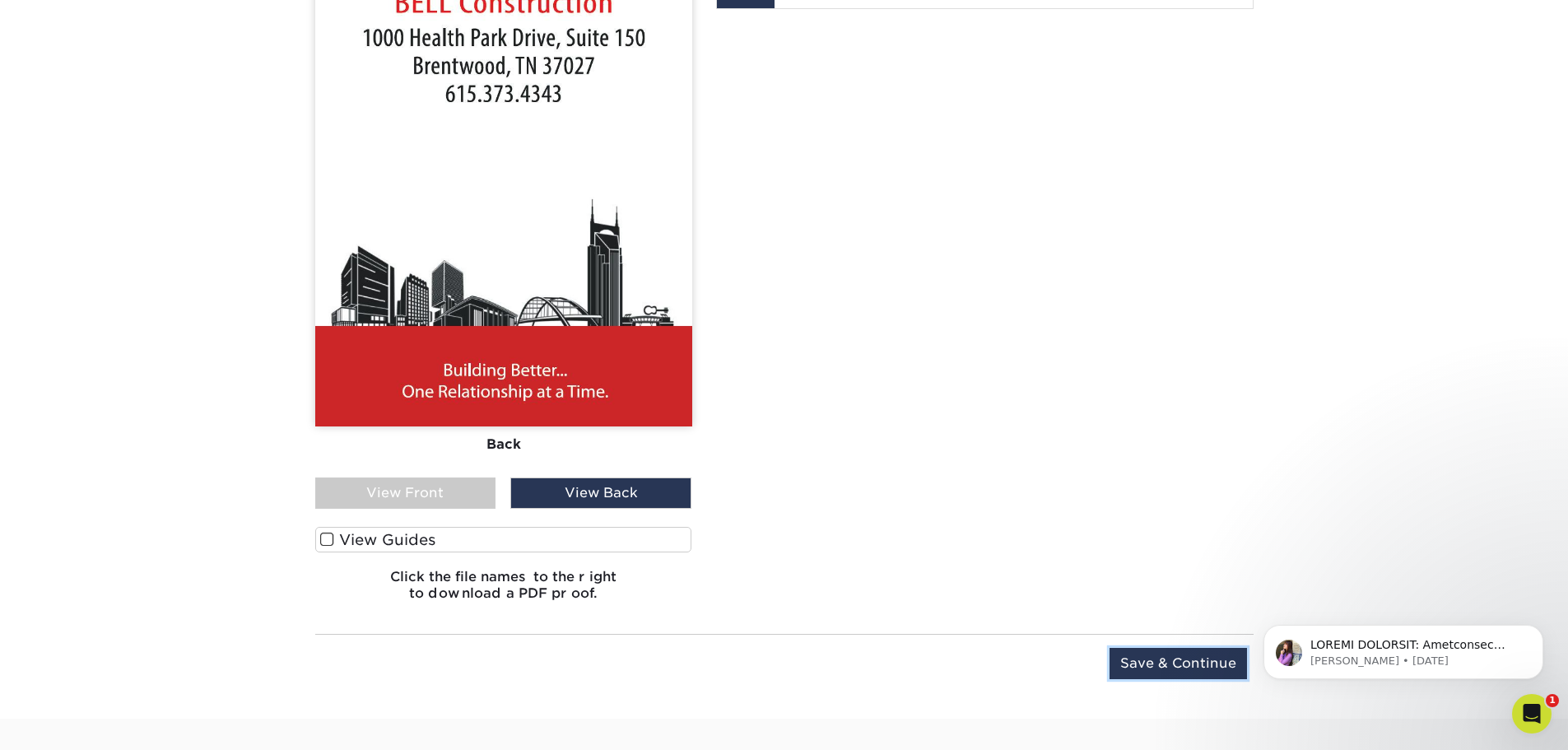
click at [1200, 665] on input "Save & Continue" at bounding box center [1179, 664] width 138 height 31
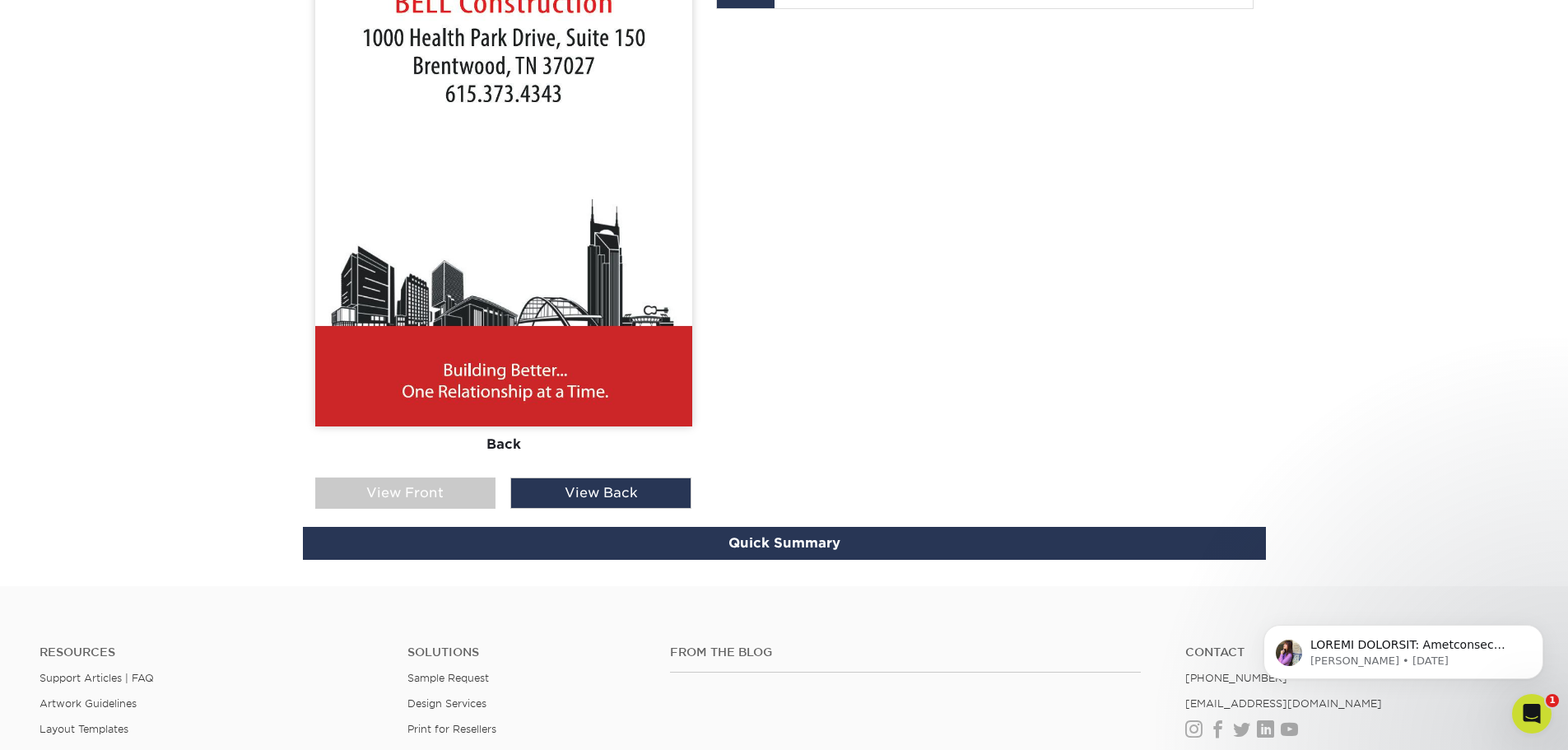
scroll to position [1105, 0]
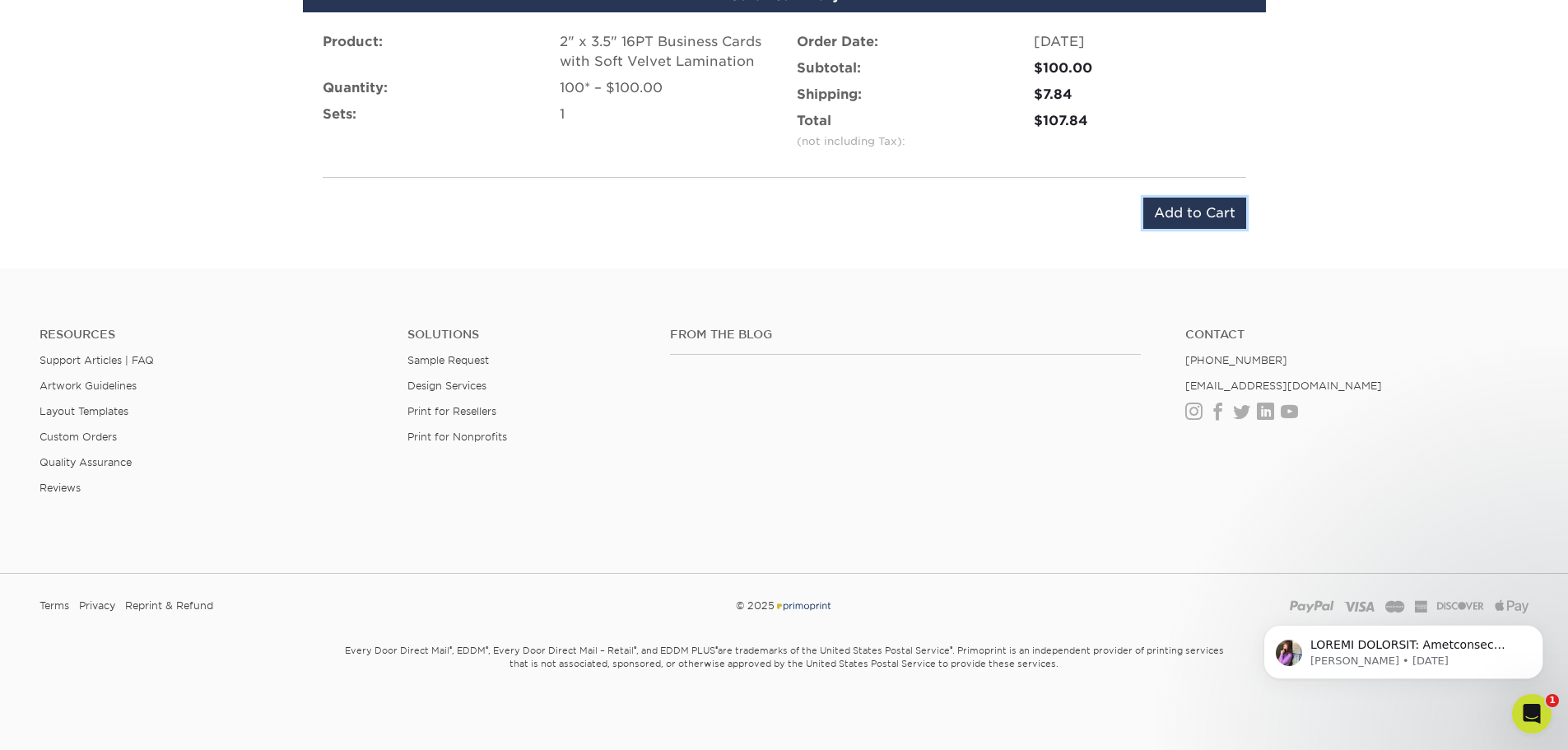
click at [1209, 212] on input "Add to Cart" at bounding box center [1195, 213] width 103 height 31
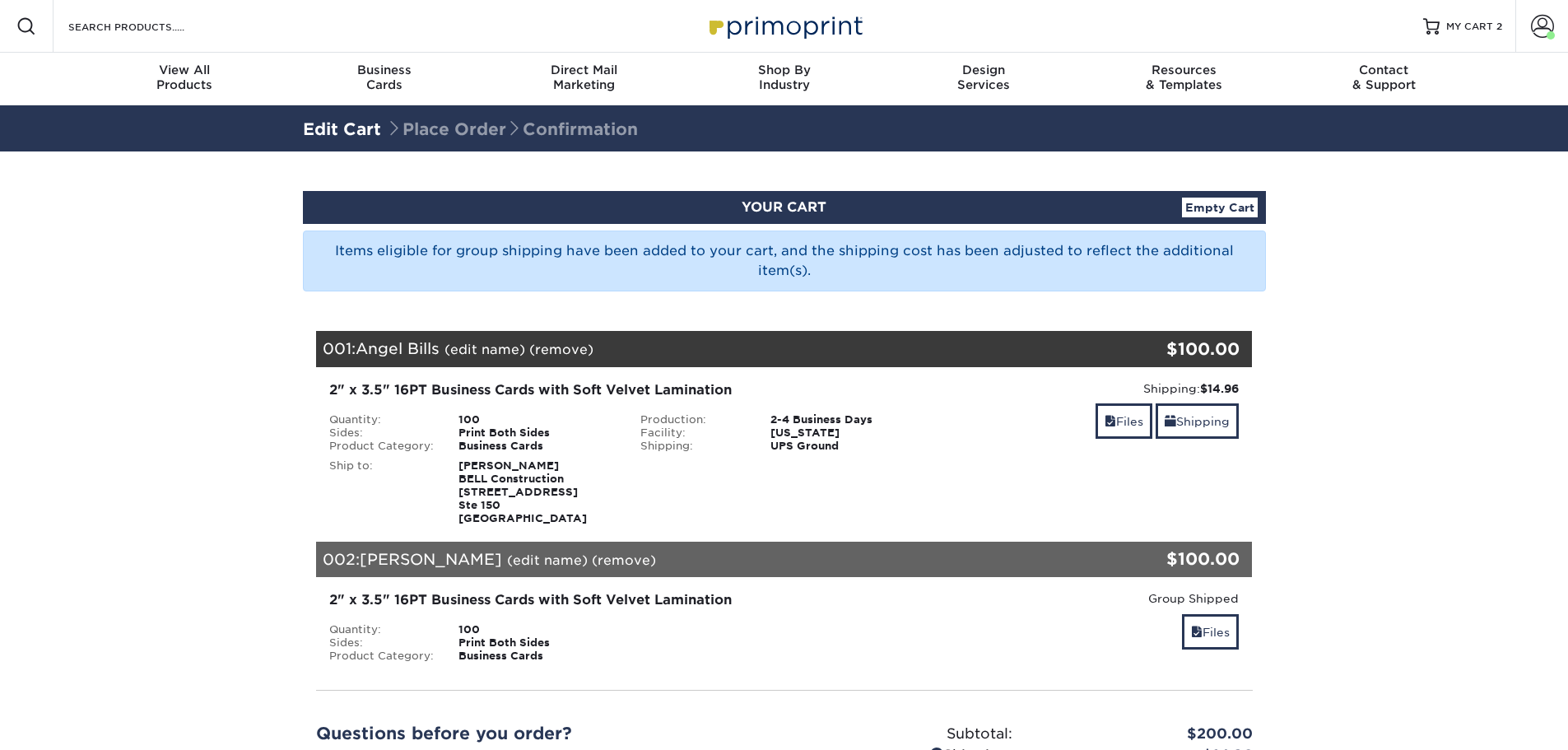
drag, startPoint x: 57, startPoint y: 426, endPoint x: 60, endPoint y: 416, distance: 10.4
click at [60, 426] on section "YOUR CART Empty Cart Items eligible for group shipping have been added to your …" at bounding box center [784, 564] width 1568 height 826
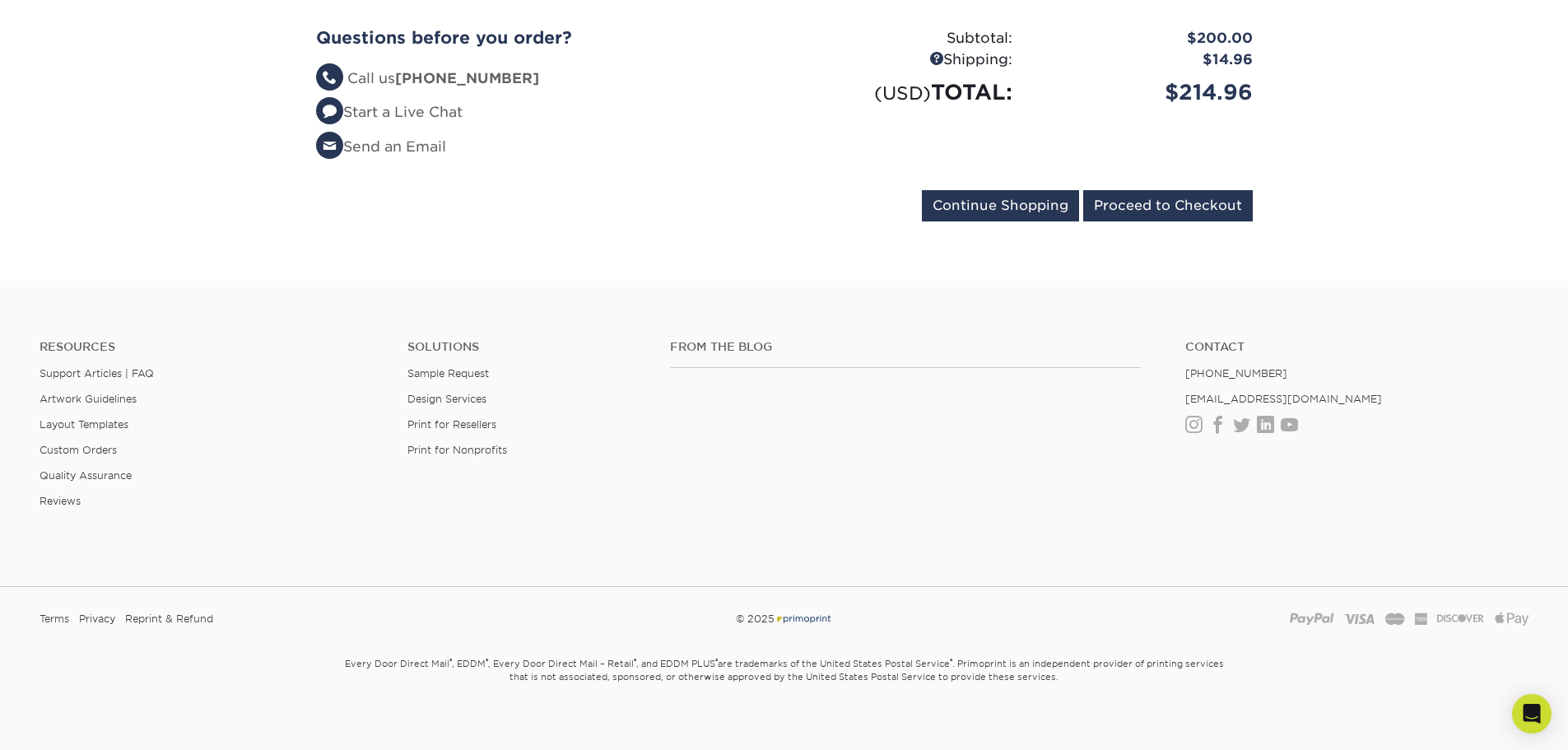
scroll to position [708, 0]
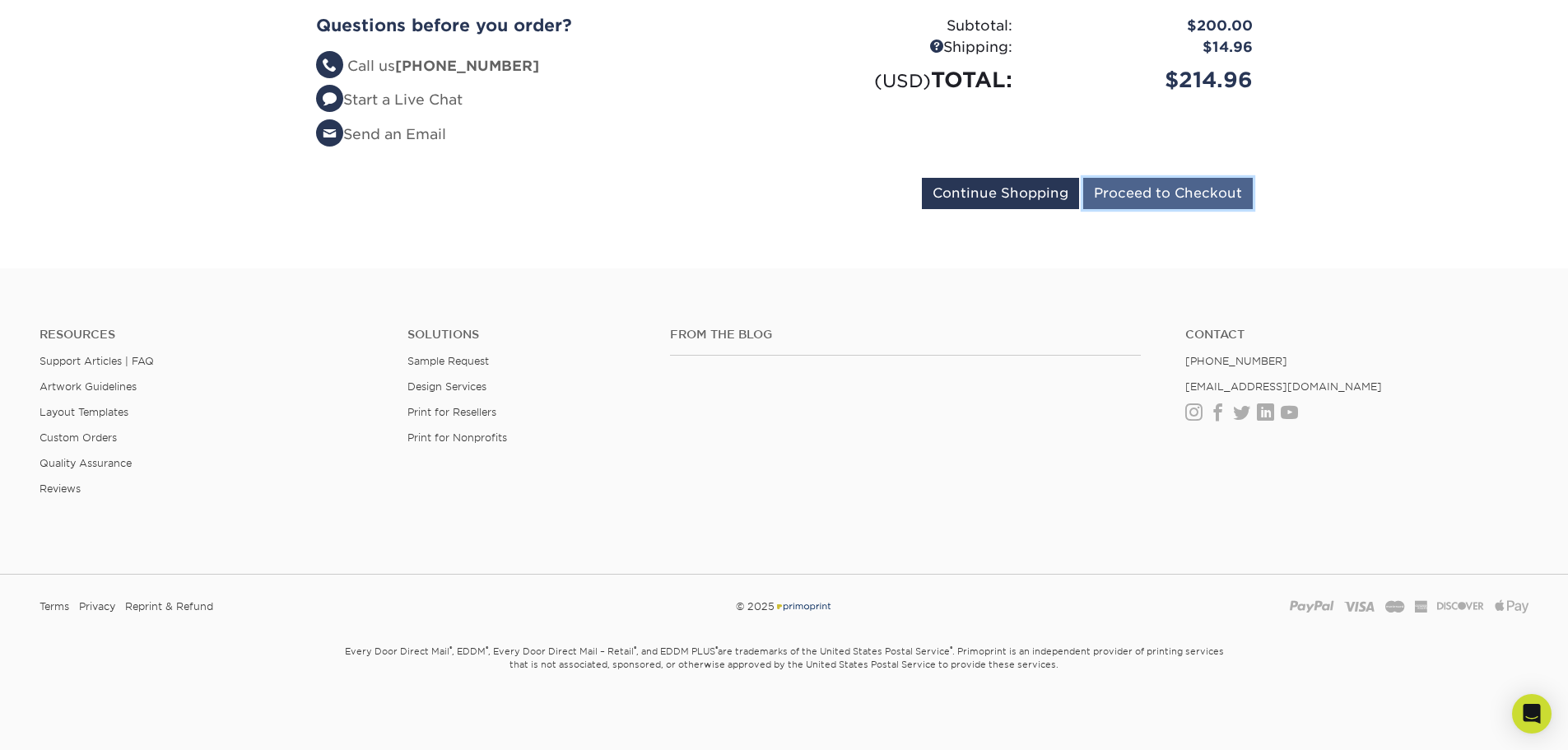
click at [1186, 193] on input "Proceed to Checkout" at bounding box center [1168, 193] width 170 height 31
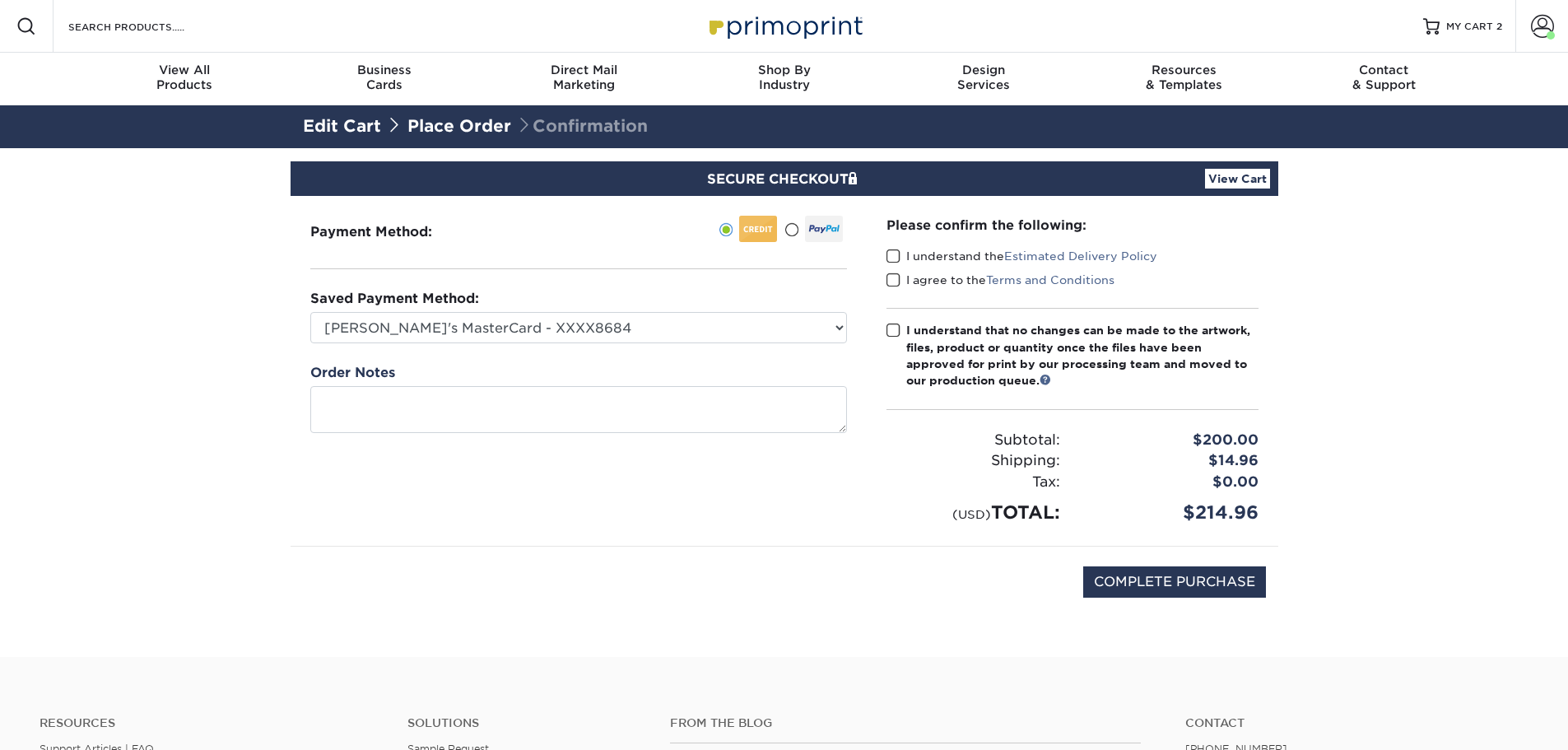
drag, startPoint x: 897, startPoint y: 252, endPoint x: 896, endPoint y: 267, distance: 15.0
click at [897, 254] on span at bounding box center [893, 256] width 14 height 16
click at [0, 0] on input "I understand the Estimated Delivery Policy" at bounding box center [0, 0] width 0 height 0
click at [896, 285] on span at bounding box center [893, 280] width 14 height 16
click at [0, 0] on input "I agree to the Terms and Conditions" at bounding box center [0, 0] width 0 height 0
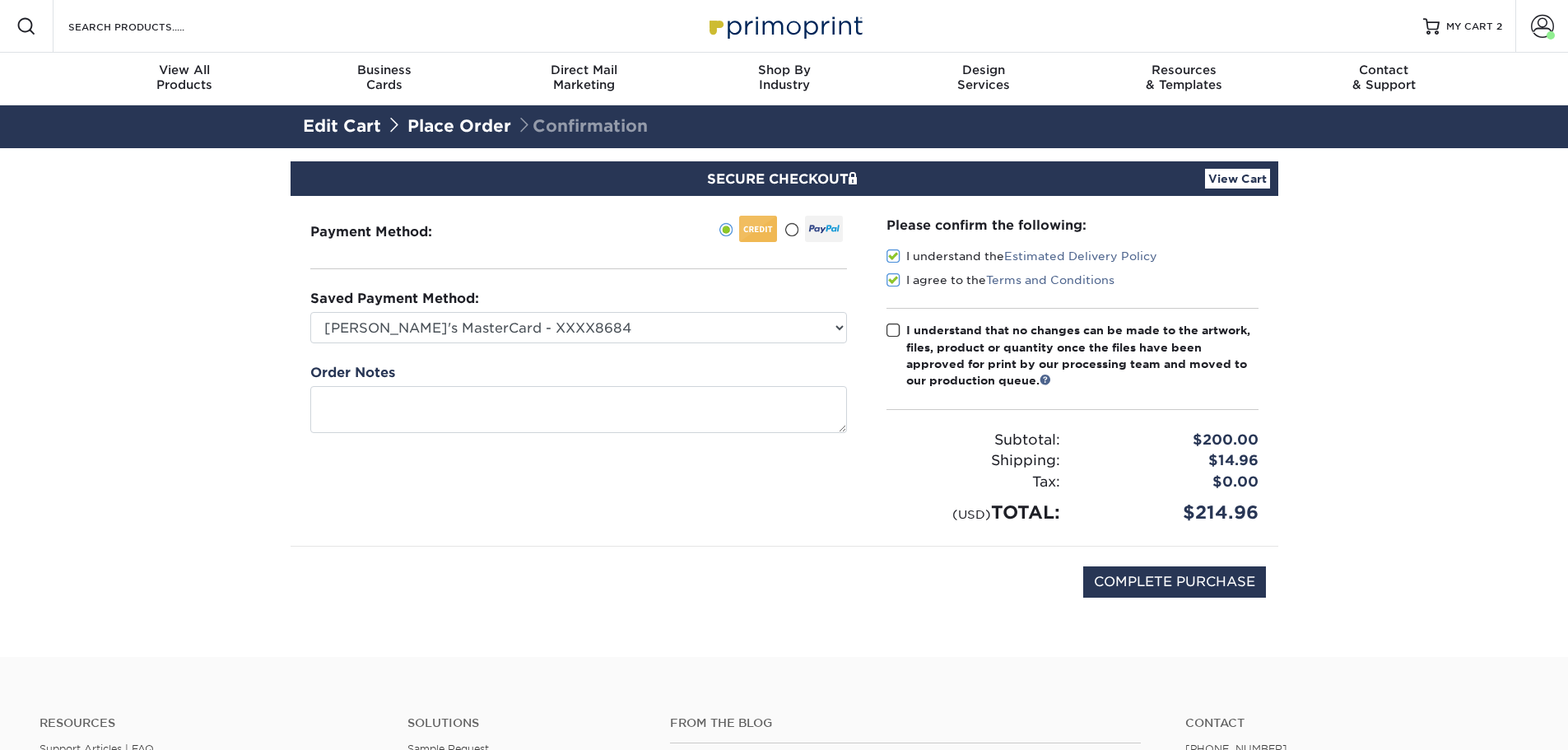
click at [898, 325] on span at bounding box center [893, 331] width 14 height 16
click at [0, 0] on input "I understand that no changes can be made to the artwork, files, product or quan…" at bounding box center [0, 0] width 0 height 0
click at [1187, 587] on input "COMPLETE PURCHASE" at bounding box center [1174, 582] width 182 height 31
type input "PROCESSING, PLEASE WAIT..."
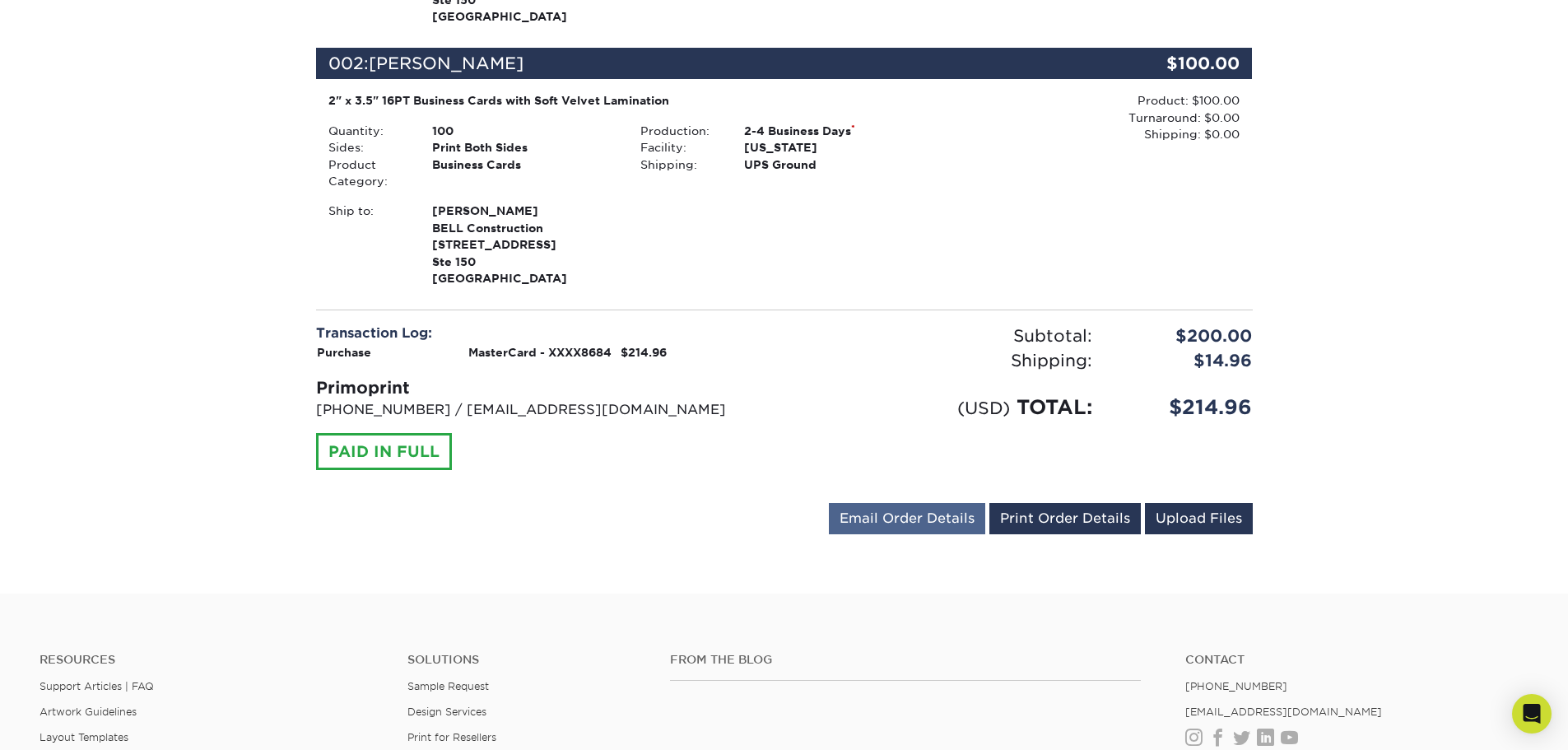
scroll to position [824, 0]
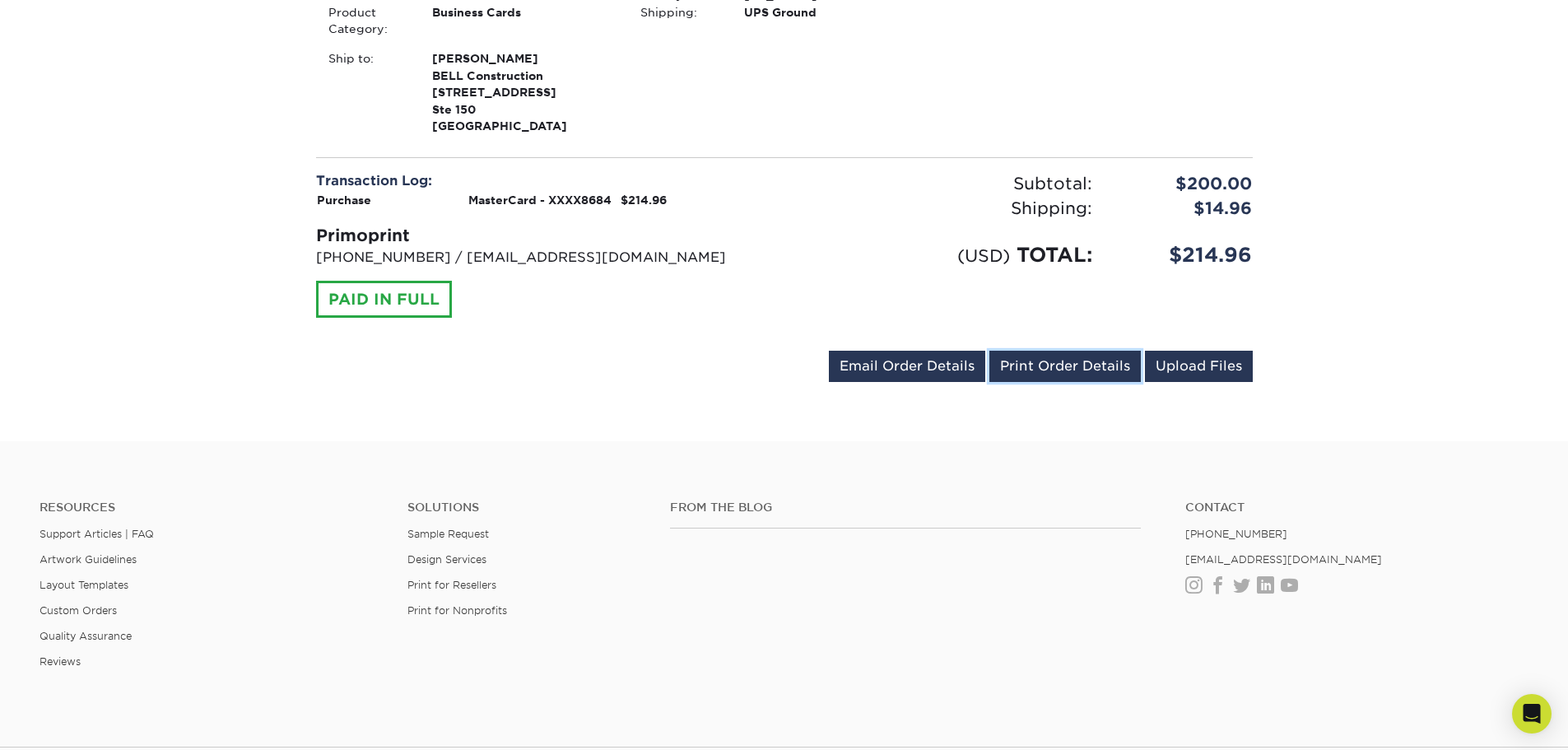
drag, startPoint x: 1105, startPoint y: 373, endPoint x: 233, endPoint y: 287, distance: 876.2
click at [1105, 372] on link "Print Order Details" at bounding box center [1066, 367] width 151 height 31
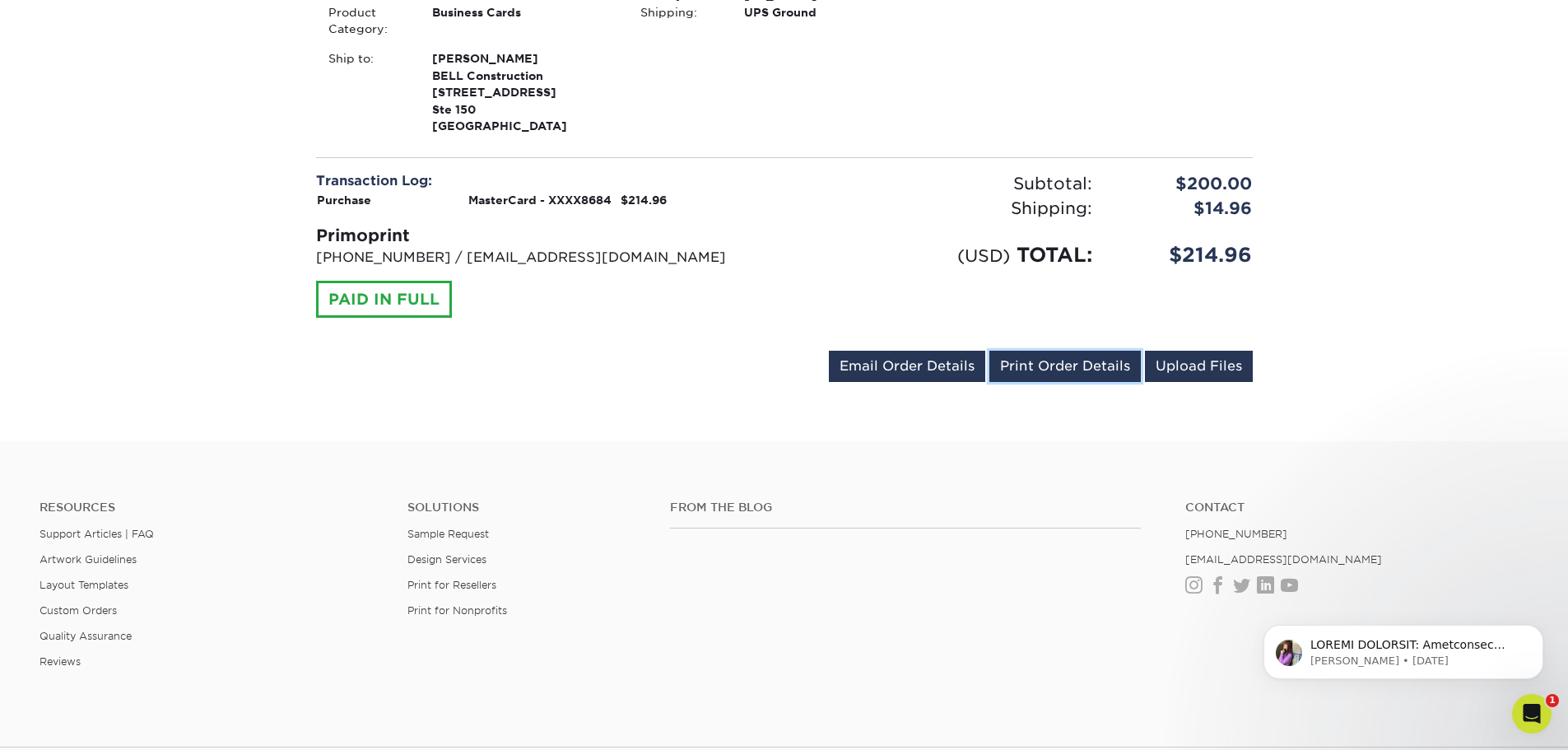
scroll to position [0, 0]
